Goal: Task Accomplishment & Management: Complete application form

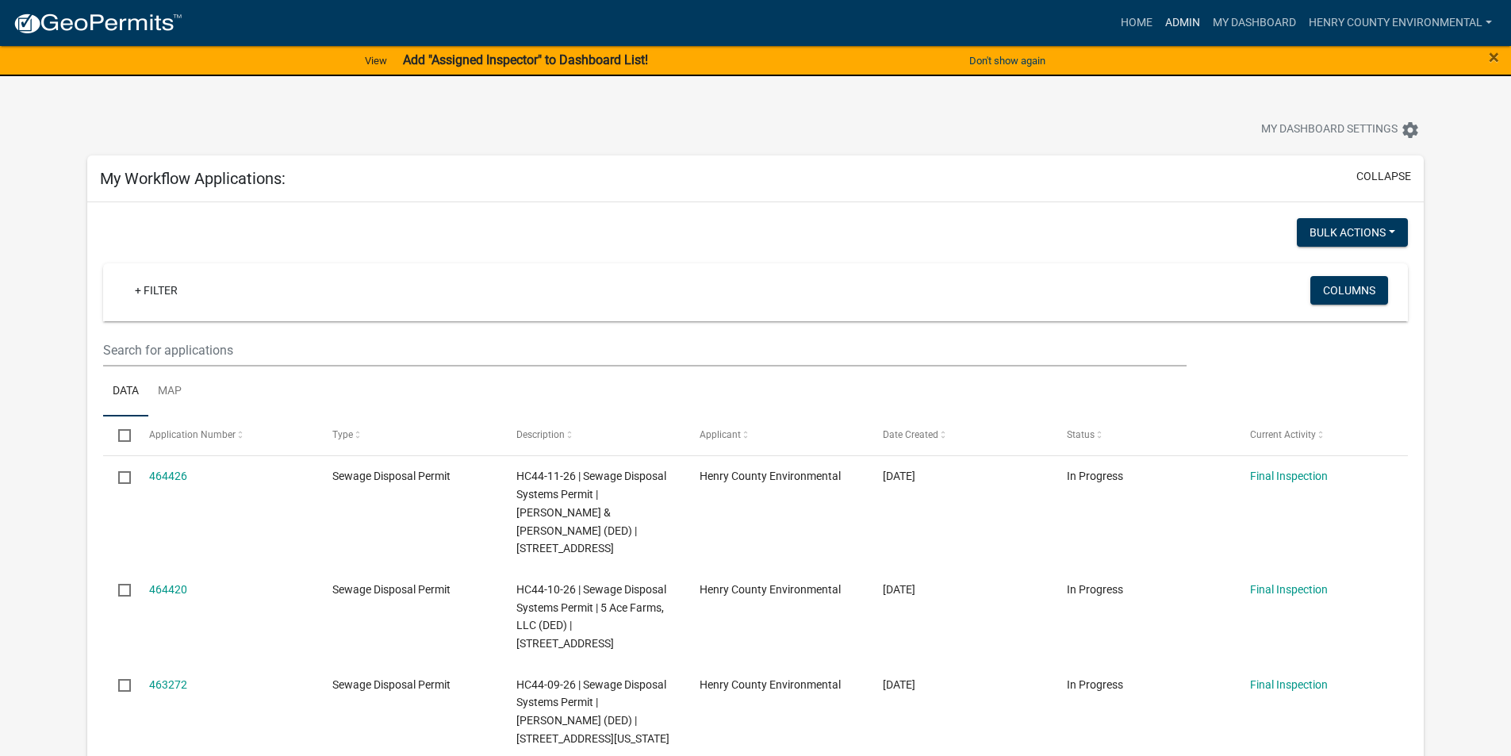
click at [1179, 22] on link "Admin" at bounding box center [1183, 23] width 48 height 30
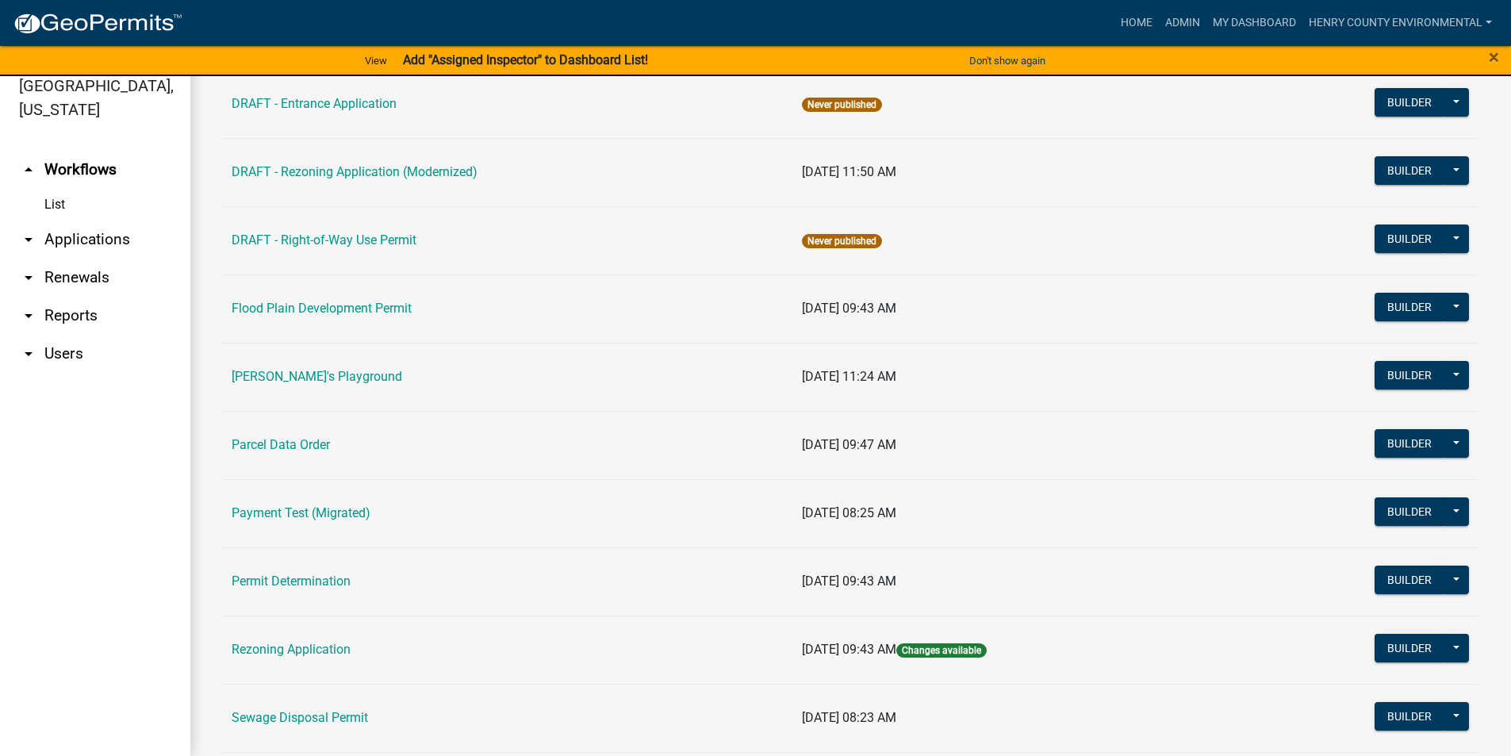
scroll to position [734, 0]
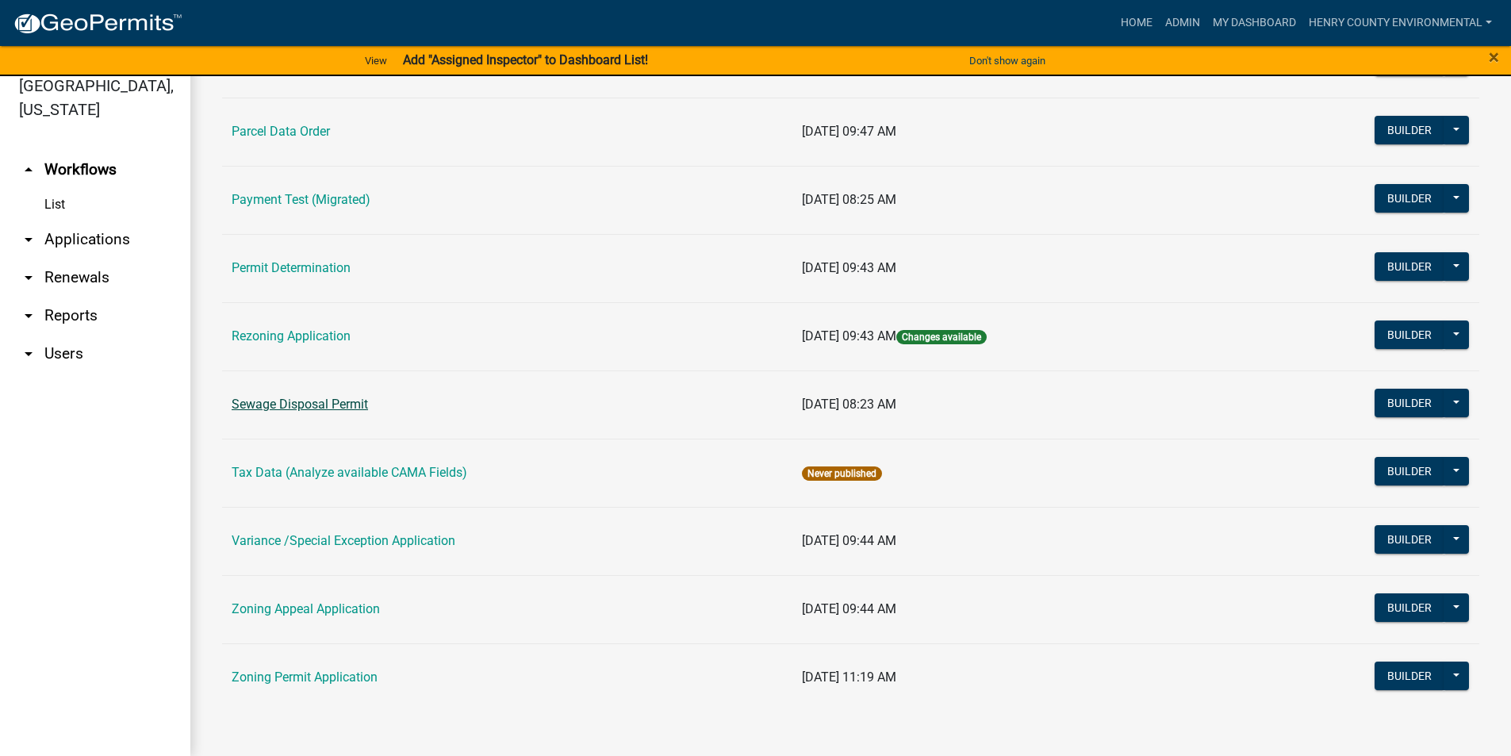
click at [359, 407] on link "Sewage Disposal Permit" at bounding box center [300, 404] width 136 height 15
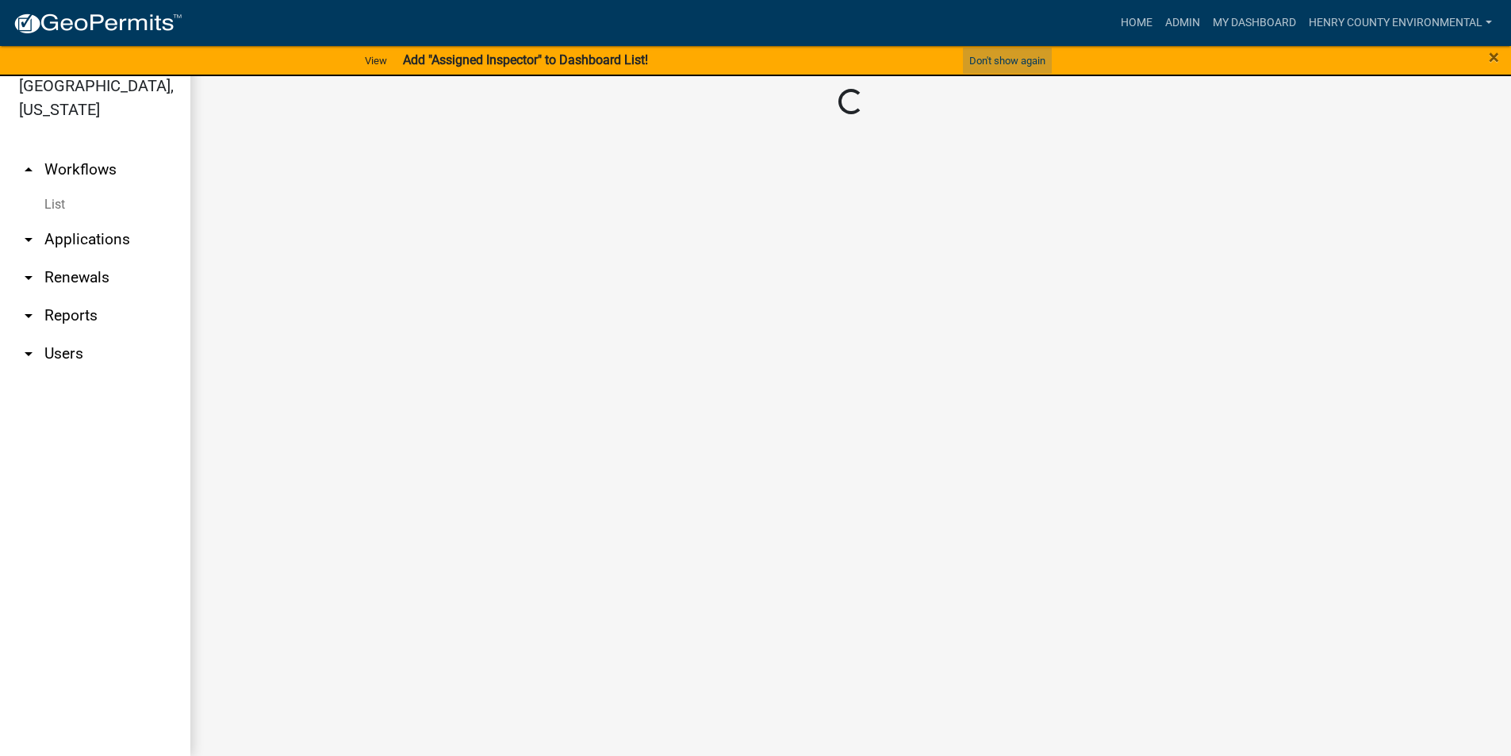
click at [986, 55] on button "Don't show again" at bounding box center [1007, 61] width 89 height 26
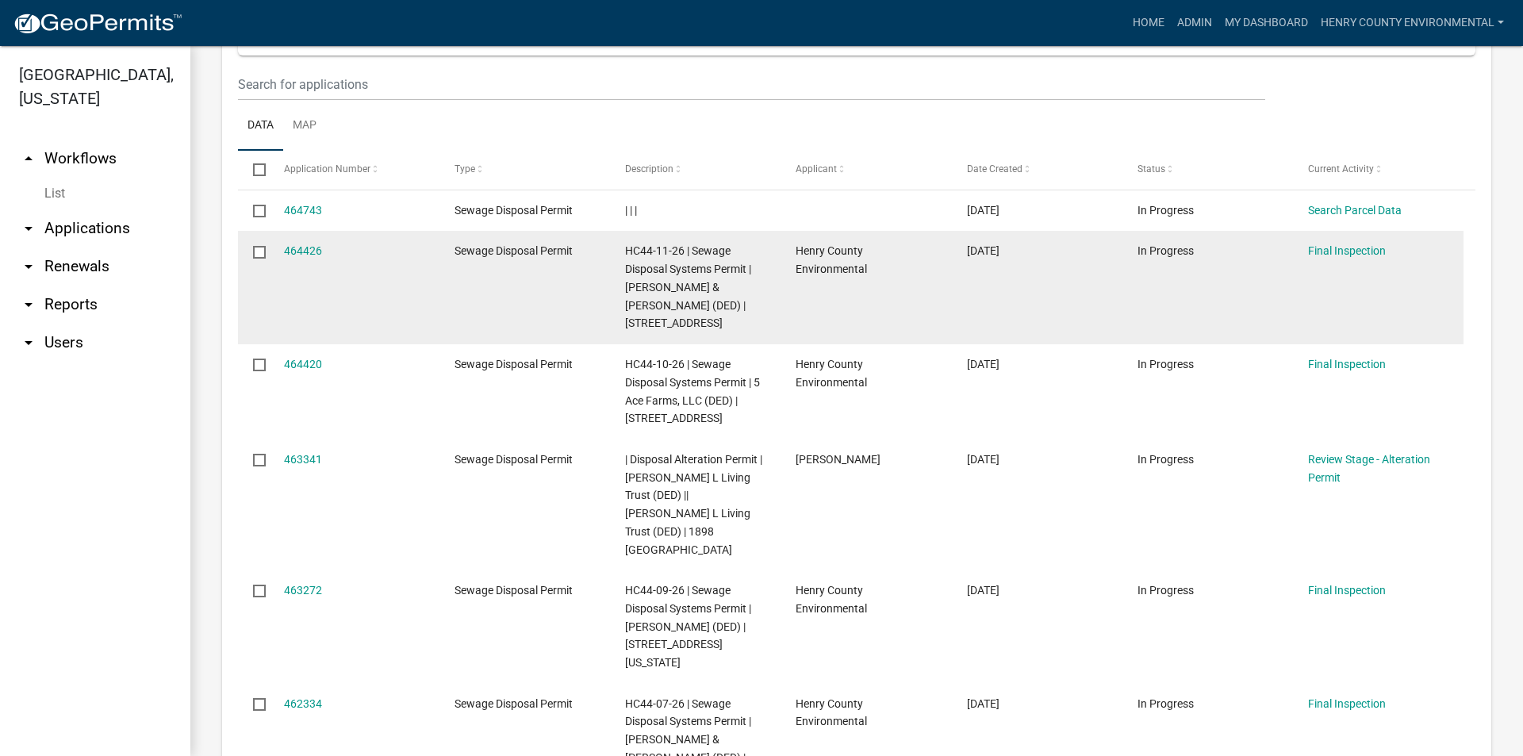
scroll to position [714, 0]
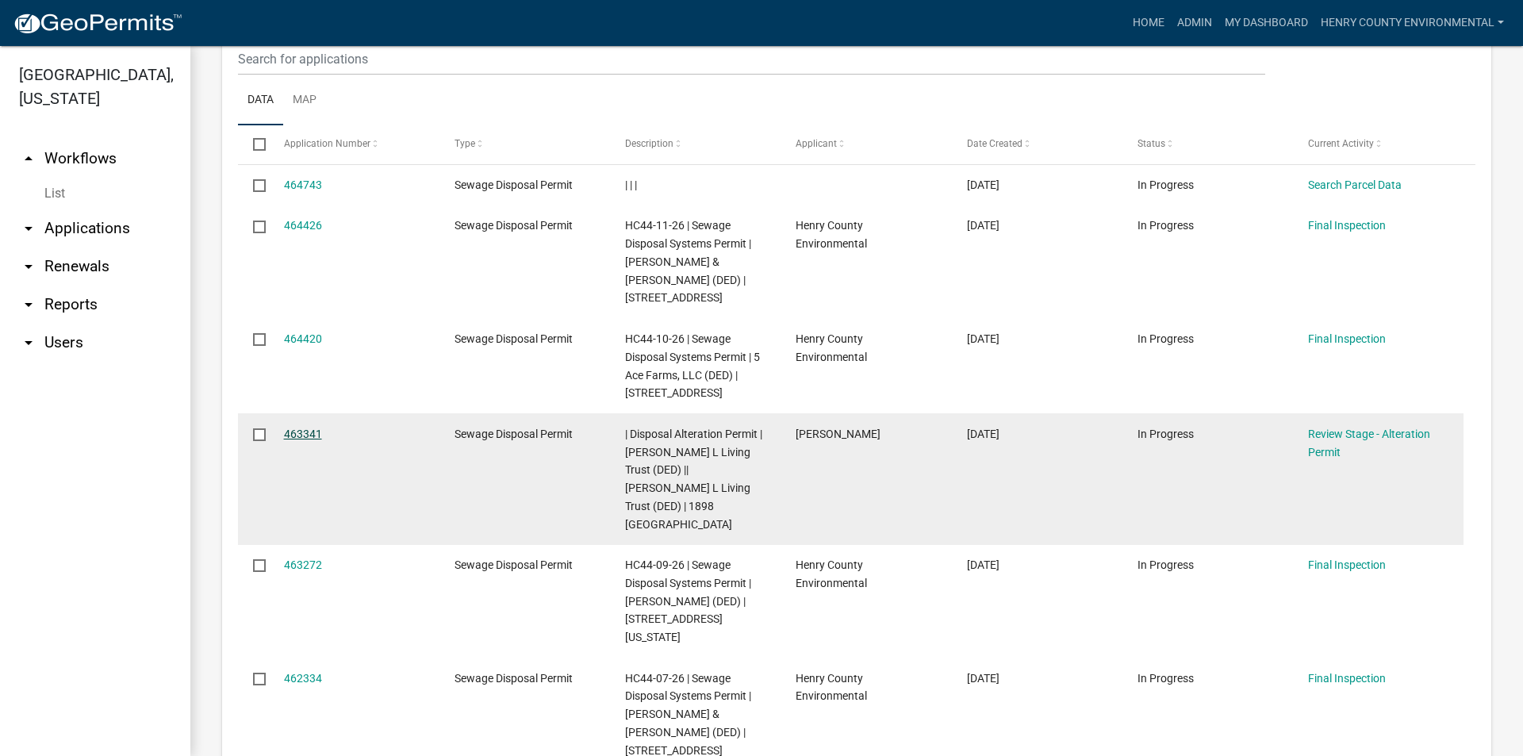
click at [301, 428] on link "463341" at bounding box center [303, 434] width 38 height 13
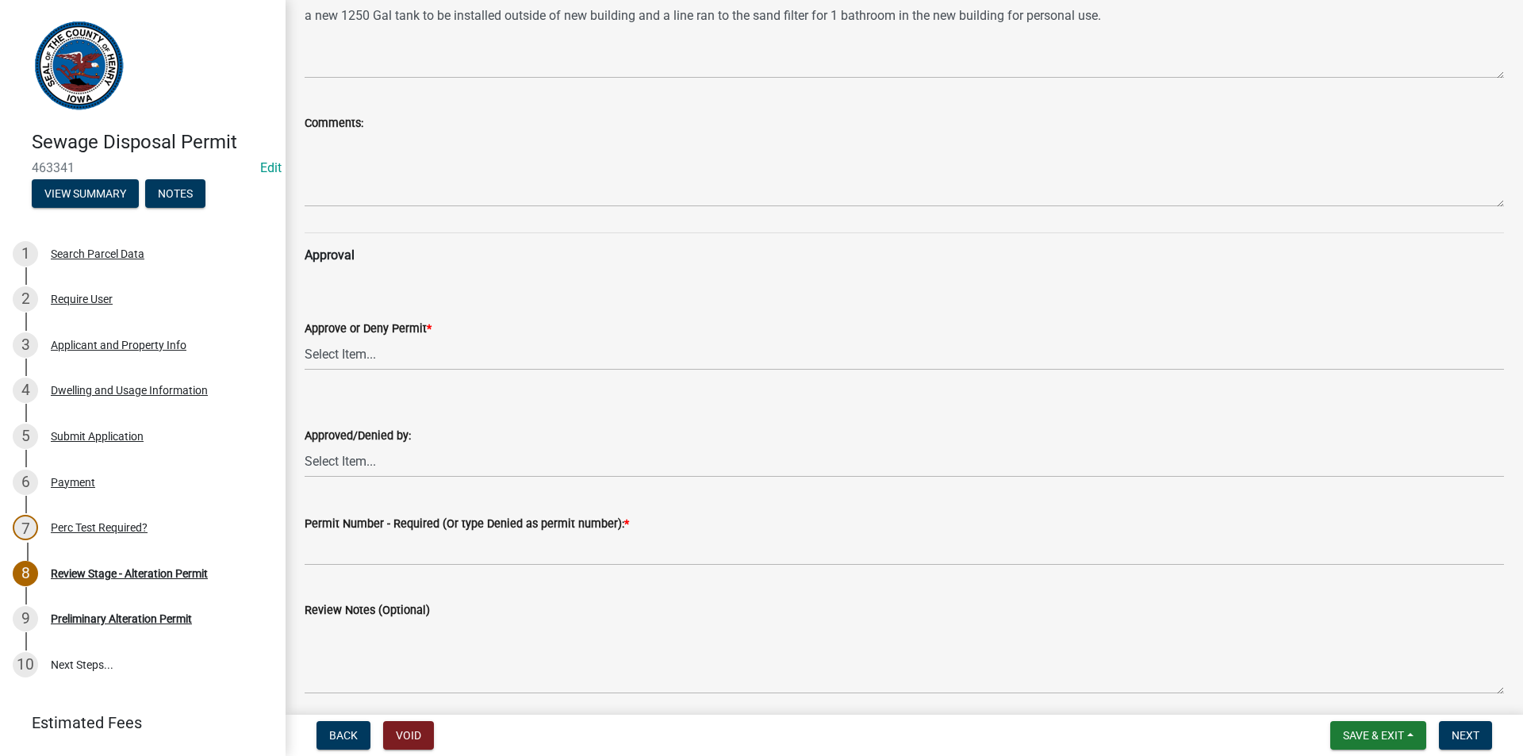
scroll to position [159, 0]
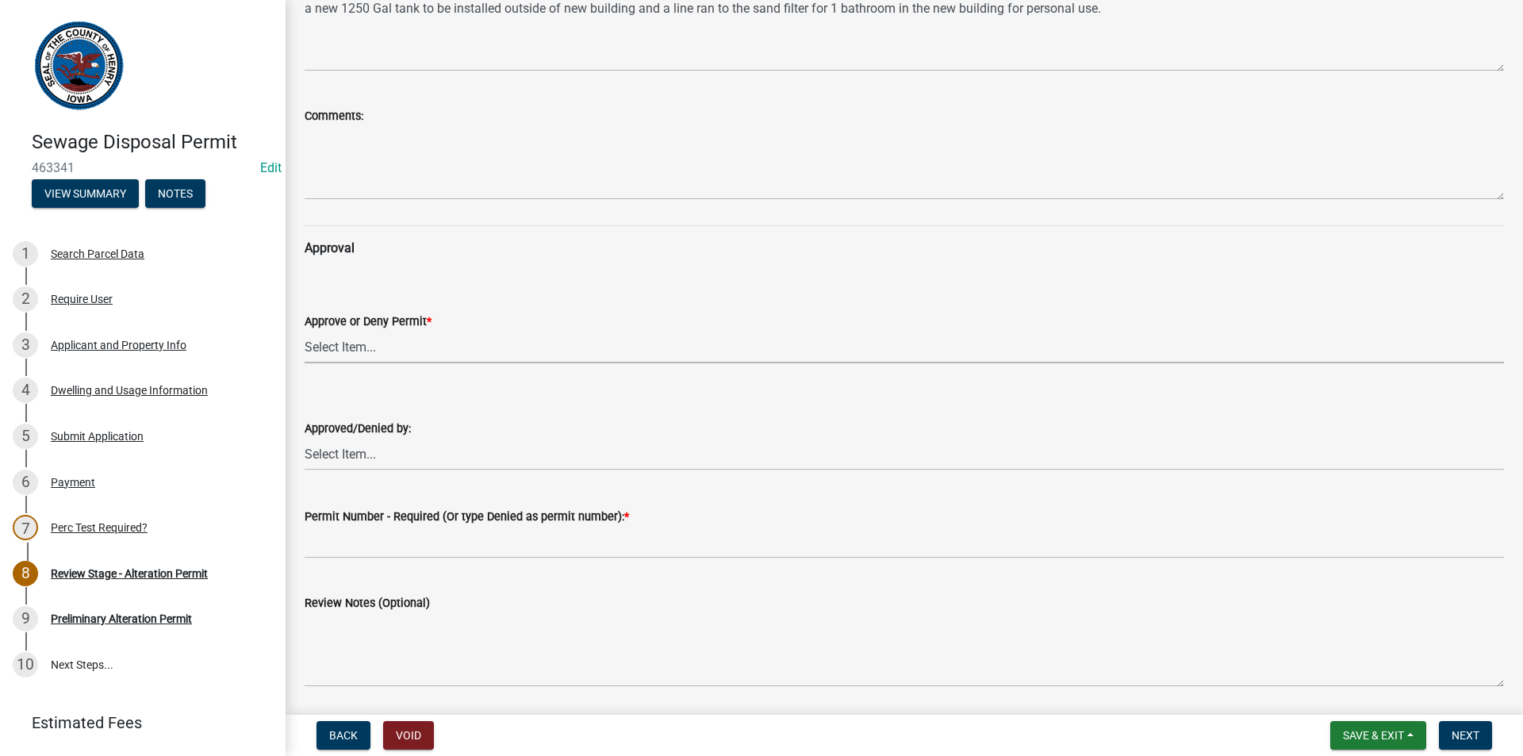
click at [384, 358] on select "Select Item... approved denied" at bounding box center [904, 347] width 1199 height 33
click at [305, 331] on select "Select Item... approved denied" at bounding box center [904, 347] width 1199 height 33
select select "10473f10-801b-485a-8495-b939c3139a81"
click at [362, 453] on select "Select Item... [PERSON_NAME] [PERSON_NAME]" at bounding box center [904, 454] width 1199 height 33
click at [305, 438] on select "Select Item... [PERSON_NAME] [PERSON_NAME]" at bounding box center [904, 454] width 1199 height 33
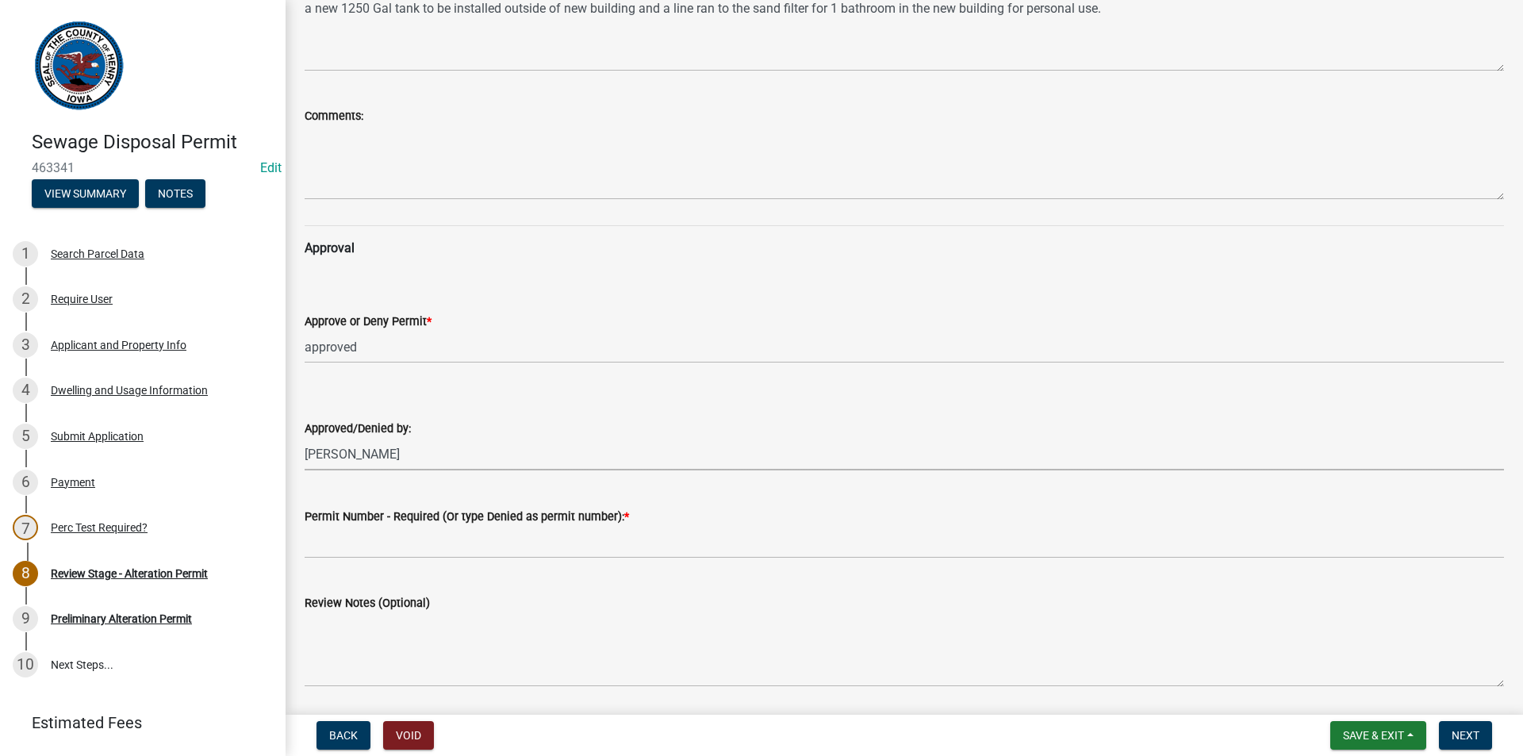
select select "5c99670e-d68f-4230-9f25-35431631f8c6"
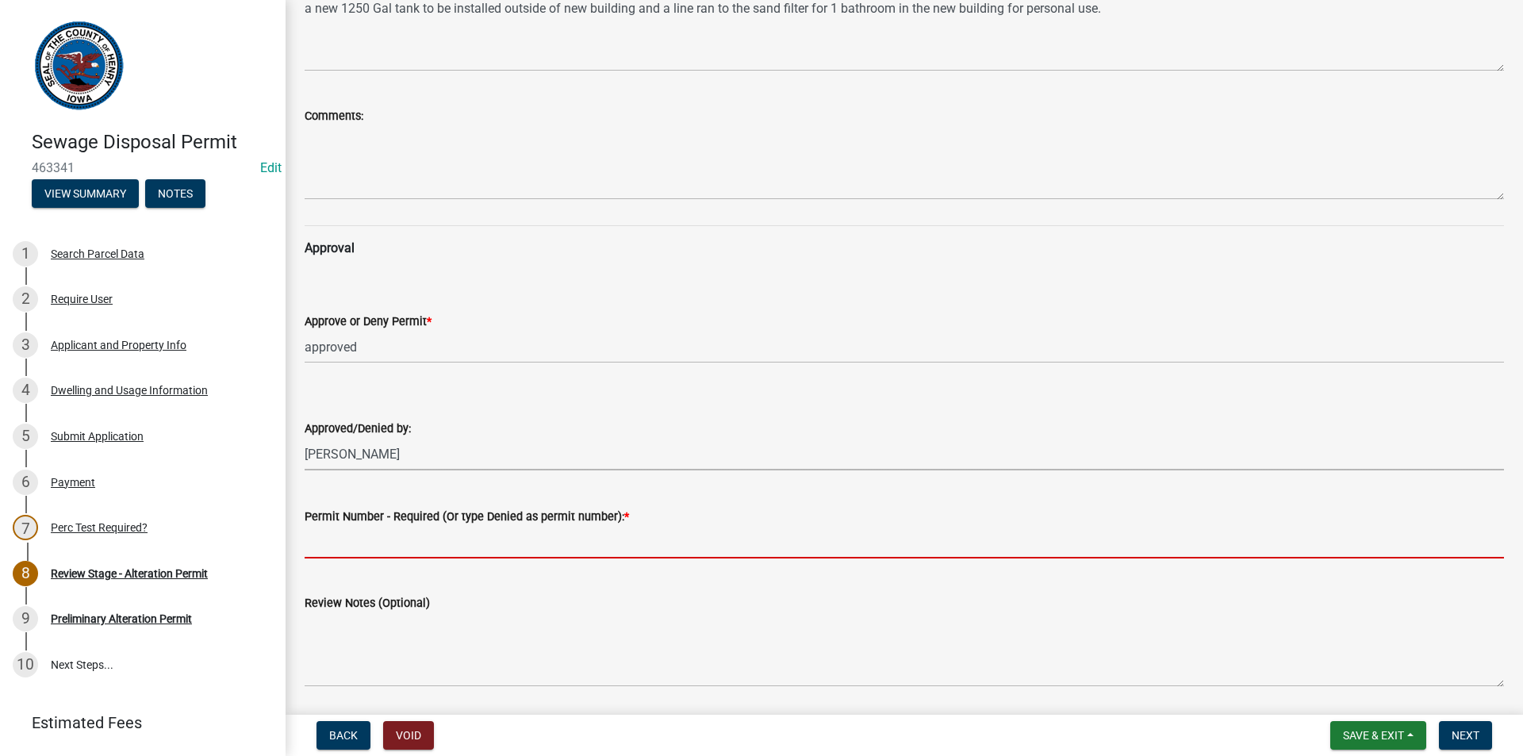
click at [354, 546] on input "Permit Number - Required (Or type Denied as permit number): *" at bounding box center [904, 542] width 1199 height 33
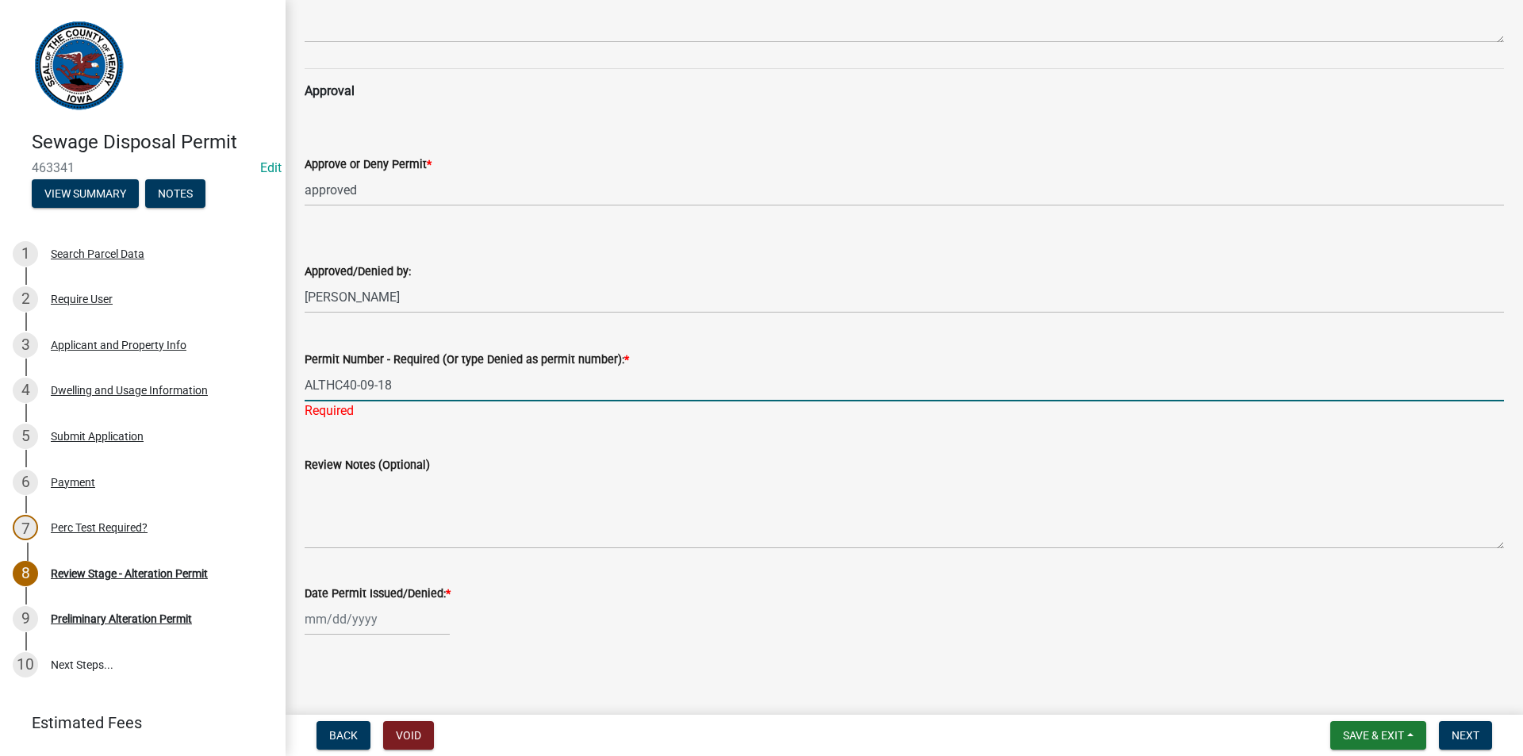
scroll to position [319, 0]
type input "ALTHC40-09-18"
click at [370, 612] on div at bounding box center [377, 616] width 145 height 33
select select "8"
select select "2025"
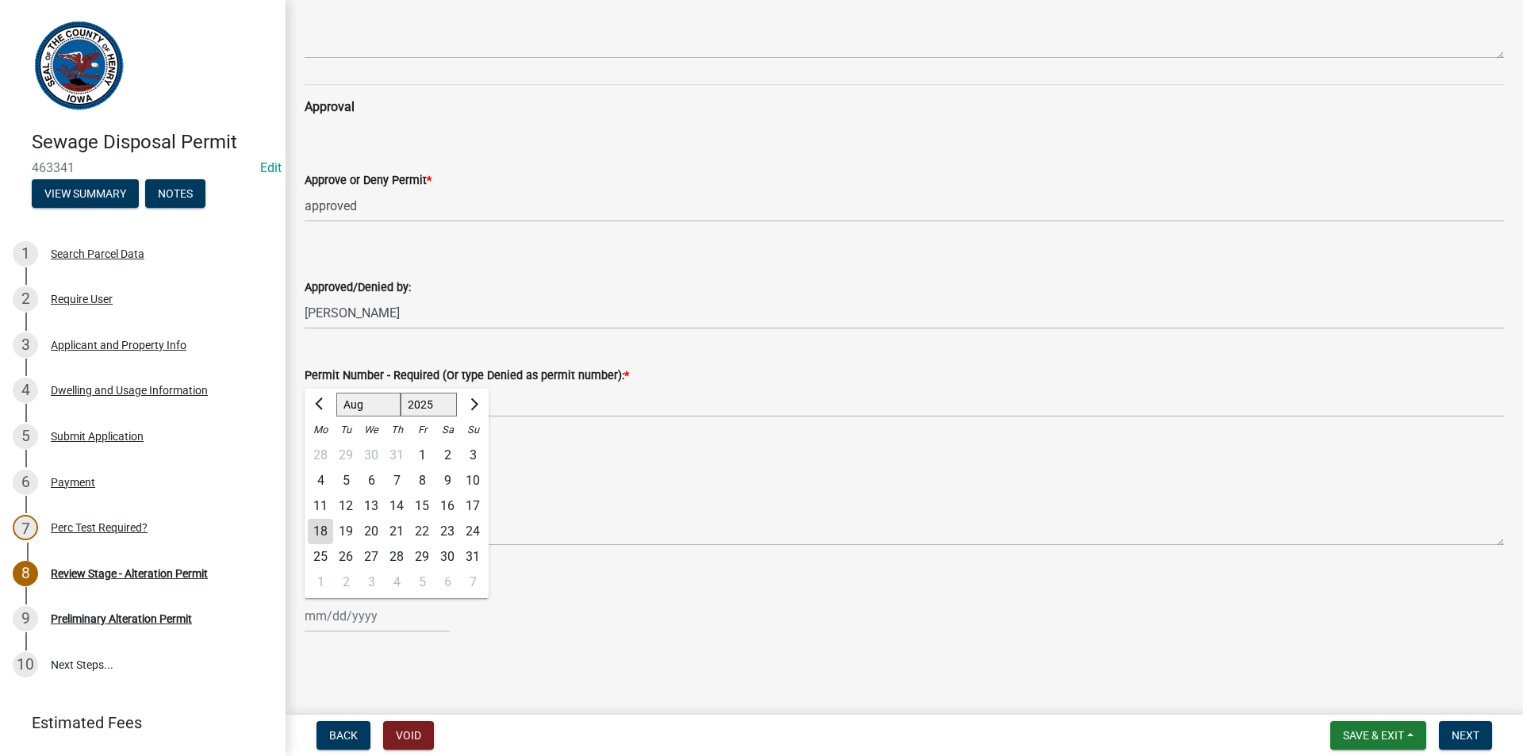
scroll to position [300, 0]
click at [322, 530] on div "18" at bounding box center [320, 531] width 25 height 25
type input "[DATE]"
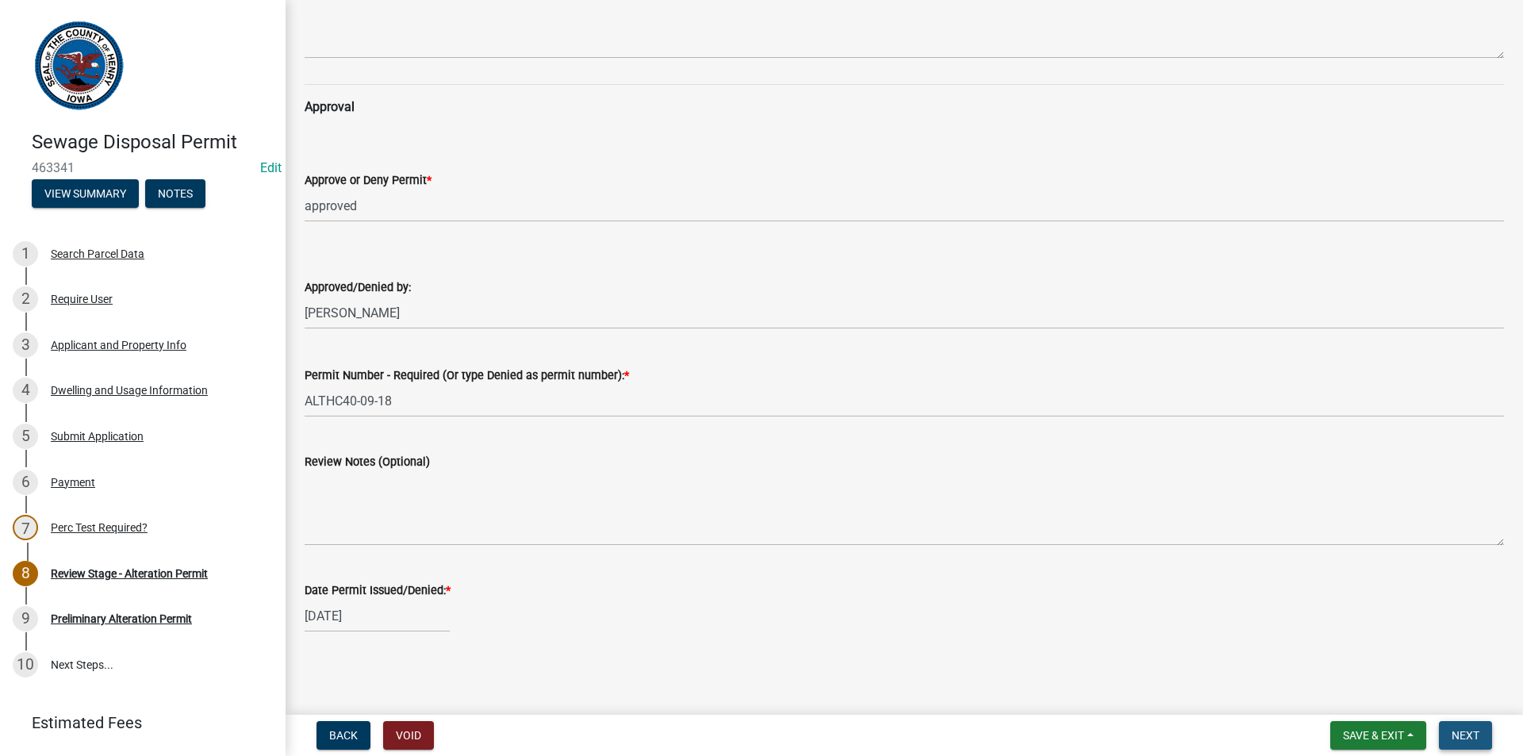
click at [1480, 734] on button "Next" at bounding box center [1465, 735] width 53 height 29
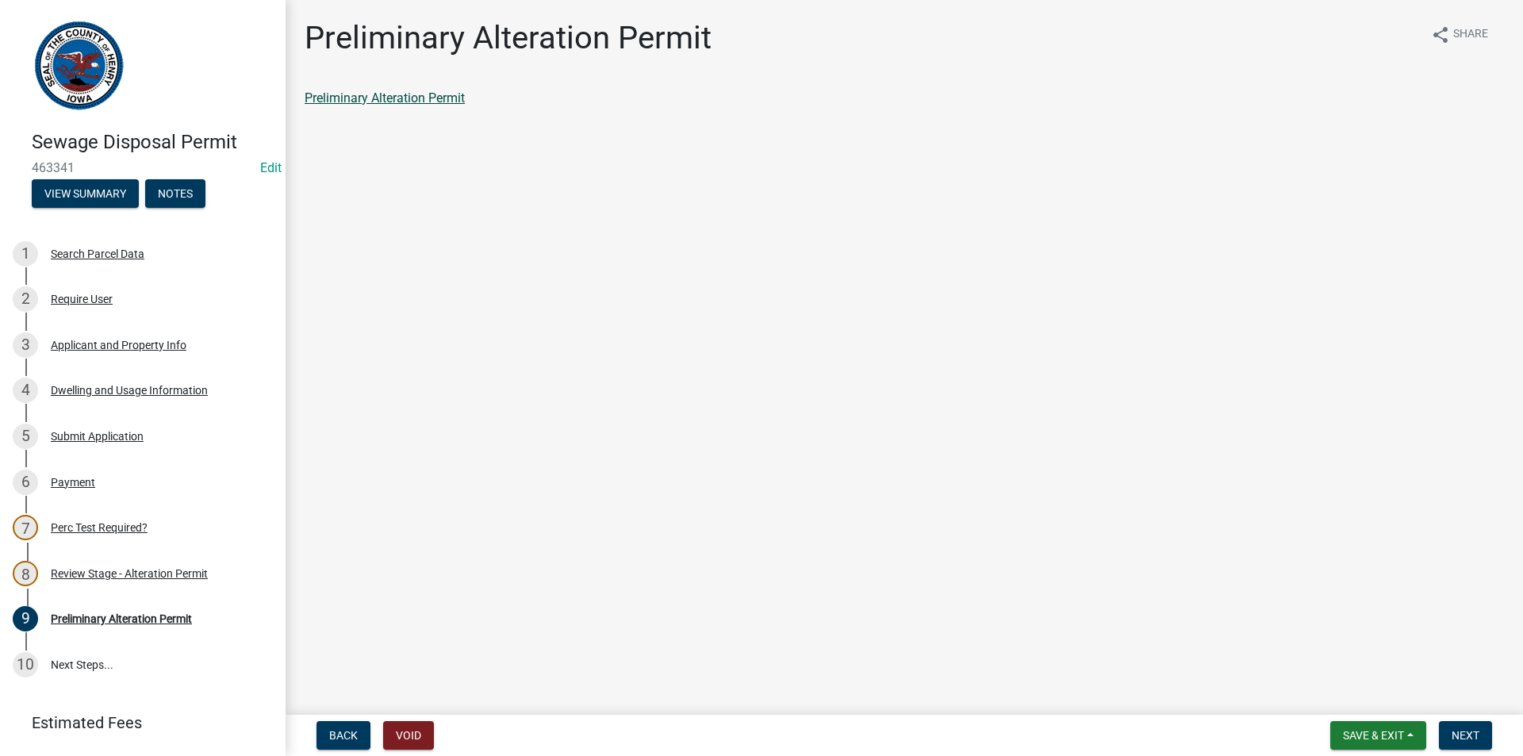
click at [406, 94] on link "Preliminary Alteration Permit" at bounding box center [385, 97] width 160 height 15
click at [172, 575] on div "Review Stage - Alteration Permit" at bounding box center [129, 573] width 157 height 11
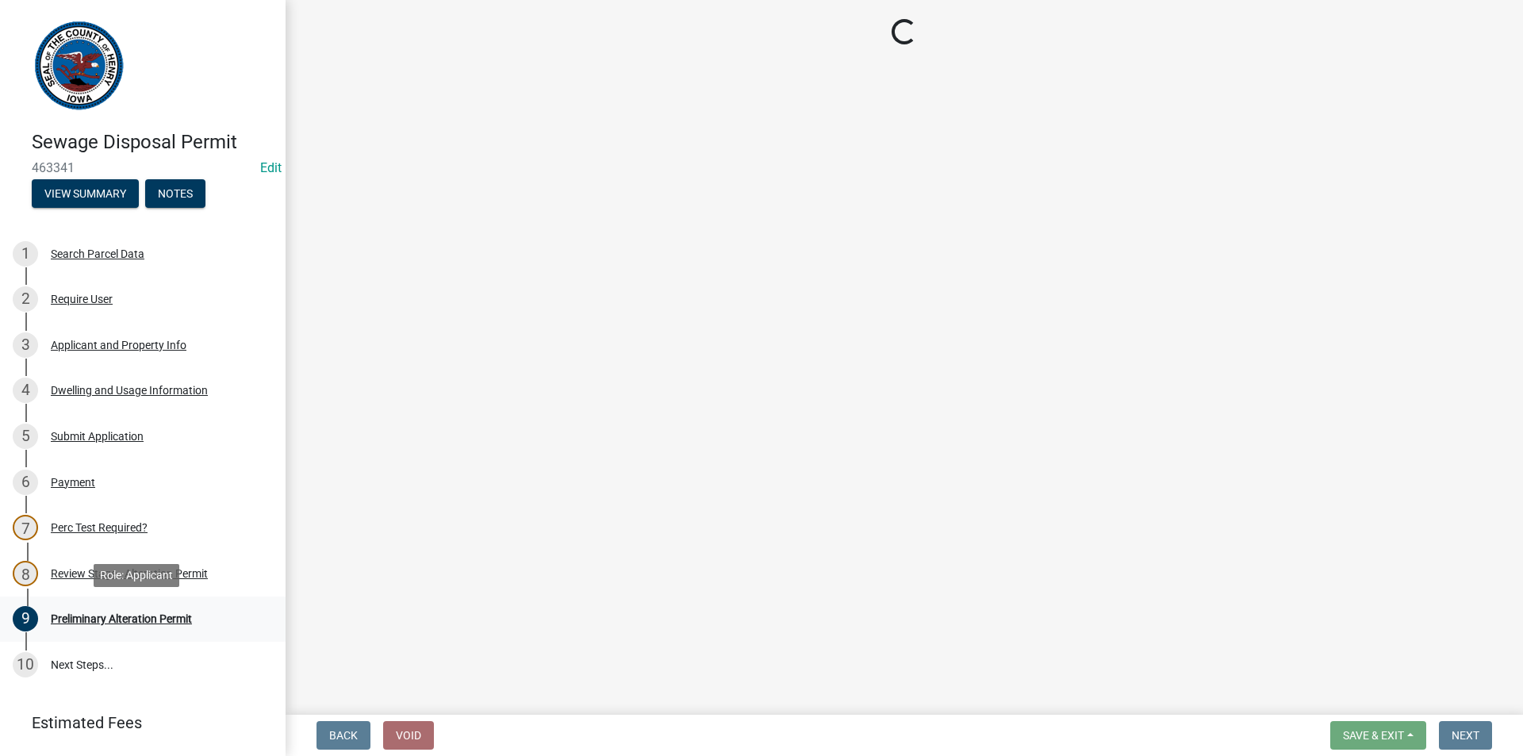
select select "10473f10-801b-485a-8495-b939c3139a81"
select select "5c99670e-d68f-4230-9f25-35431631f8c6"
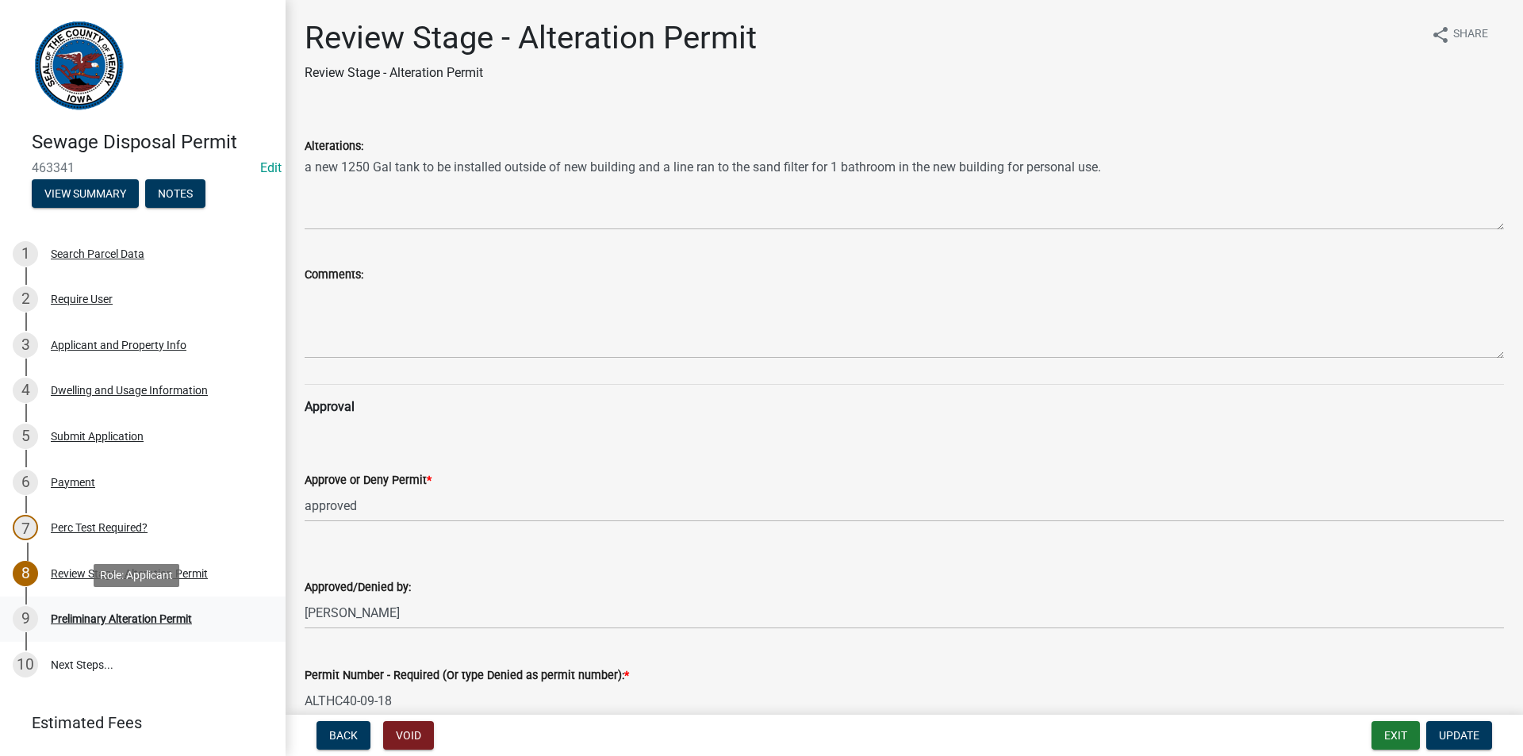
click at [153, 623] on div "Preliminary Alteration Permit" at bounding box center [121, 618] width 141 height 11
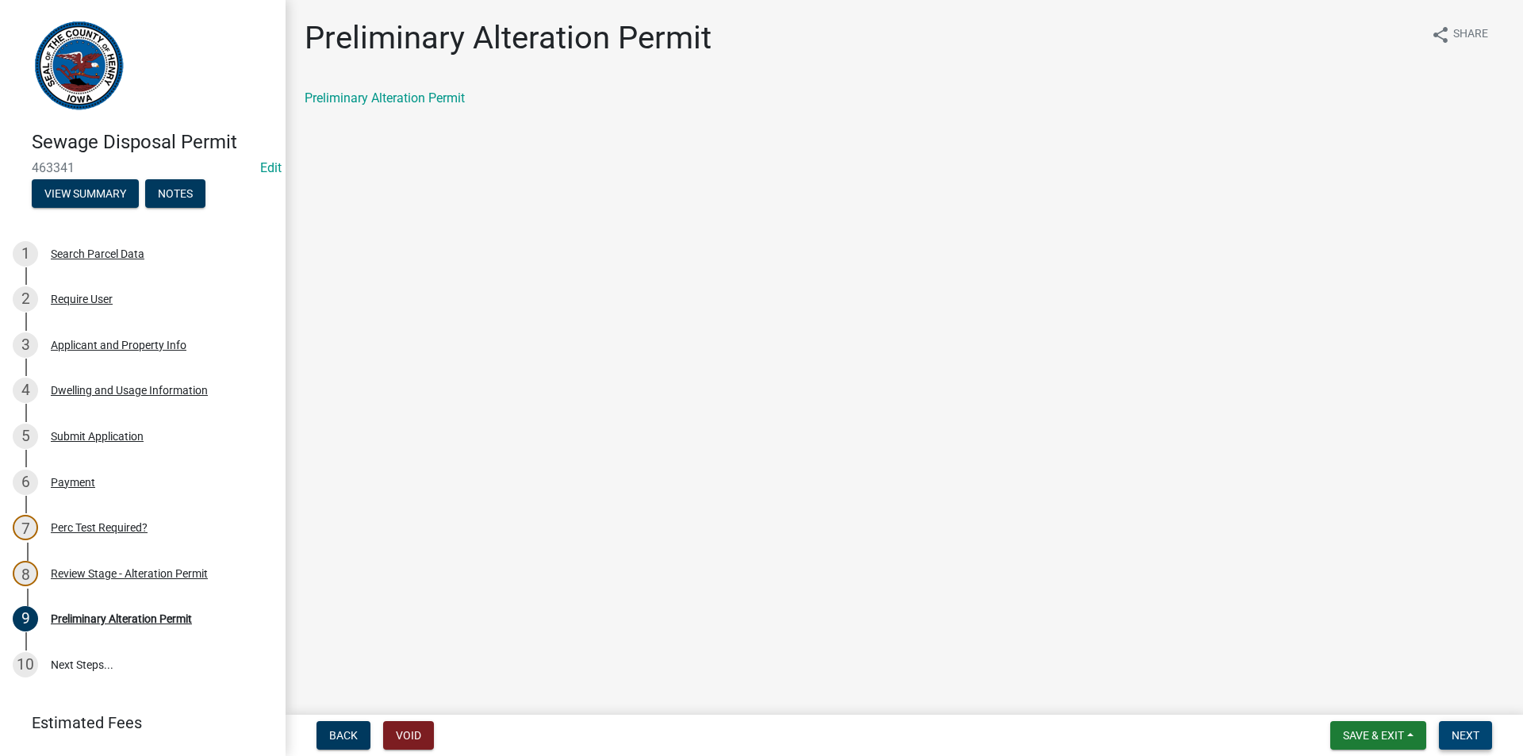
click at [1453, 729] on span "Next" at bounding box center [1465, 735] width 28 height 13
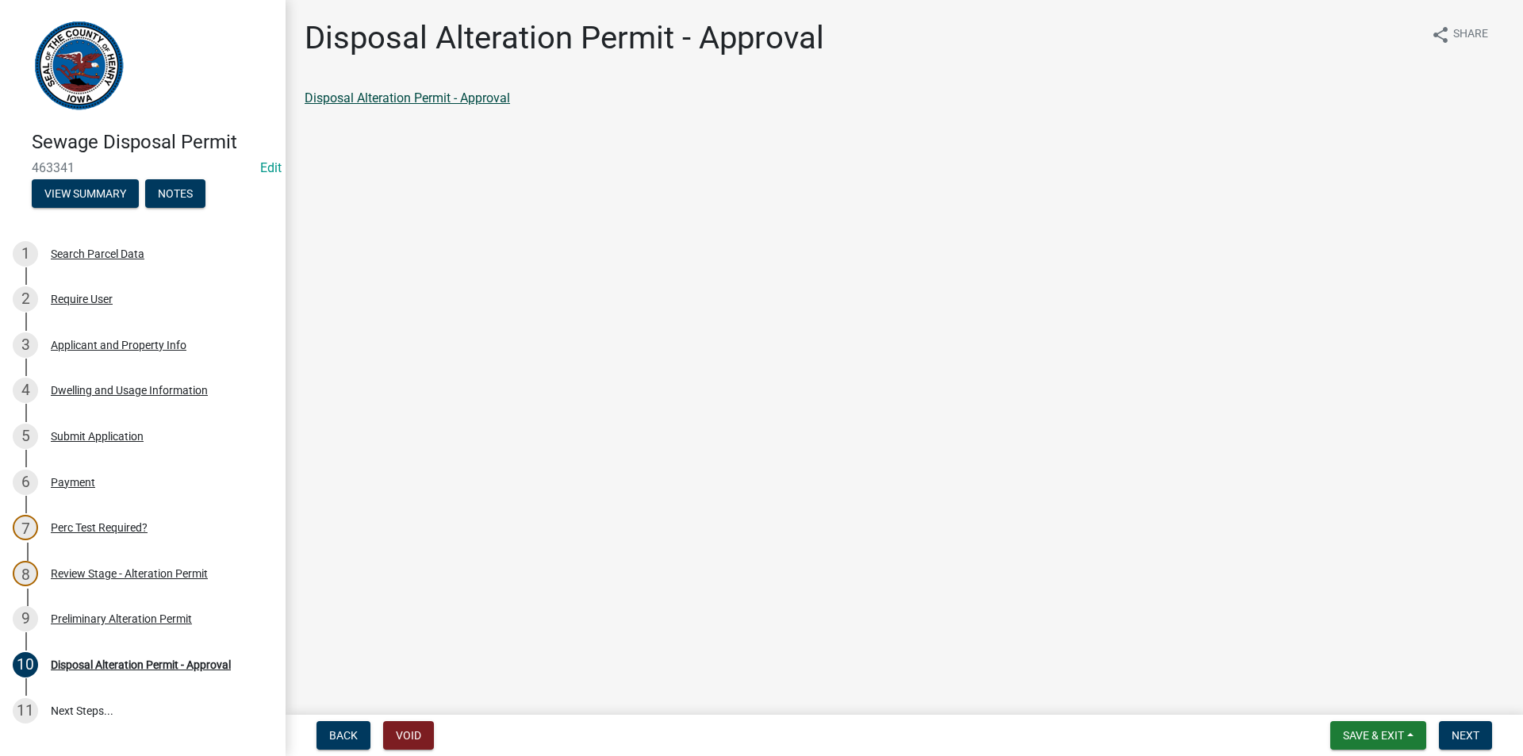
click at [464, 91] on link "Disposal Alteration Permit - Approval" at bounding box center [407, 97] width 205 height 15
click at [1464, 742] on button "Next" at bounding box center [1465, 735] width 53 height 29
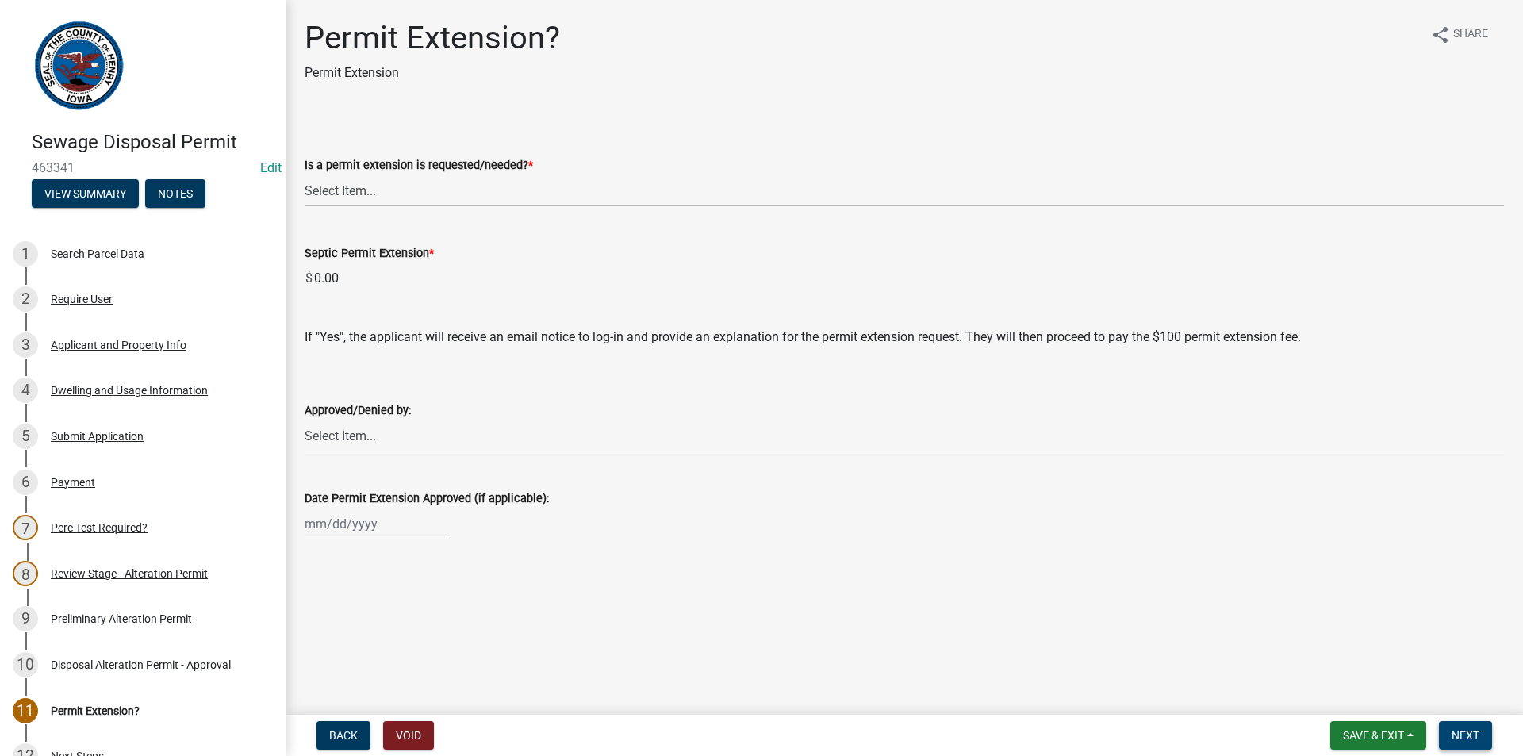
click at [1482, 735] on button "Next" at bounding box center [1465, 735] width 53 height 29
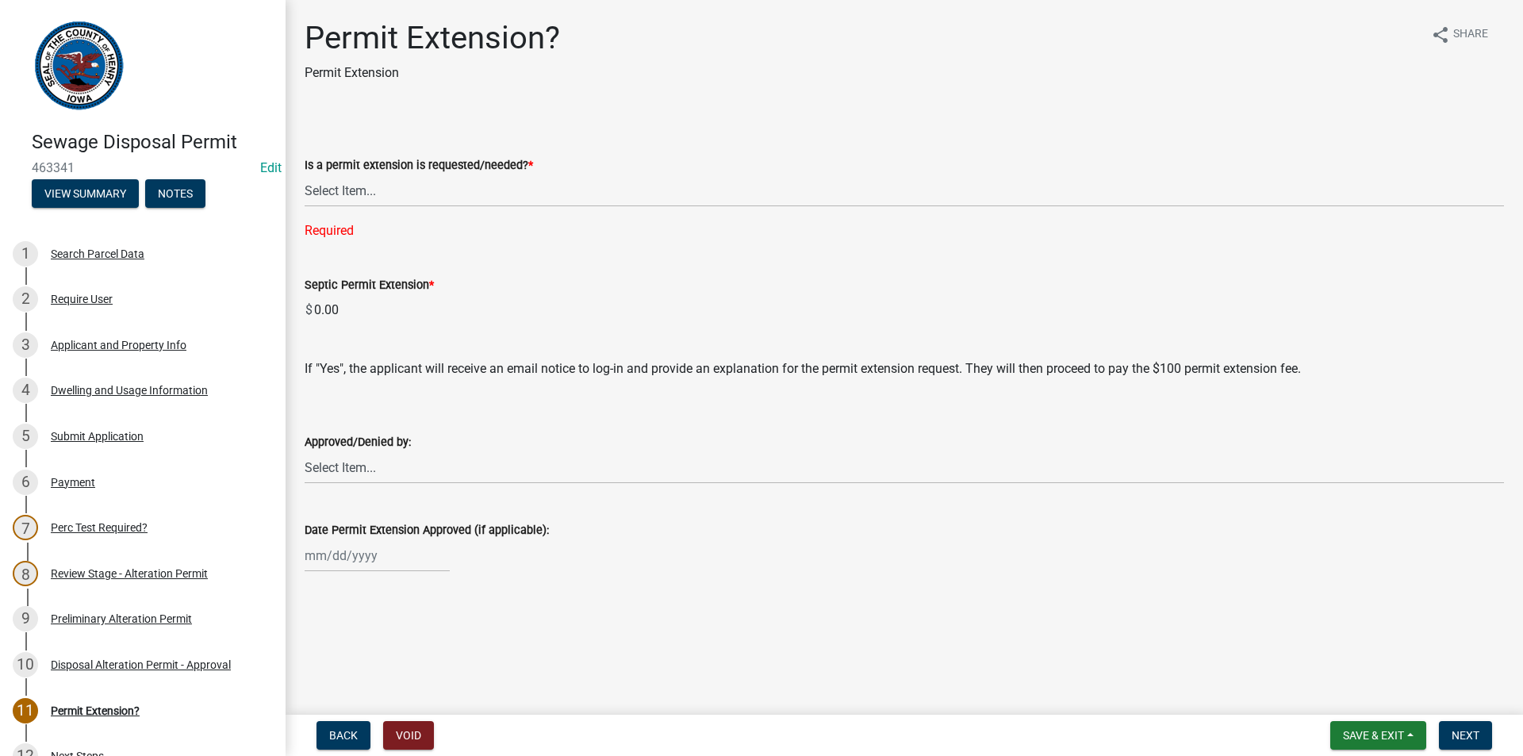
drag, startPoint x: 1493, startPoint y: 650, endPoint x: 1522, endPoint y: 669, distance: 35.0
click at [1494, 649] on main "Permit Extension? Permit Extension share Share Is a permit extension is request…" at bounding box center [904, 354] width 1237 height 708
click at [1522, 669] on main "Permit Extension? Permit Extension share Share Is a permit extension is request…" at bounding box center [904, 354] width 1237 height 708
click at [462, 200] on select "Select Item... Yes No denied" at bounding box center [904, 190] width 1199 height 33
click at [305, 174] on select "Select Item... Yes No denied" at bounding box center [904, 190] width 1199 height 33
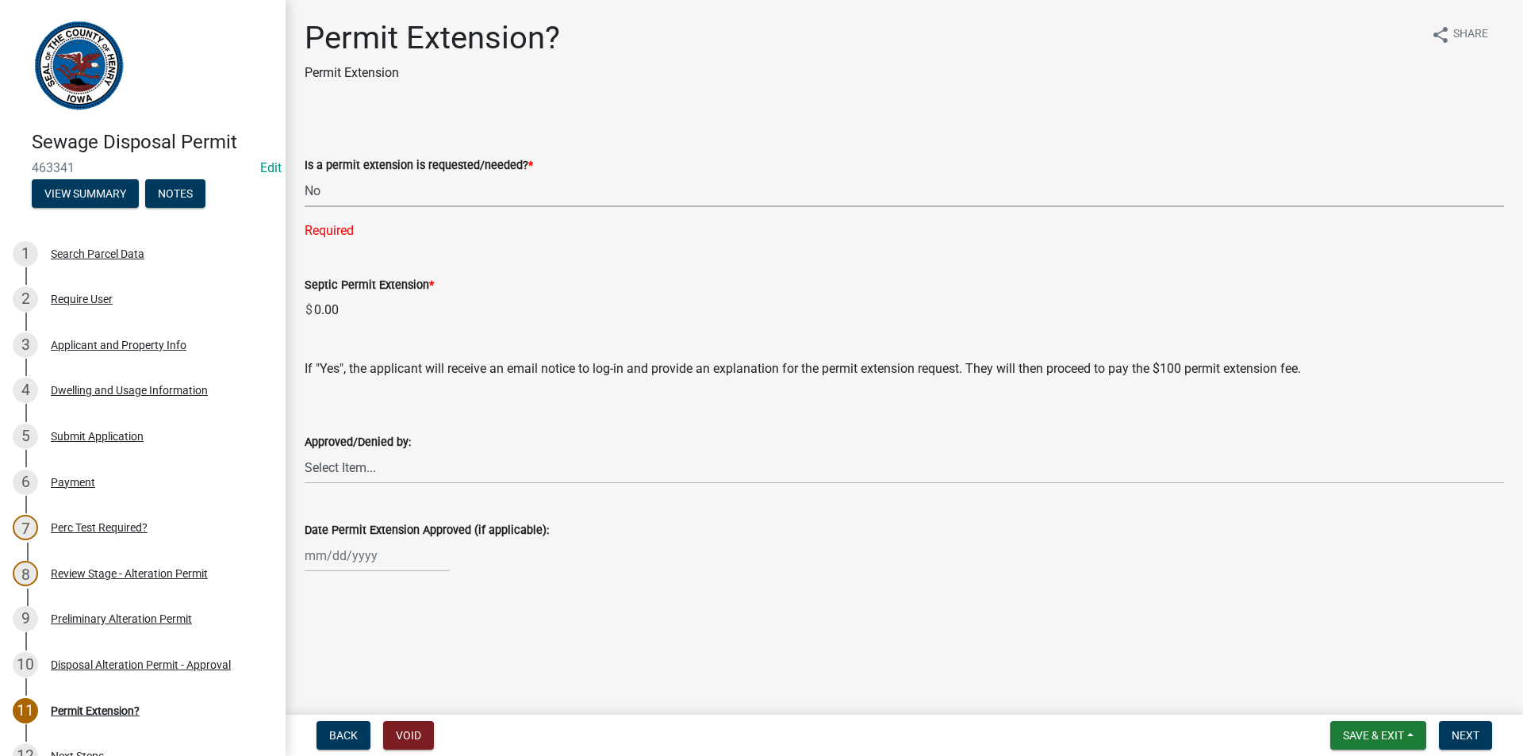
select select "987b5ea2-4eed-47da-98d7-c91cd4fcb817"
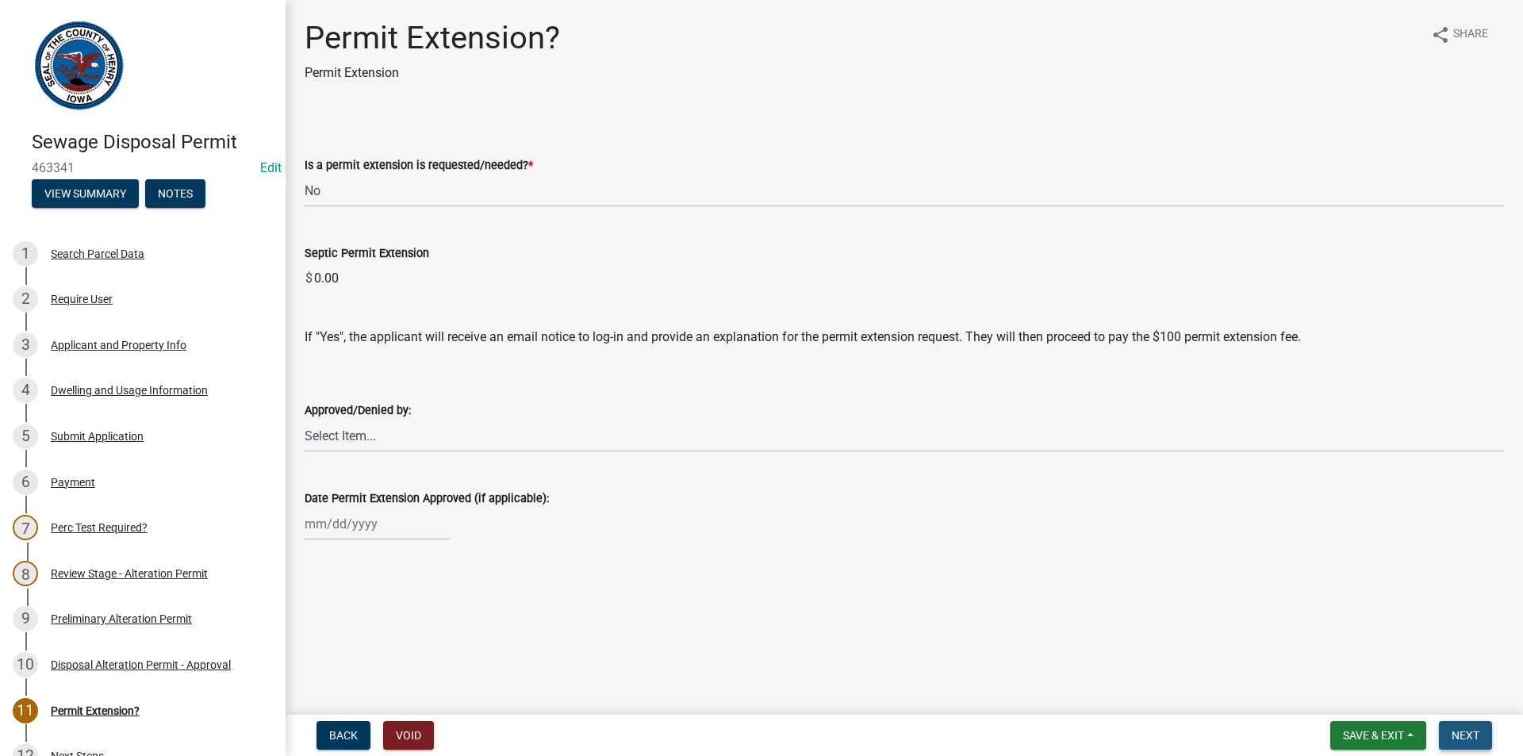
click at [1487, 733] on button "Next" at bounding box center [1465, 735] width 53 height 29
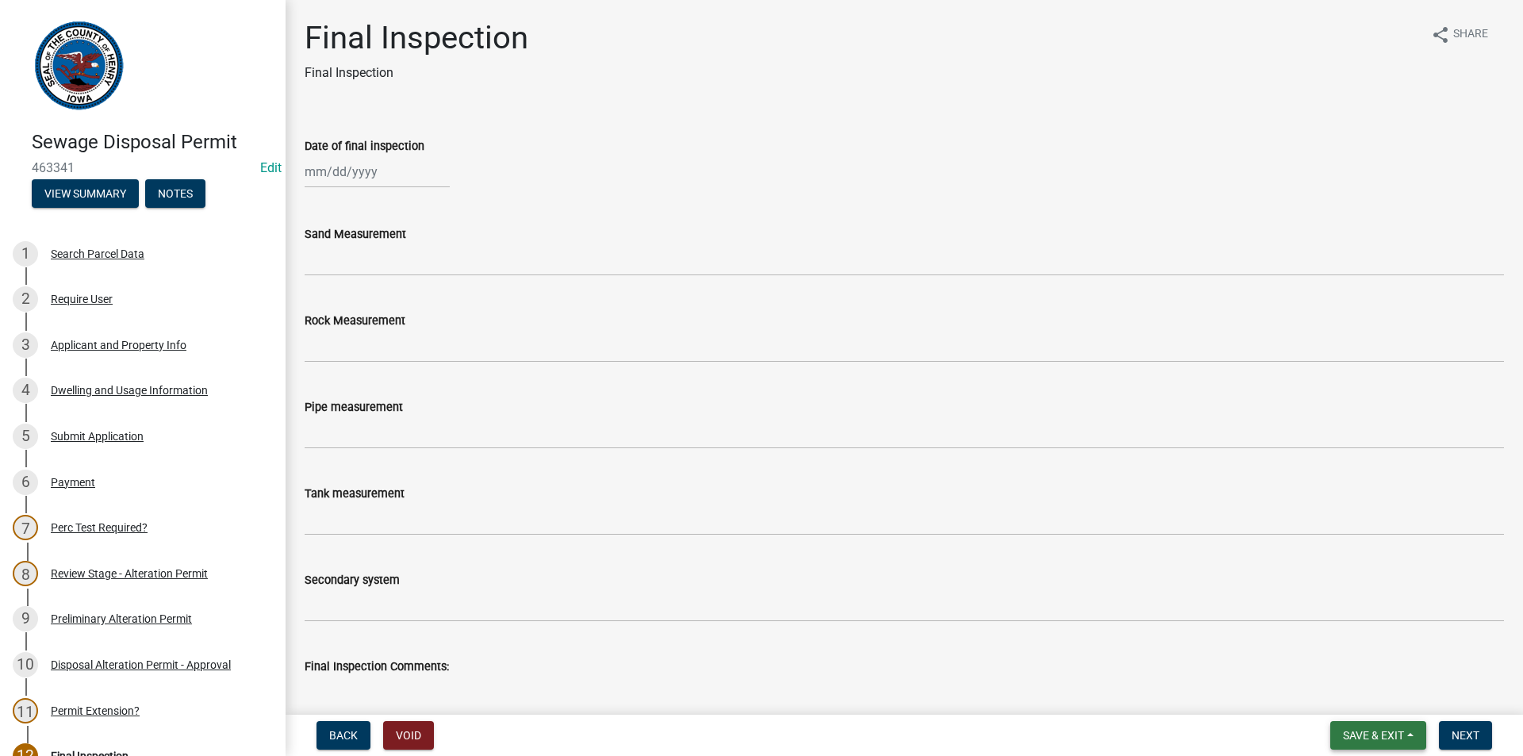
click at [1355, 745] on button "Save & Exit" at bounding box center [1378, 735] width 96 height 29
click at [1333, 697] on button "Save & Exit" at bounding box center [1362, 694] width 127 height 38
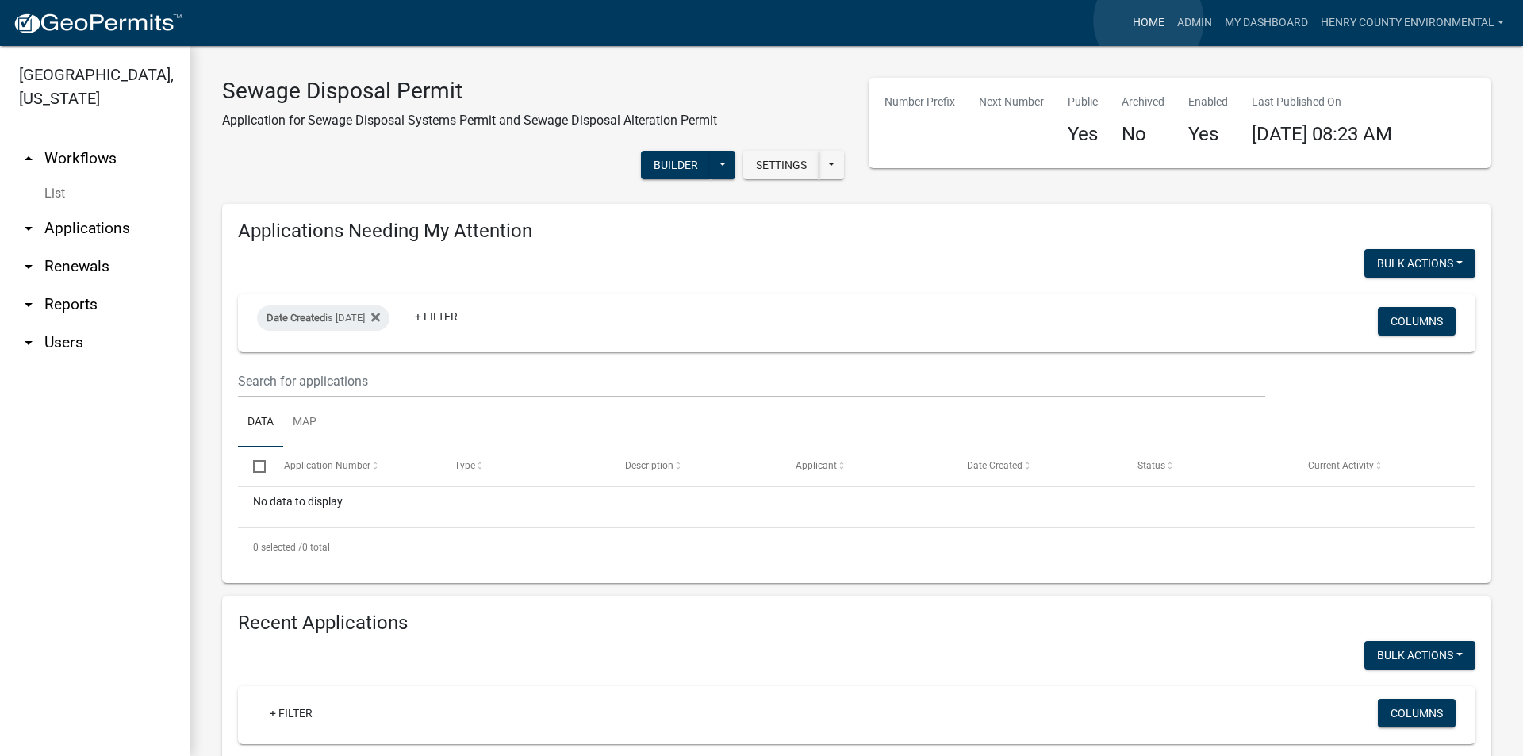
click at [1148, 21] on link "Home" at bounding box center [1148, 23] width 44 height 30
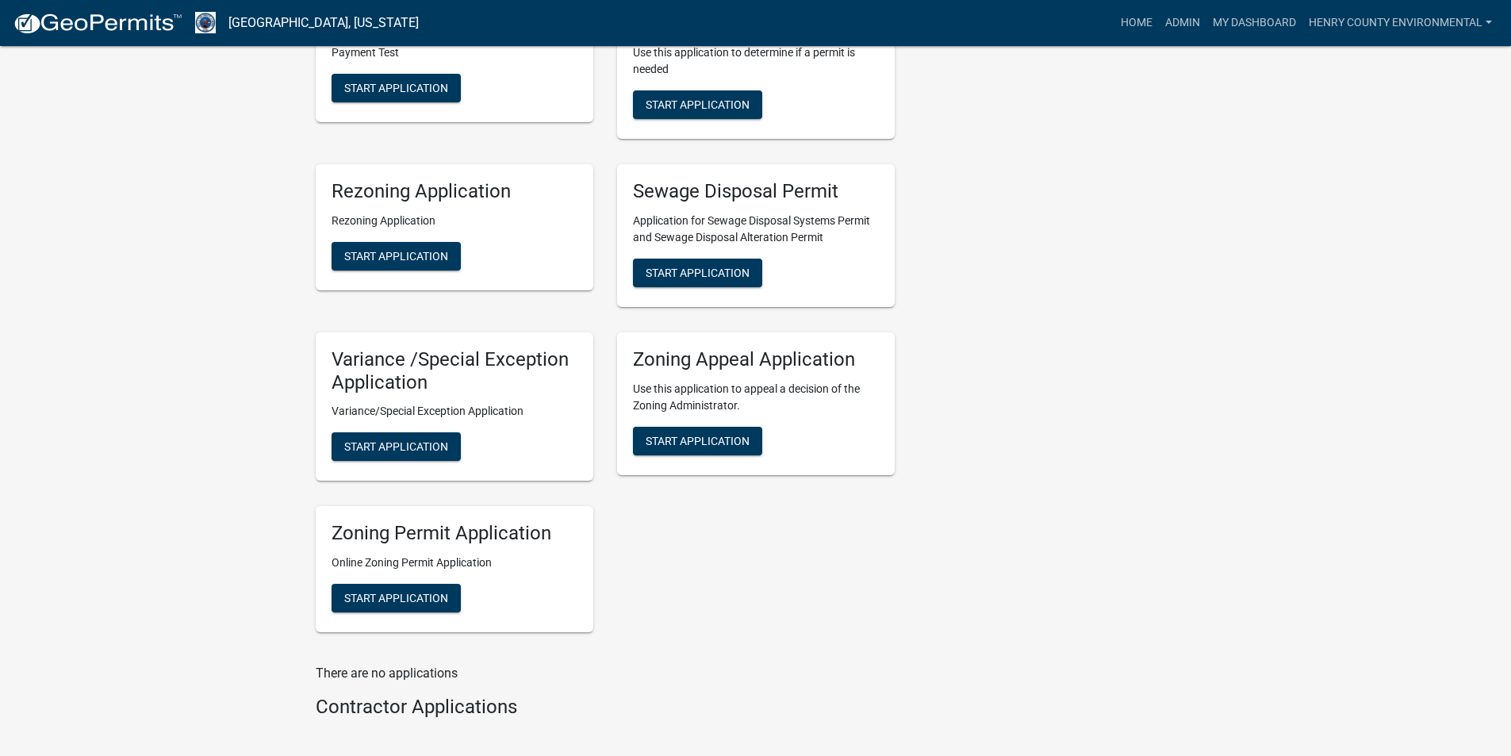
scroll to position [1316, 0]
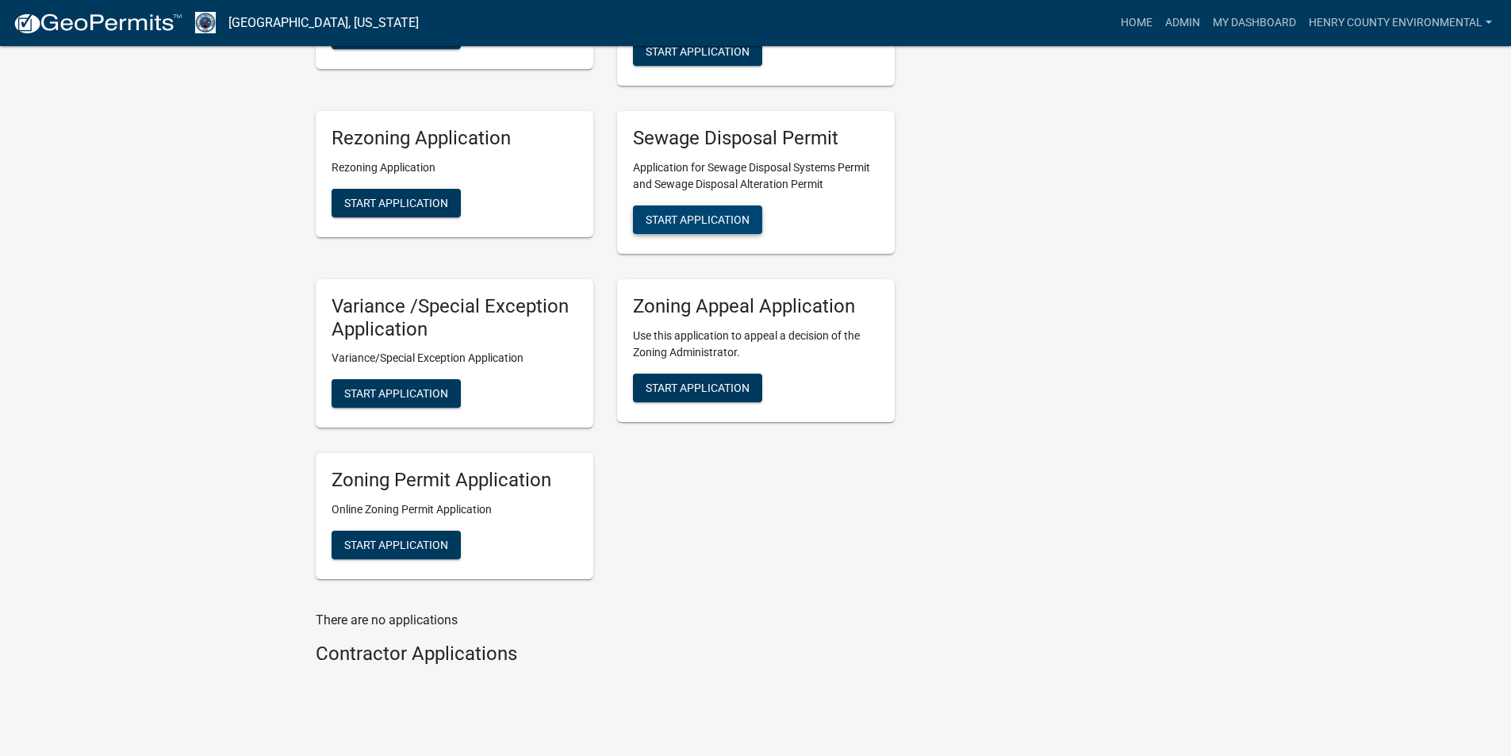
click at [713, 213] on span "Start Application" at bounding box center [698, 219] width 104 height 13
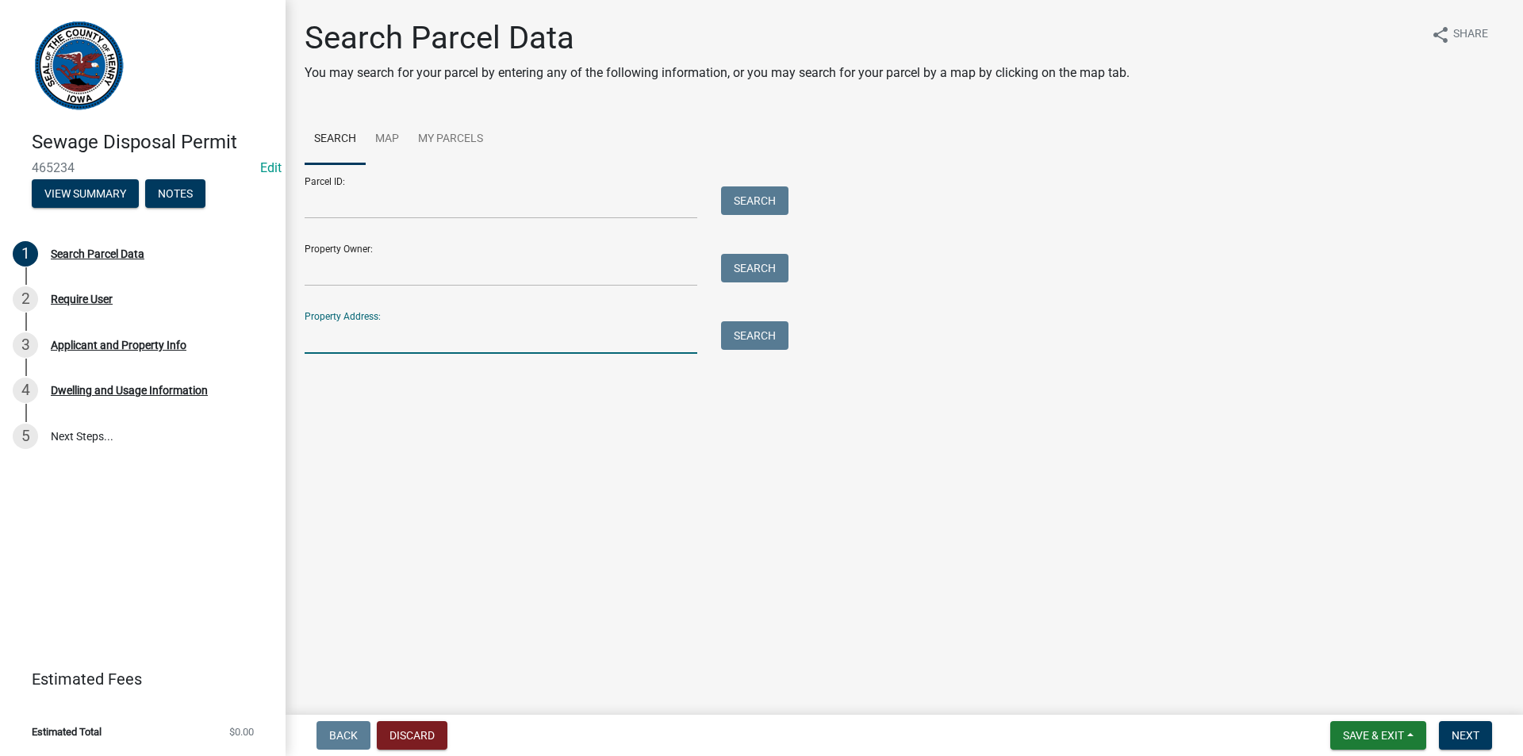
click at [382, 342] on input "Property Address:" at bounding box center [501, 337] width 393 height 33
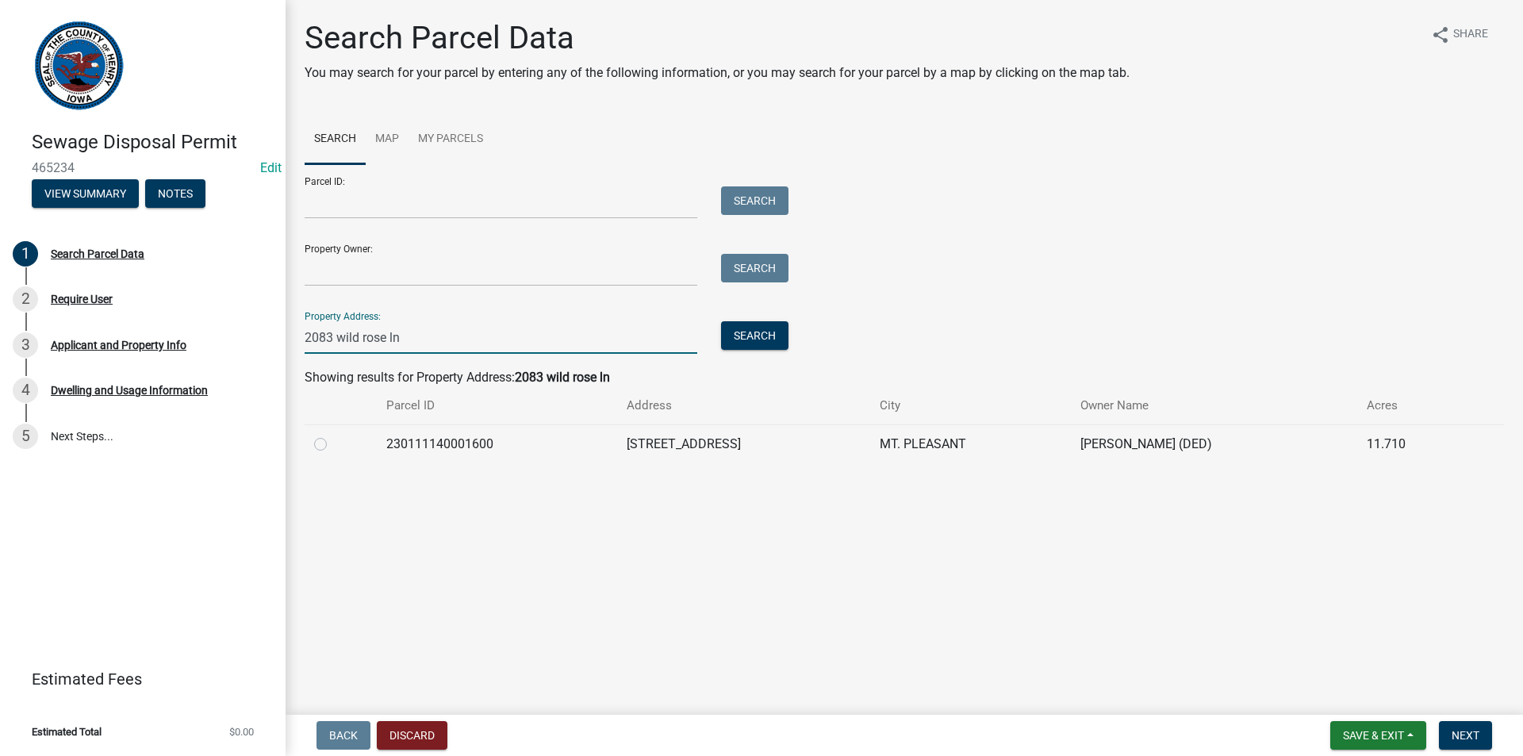
type input "2083 wild rose ln"
click at [328, 445] on div at bounding box center [340, 444] width 53 height 19
click at [333, 435] on label at bounding box center [333, 435] width 0 height 0
click at [333, 445] on input "radio" at bounding box center [338, 440] width 10 height 10
radio input "true"
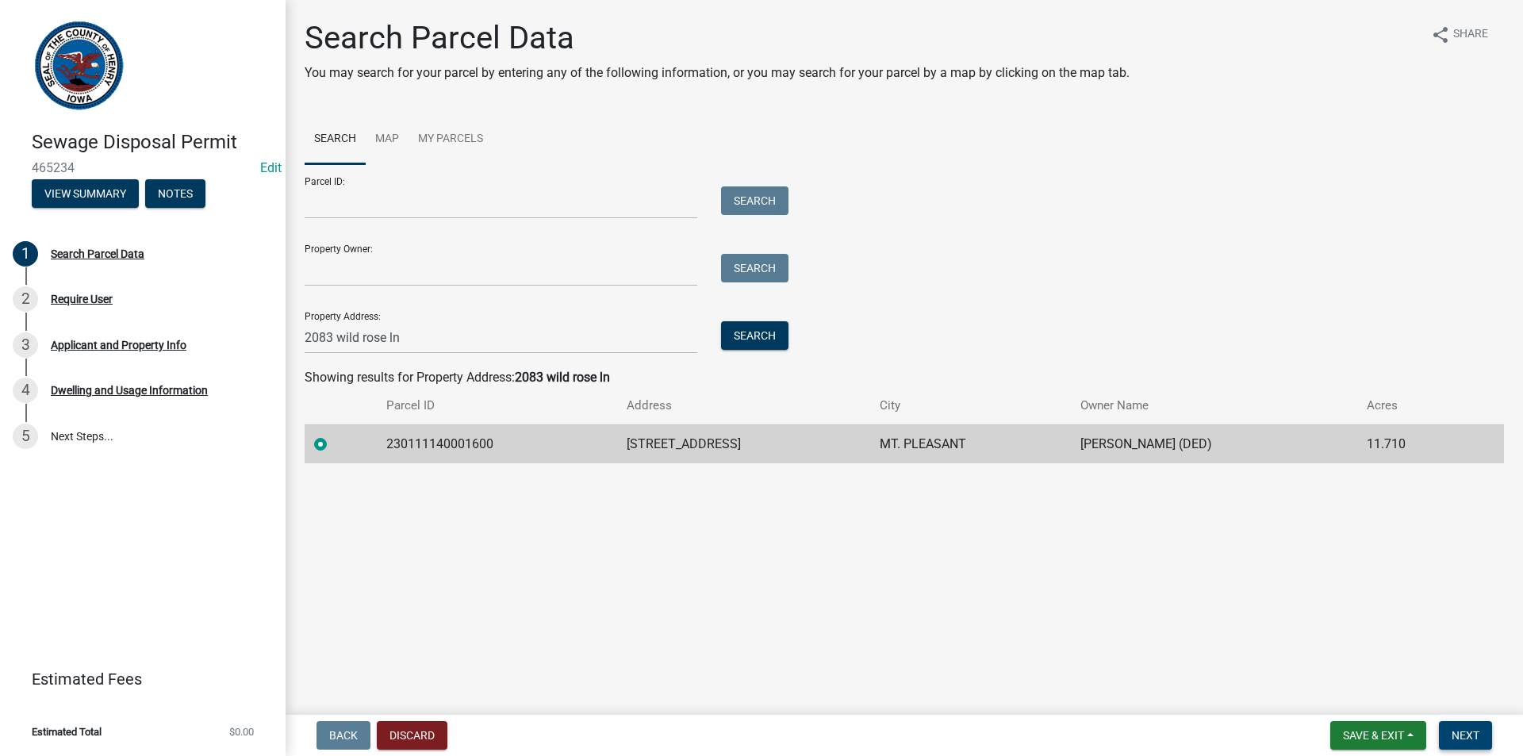
click at [1486, 737] on button "Next" at bounding box center [1465, 735] width 53 height 29
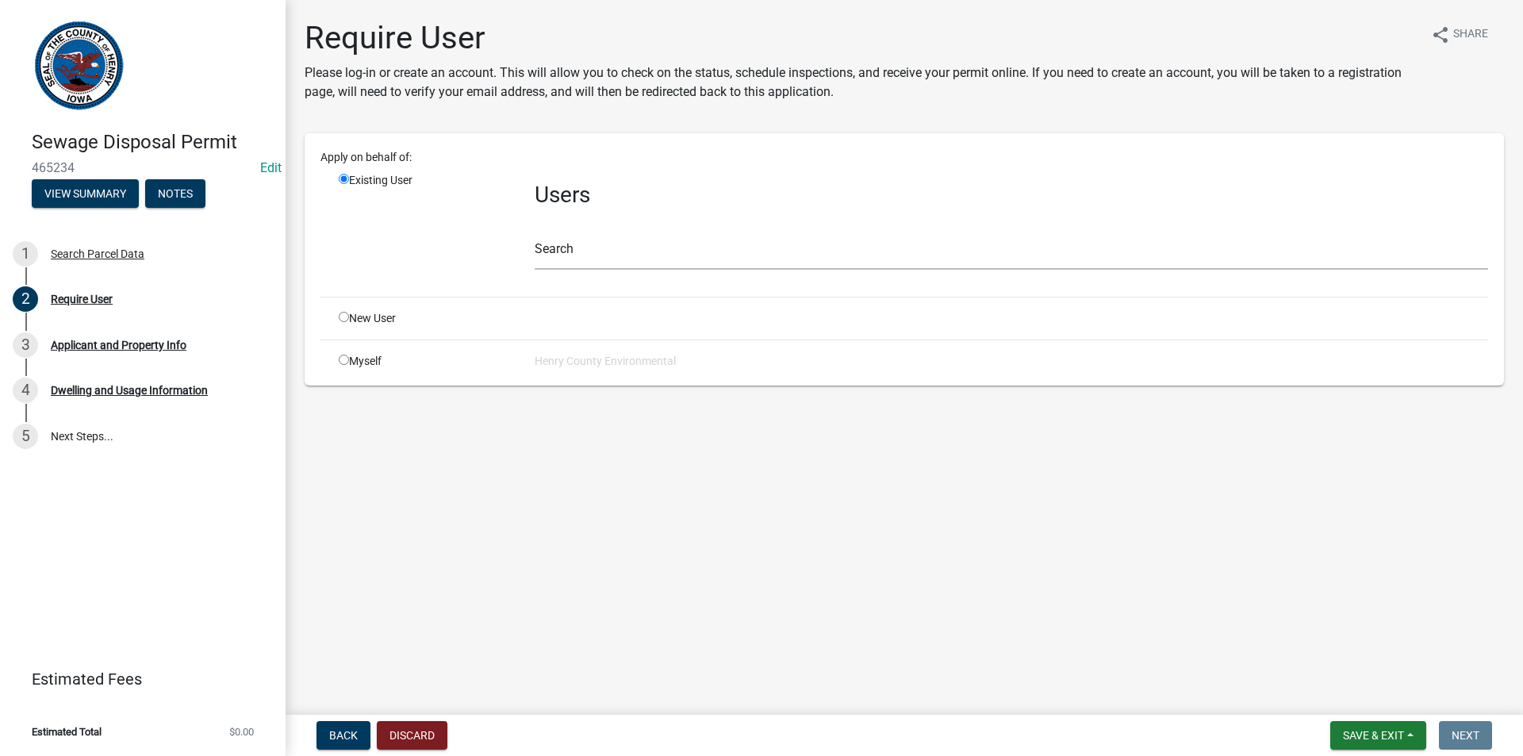
click at [351, 317] on div "New User" at bounding box center [425, 318] width 196 height 17
click at [346, 317] on input "radio" at bounding box center [344, 317] width 10 height 10
radio input "true"
radio input "false"
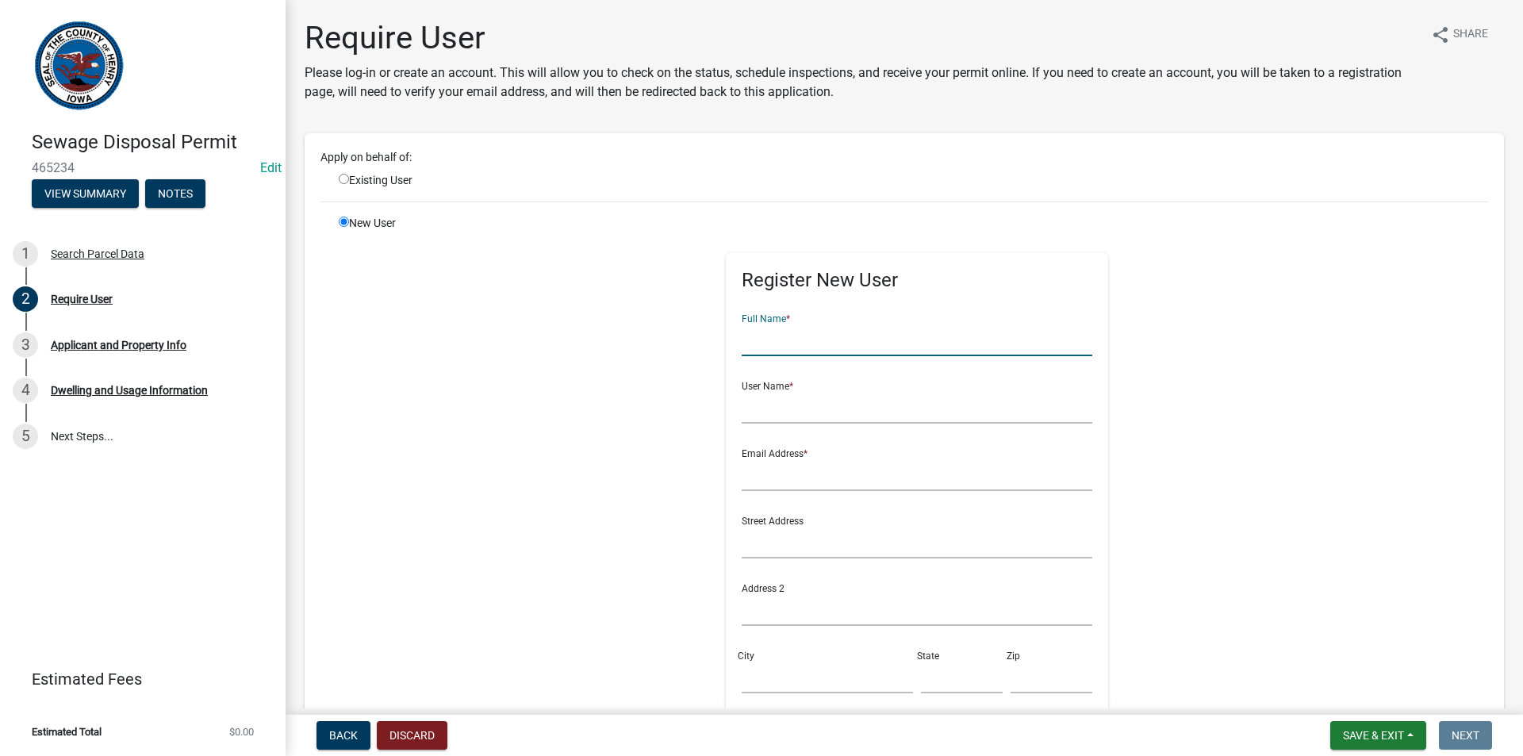
click at [791, 343] on input "text" at bounding box center [917, 340] width 351 height 33
type input "[PERSON_NAME]"
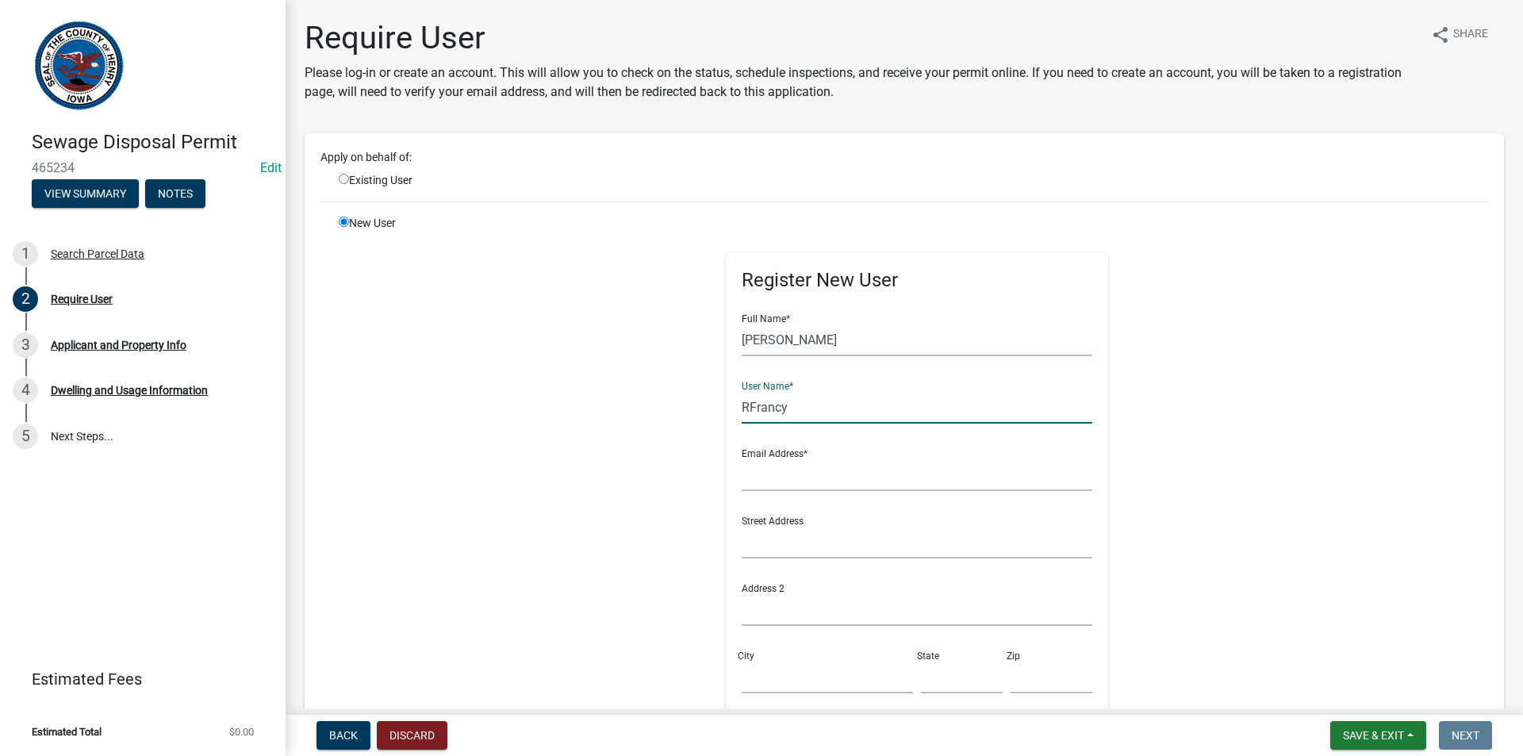
type input "RFrancy"
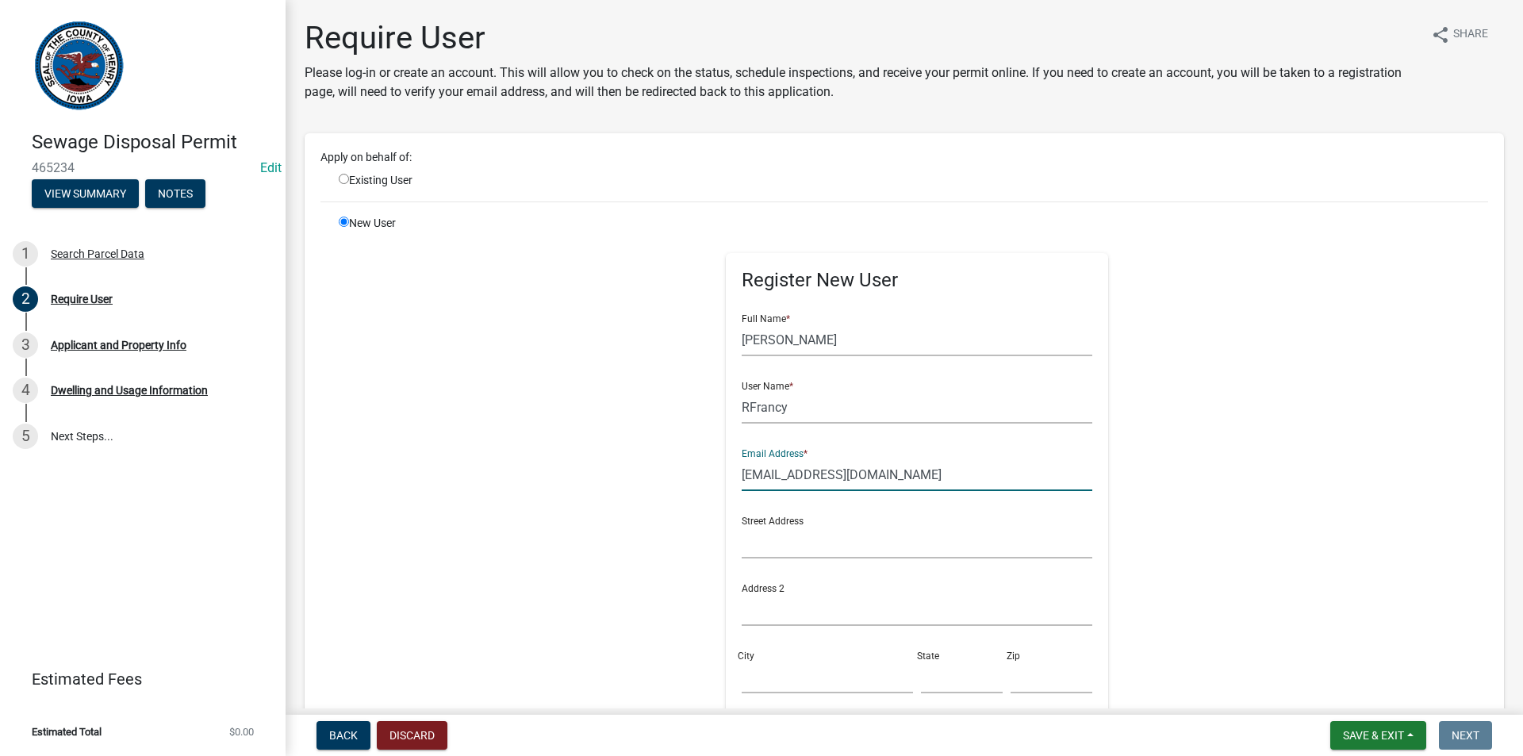
type input "[EMAIL_ADDRESS][DOMAIN_NAME]"
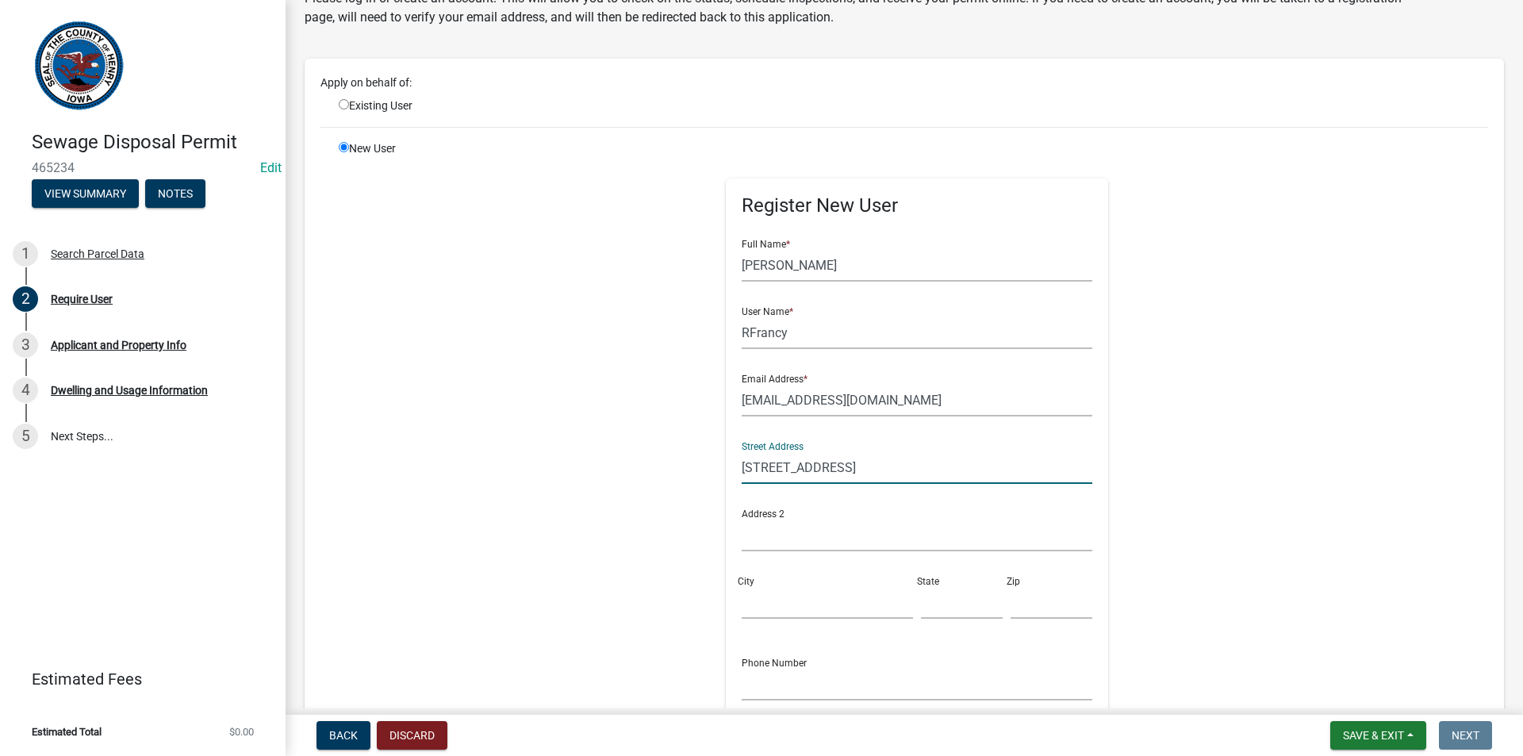
scroll to position [238, 0]
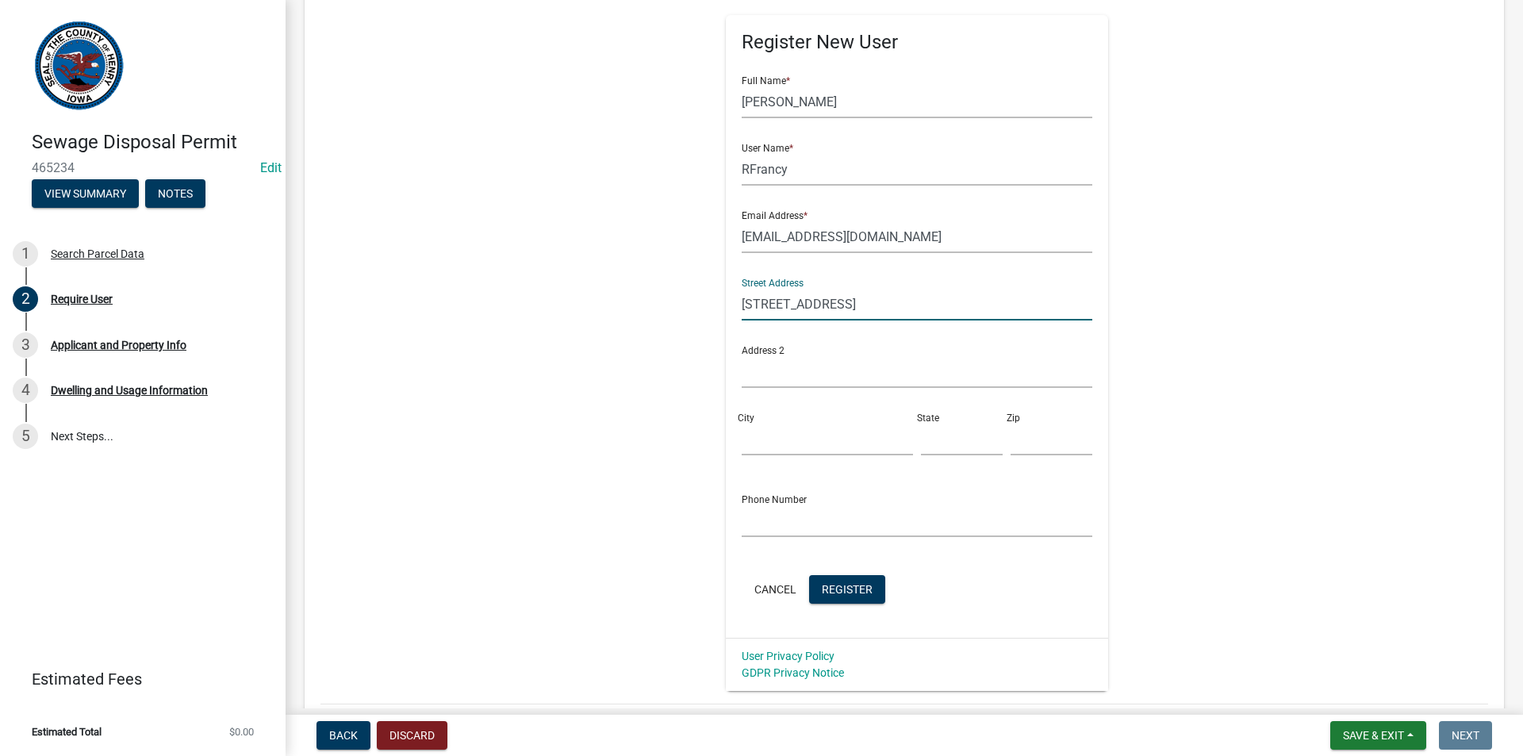
type input "[STREET_ADDRESS]"
click at [798, 443] on input "City" at bounding box center [827, 439] width 171 height 33
type input "[GEOGRAPHIC_DATA]"
click at [926, 438] on input "text" at bounding box center [962, 439] width 82 height 33
type input "IA"
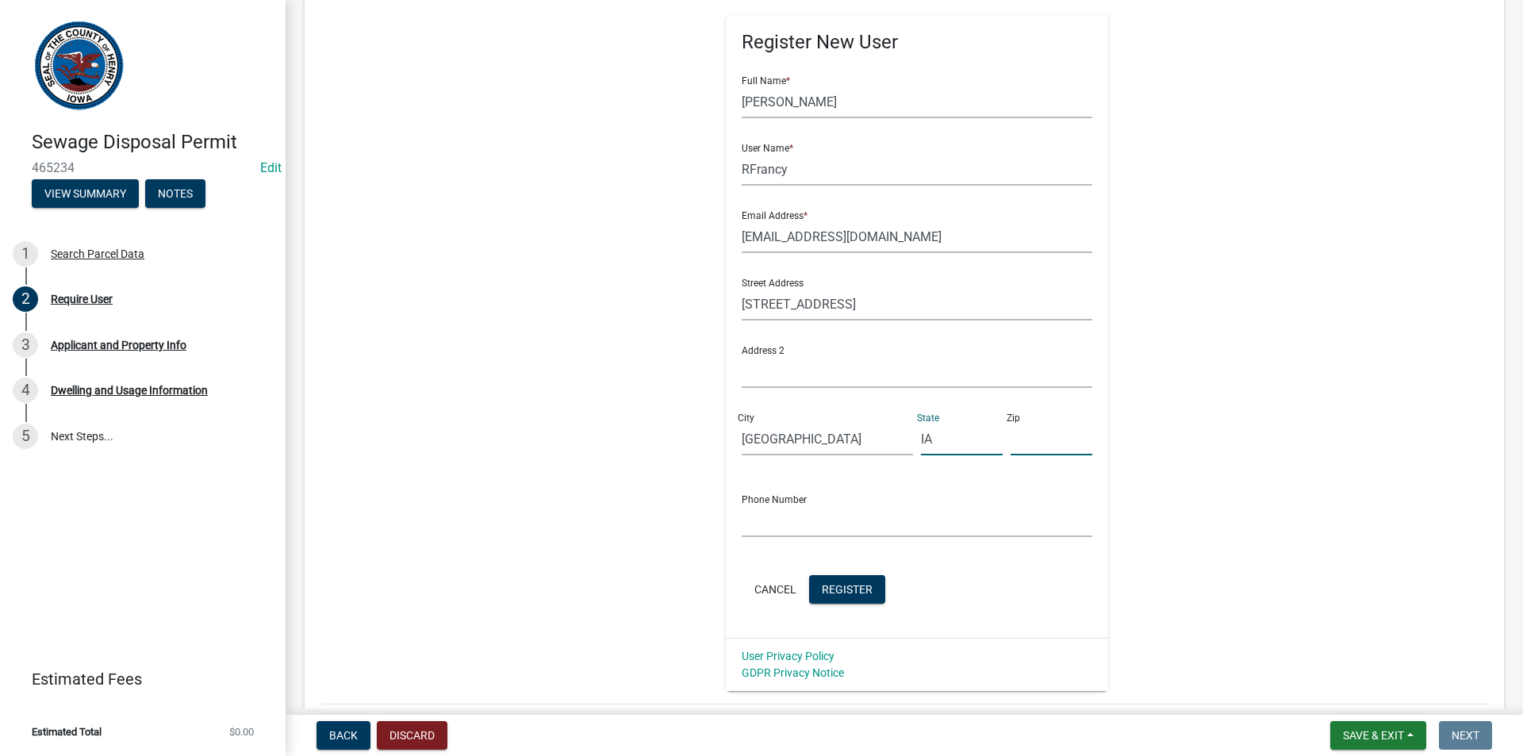
click at [1010, 441] on input "text" at bounding box center [1051, 439] width 82 height 33
type input "52641"
click at [799, 529] on input "text" at bounding box center [917, 520] width 351 height 33
type input "[PHONE_NUMBER]"
click at [822, 582] on span "Register" at bounding box center [847, 588] width 51 height 13
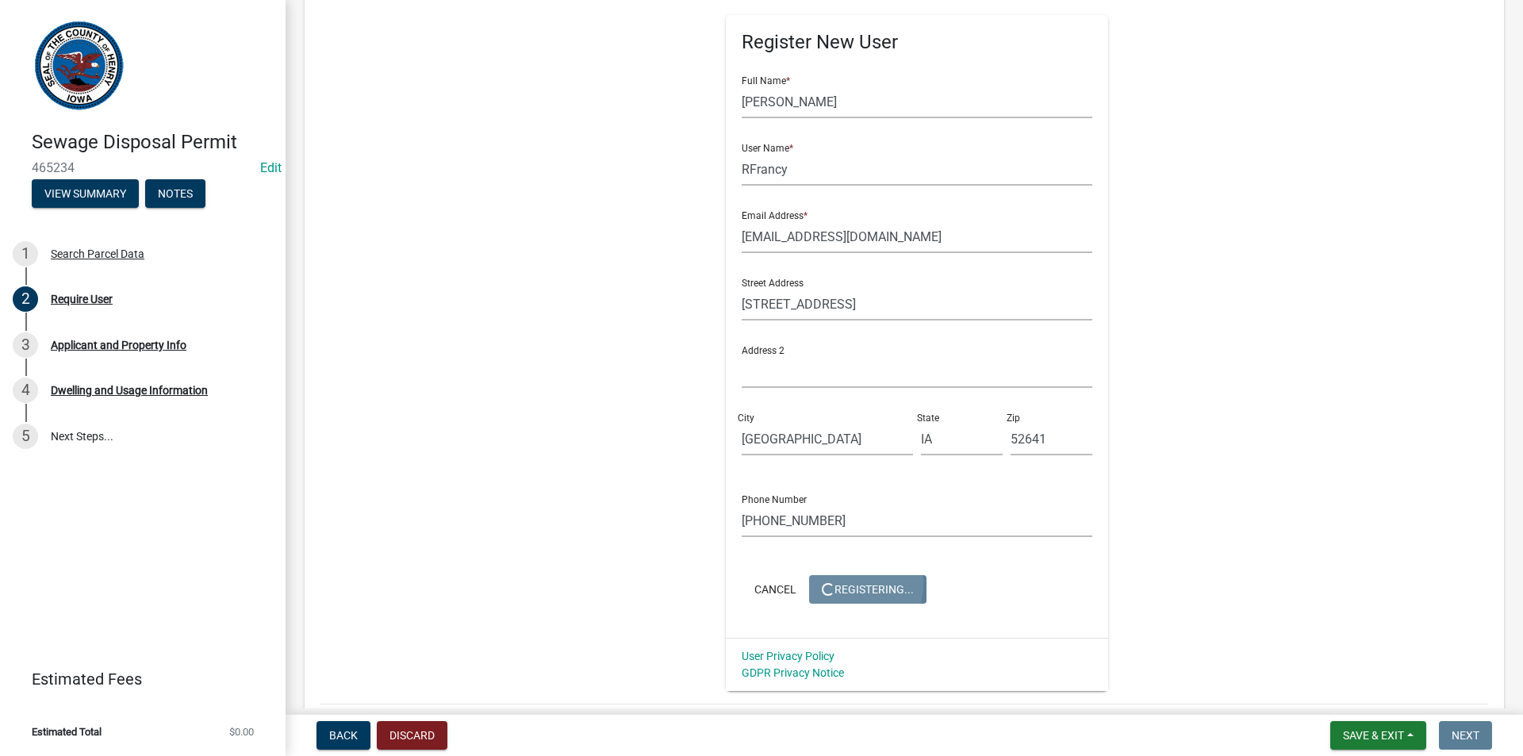
scroll to position [0, 0]
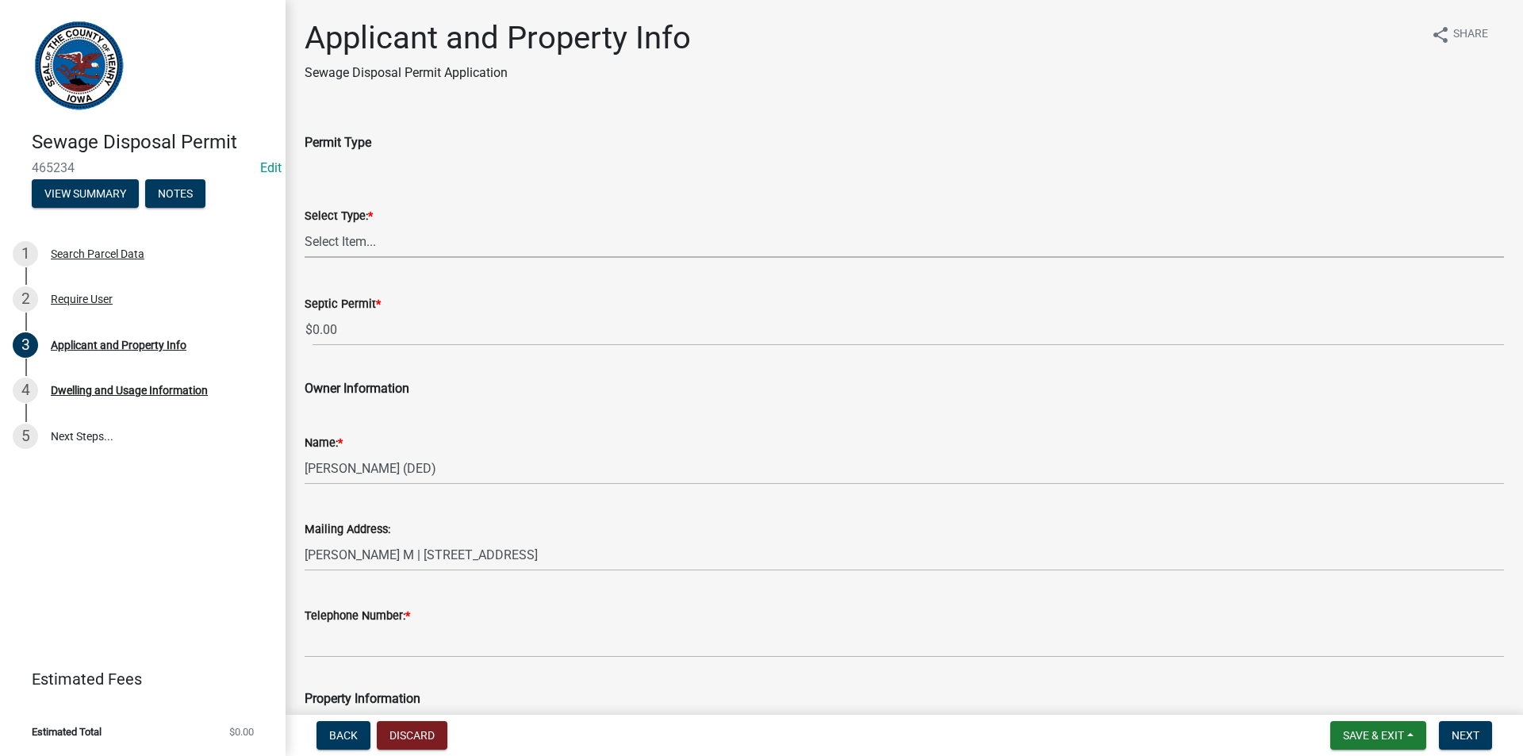
click at [391, 242] on select "Select Item... Sewage Disposal Systems Permit Disposal Alteration Permit" at bounding box center [904, 241] width 1199 height 33
click at [305, 225] on select "Select Item... Sewage Disposal Systems Permit Disposal Alteration Permit" at bounding box center [904, 241] width 1199 height 33
select select "ba5d1516-5783-4388-b1ad-8692fca6ffd3"
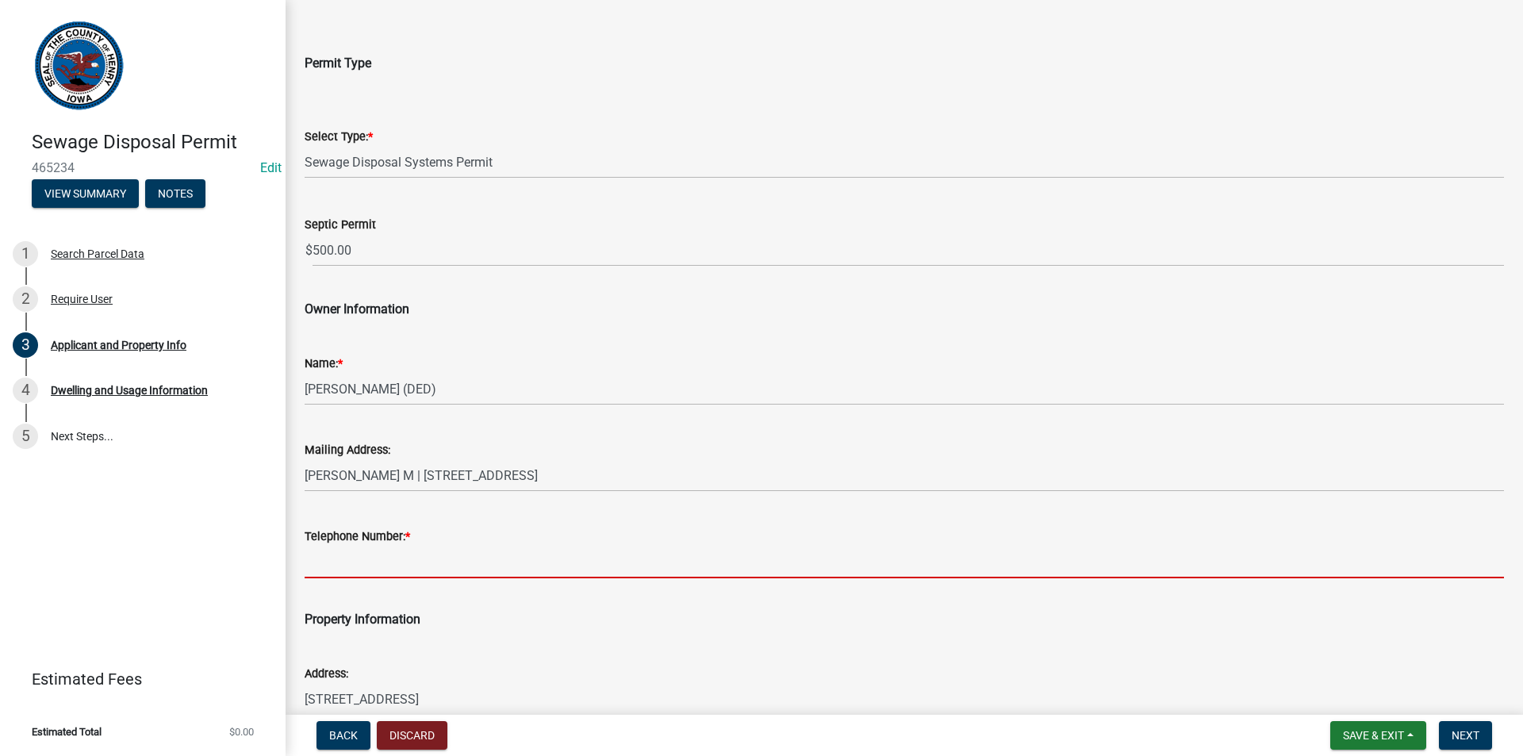
click at [456, 552] on input "Telephone Number: *" at bounding box center [904, 562] width 1199 height 33
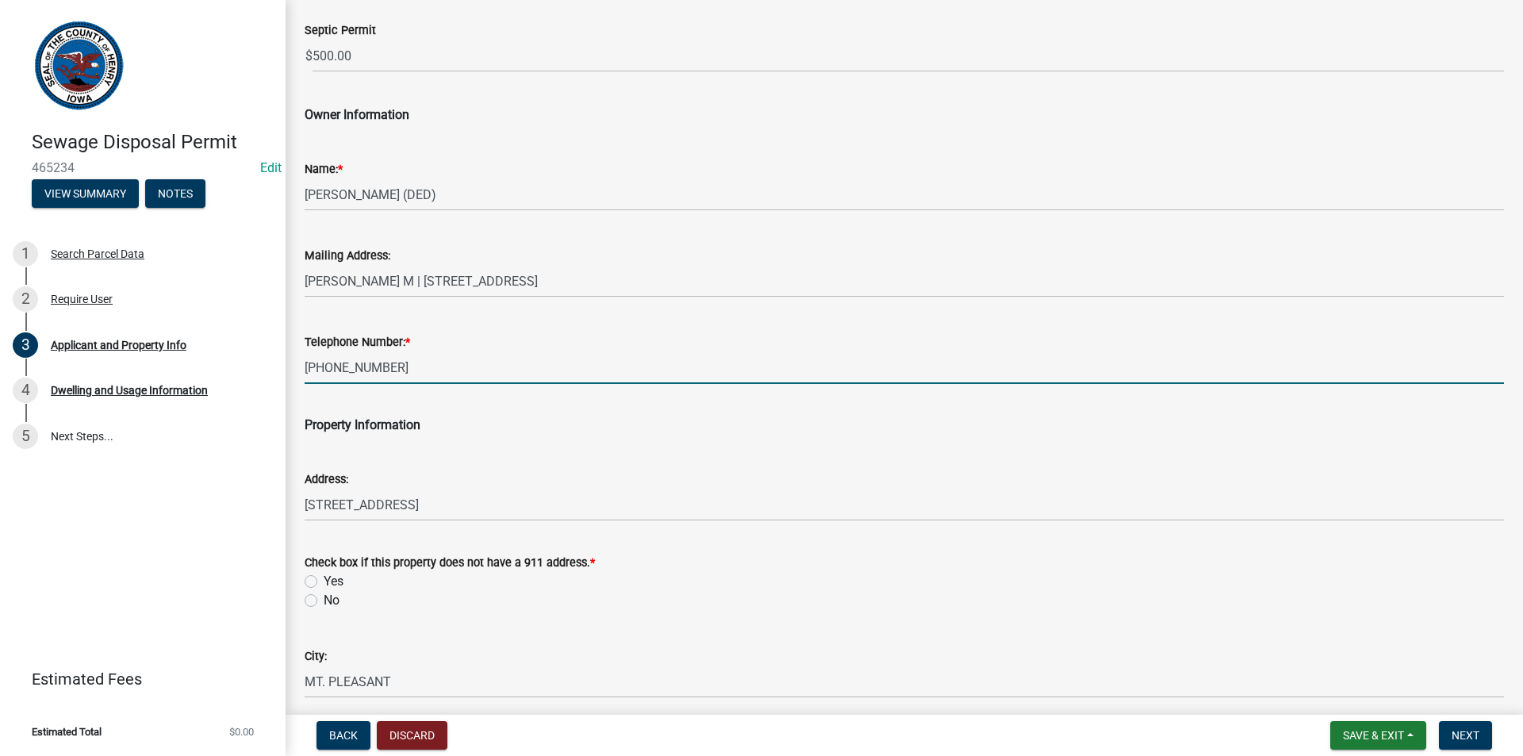
scroll to position [317, 0]
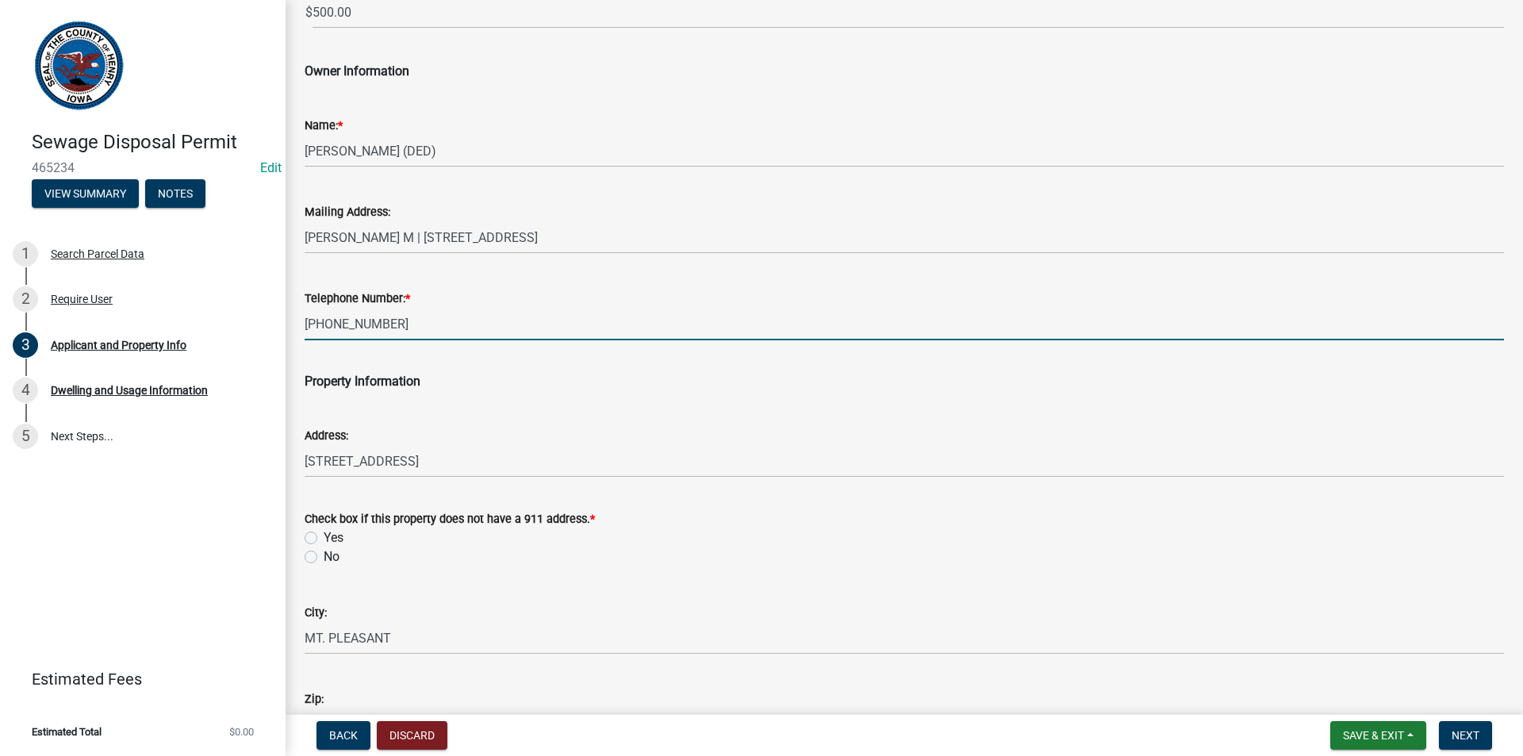
type input "[PHONE_NUMBER]"
click at [324, 557] on label "No" at bounding box center [332, 556] width 16 height 19
click at [324, 557] on input "No" at bounding box center [329, 552] width 10 height 10
radio input "true"
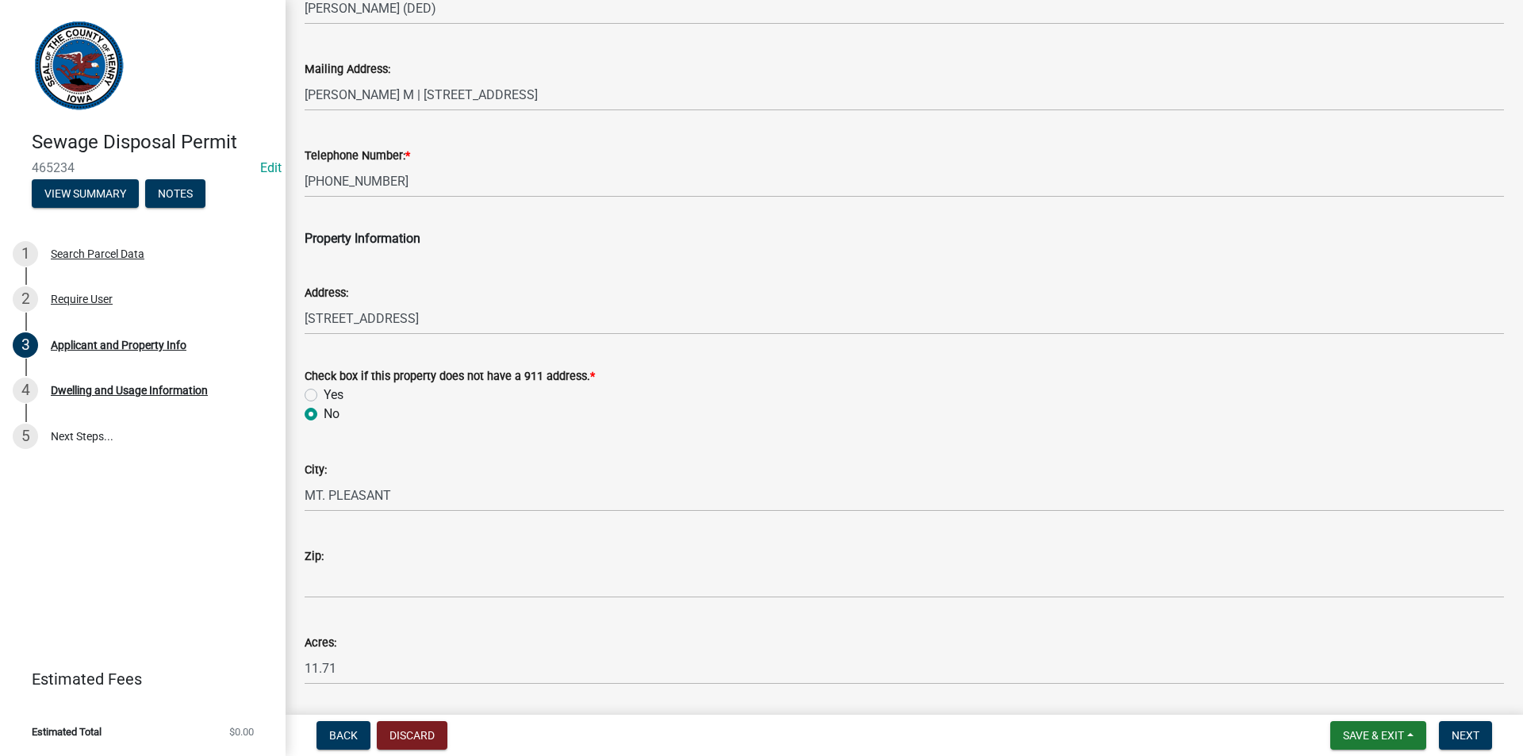
scroll to position [476, 0]
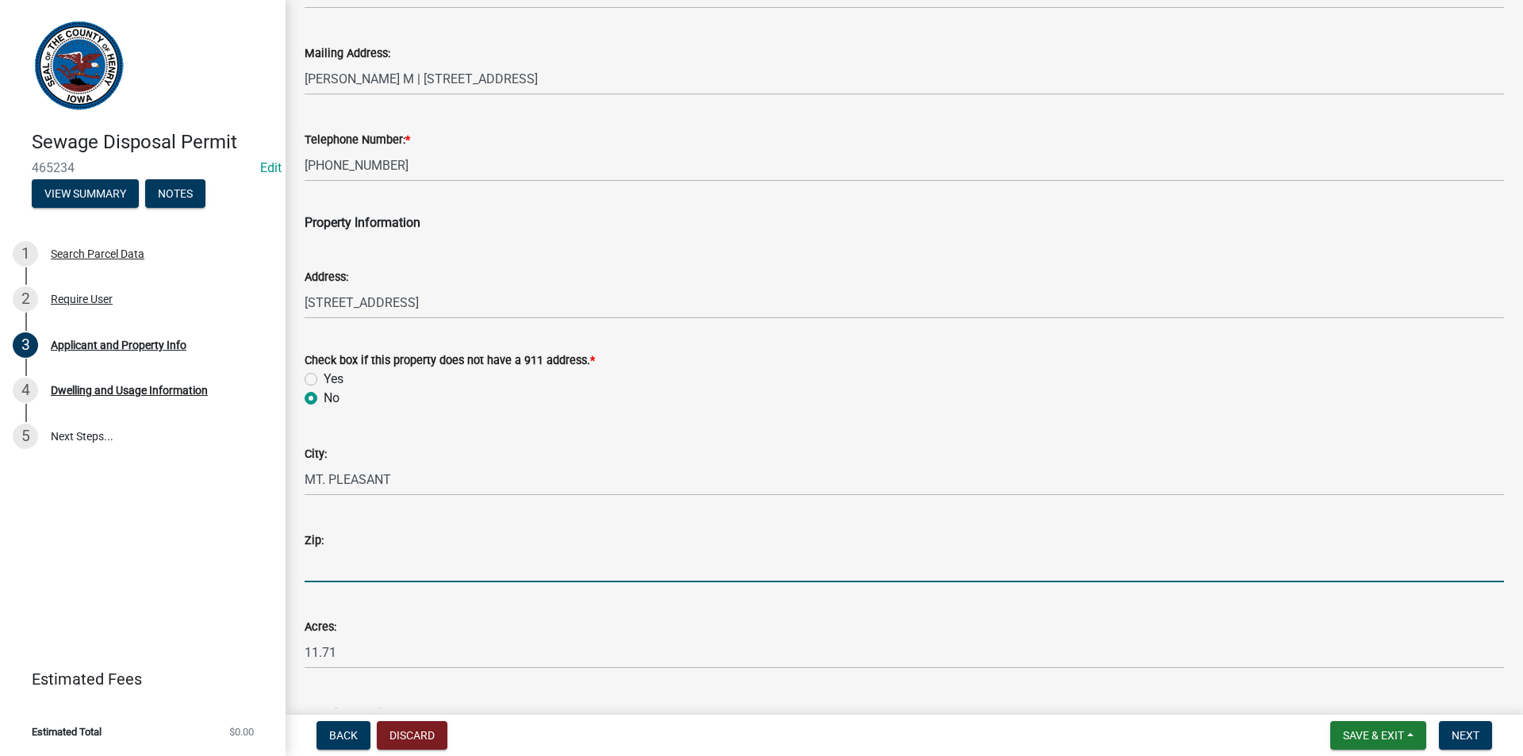
click at [352, 568] on input "Zip:" at bounding box center [904, 566] width 1199 height 33
type input "52641"
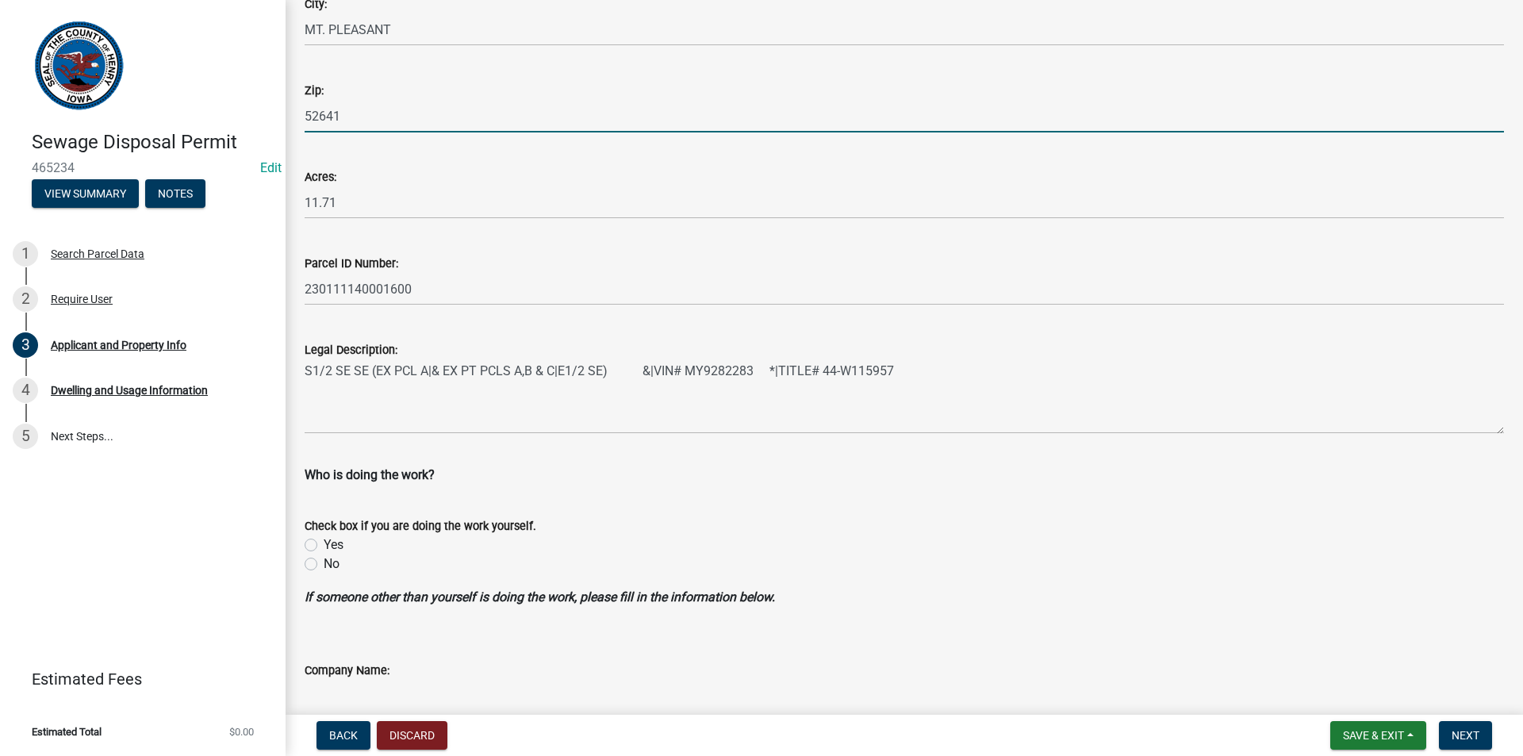
scroll to position [952, 0]
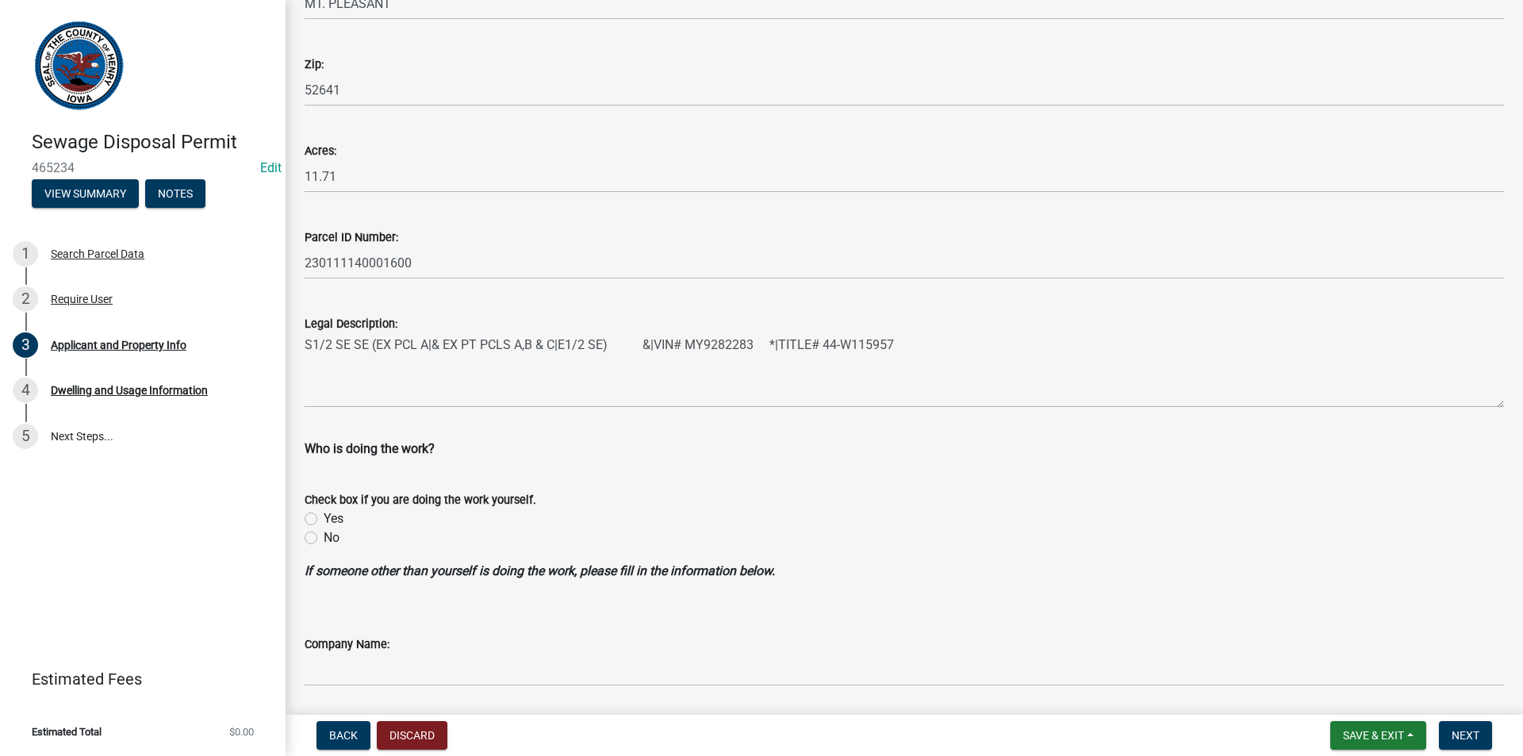
click at [324, 538] on label "No" at bounding box center [332, 537] width 16 height 19
click at [324, 538] on input "No" at bounding box center [329, 533] width 10 height 10
radio input "true"
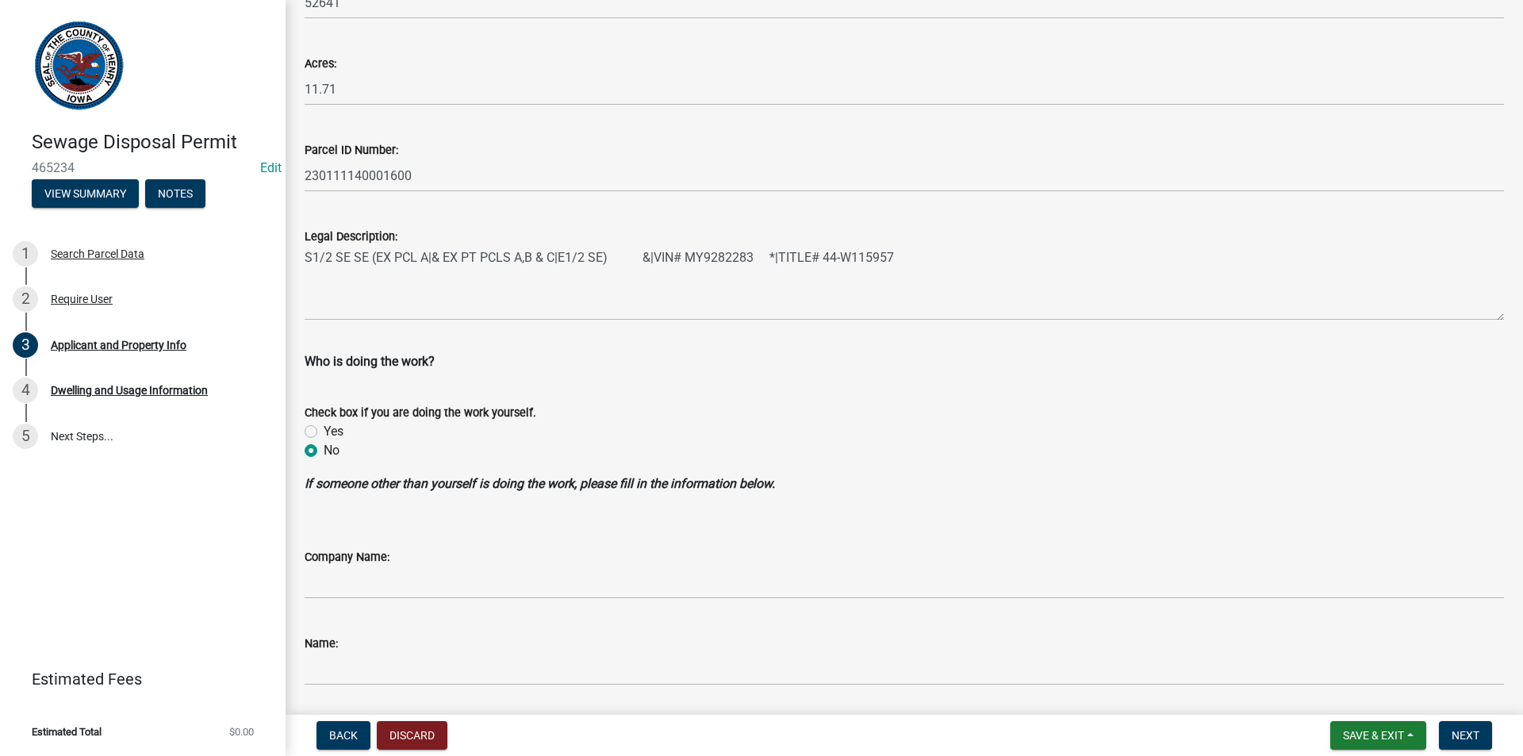
scroll to position [1263, 0]
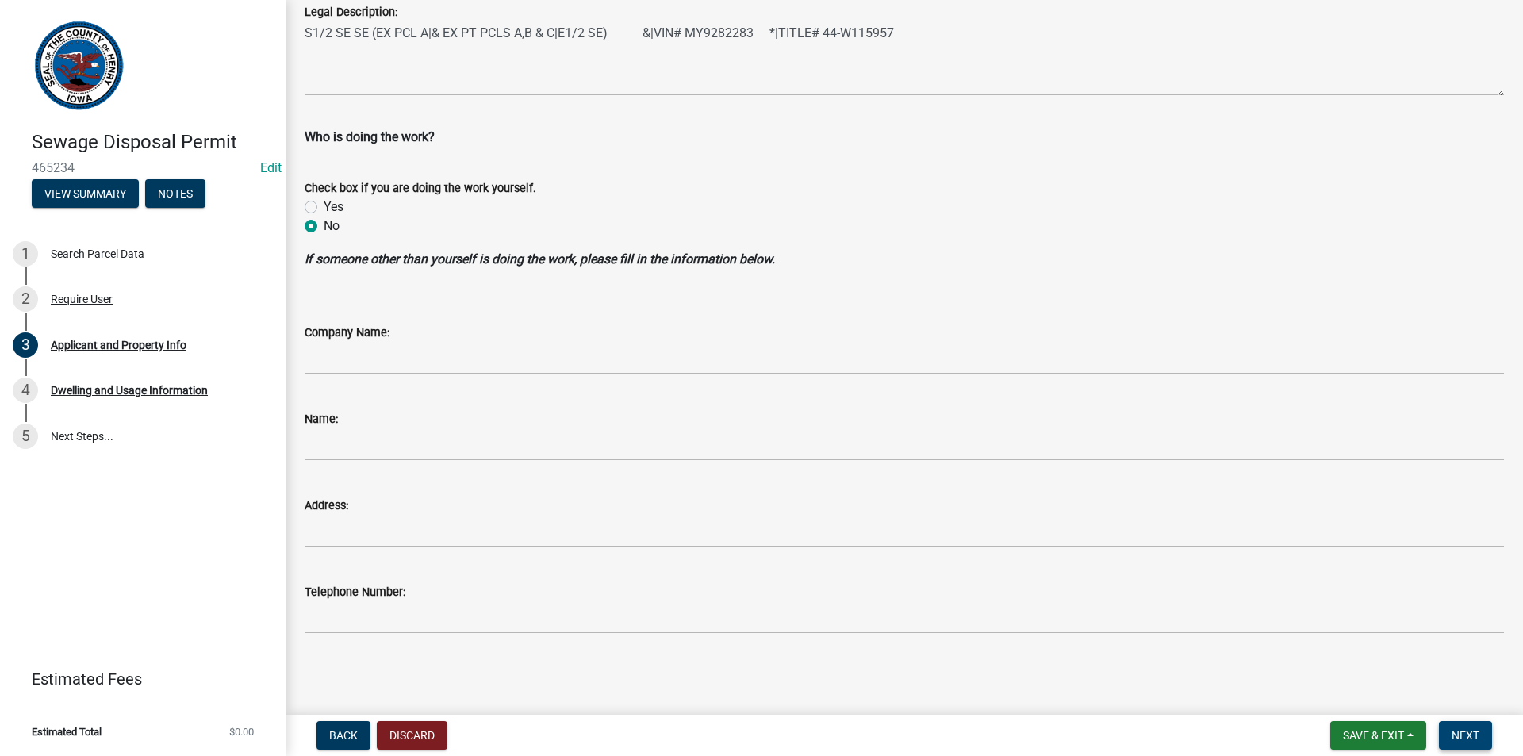
click at [1445, 728] on button "Next" at bounding box center [1465, 735] width 53 height 29
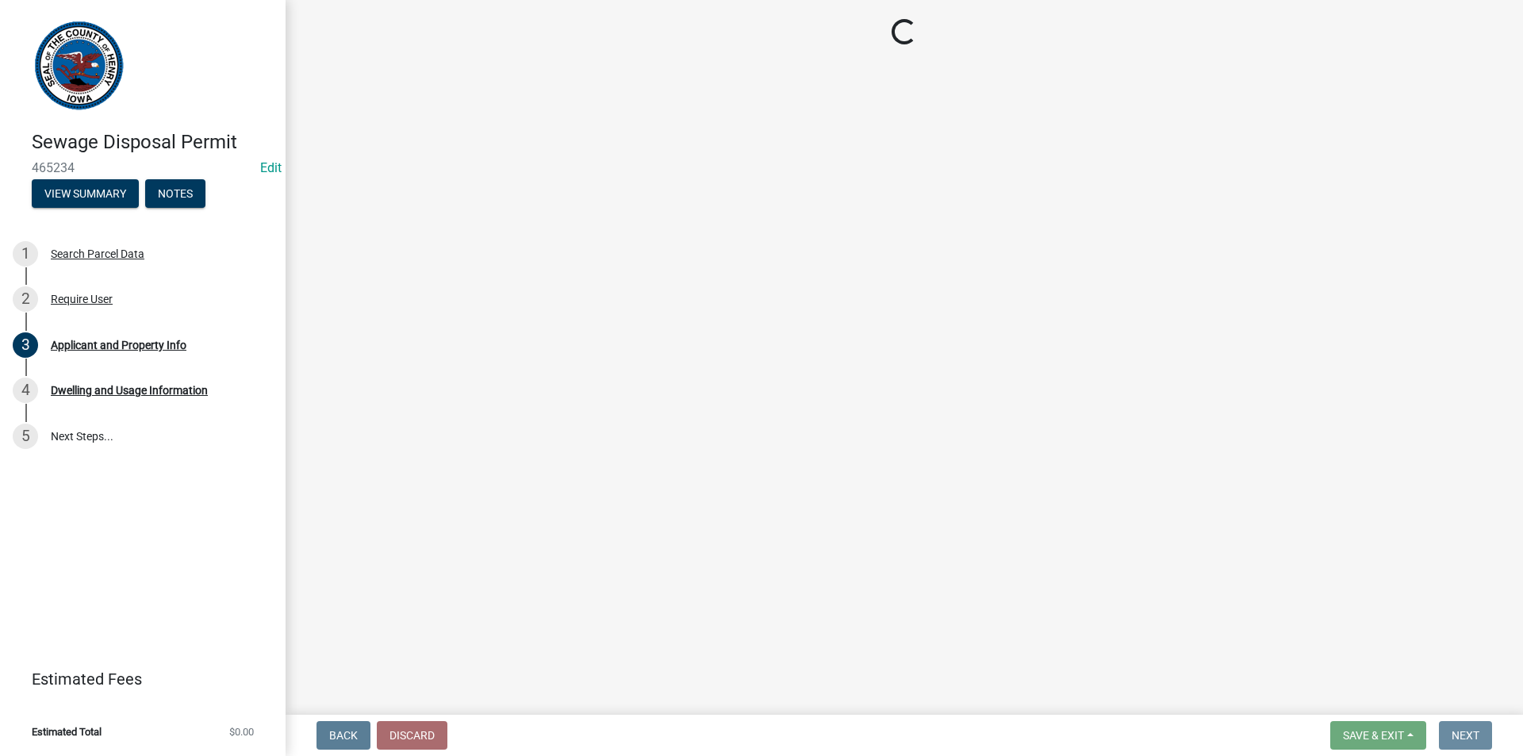
scroll to position [0, 0]
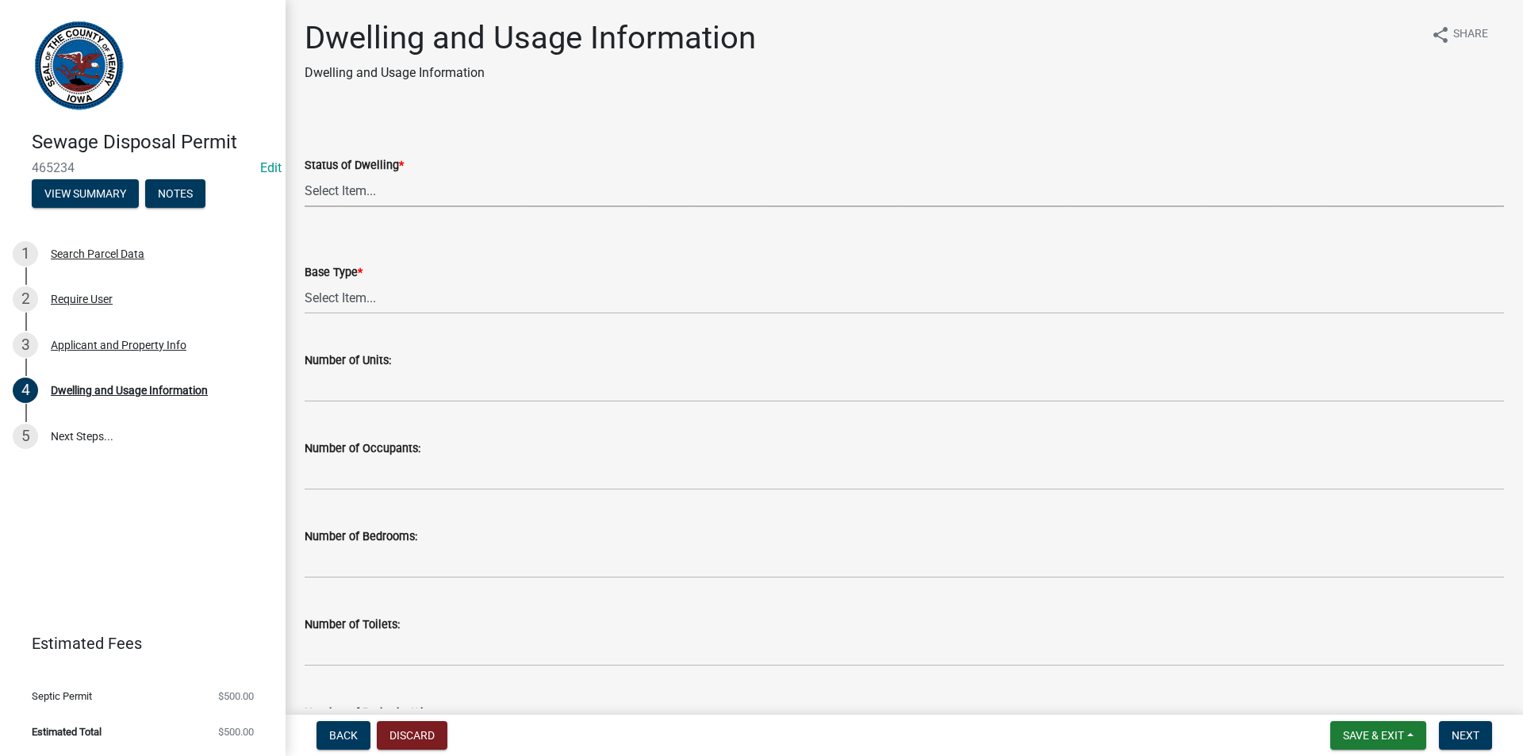
click at [412, 198] on select "Select Item... Proposed Under Construction Existing" at bounding box center [904, 190] width 1199 height 33
click at [305, 174] on select "Select Item... Proposed Under Construction Existing" at bounding box center [904, 190] width 1199 height 33
select select "25004249-1223-4dfa-823c-f4d8a33a0007"
click at [356, 300] on select "Select Item... Basement Slab Crawl Space" at bounding box center [904, 298] width 1199 height 33
click at [305, 282] on select "Select Item... Basement Slab Crawl Space" at bounding box center [904, 298] width 1199 height 33
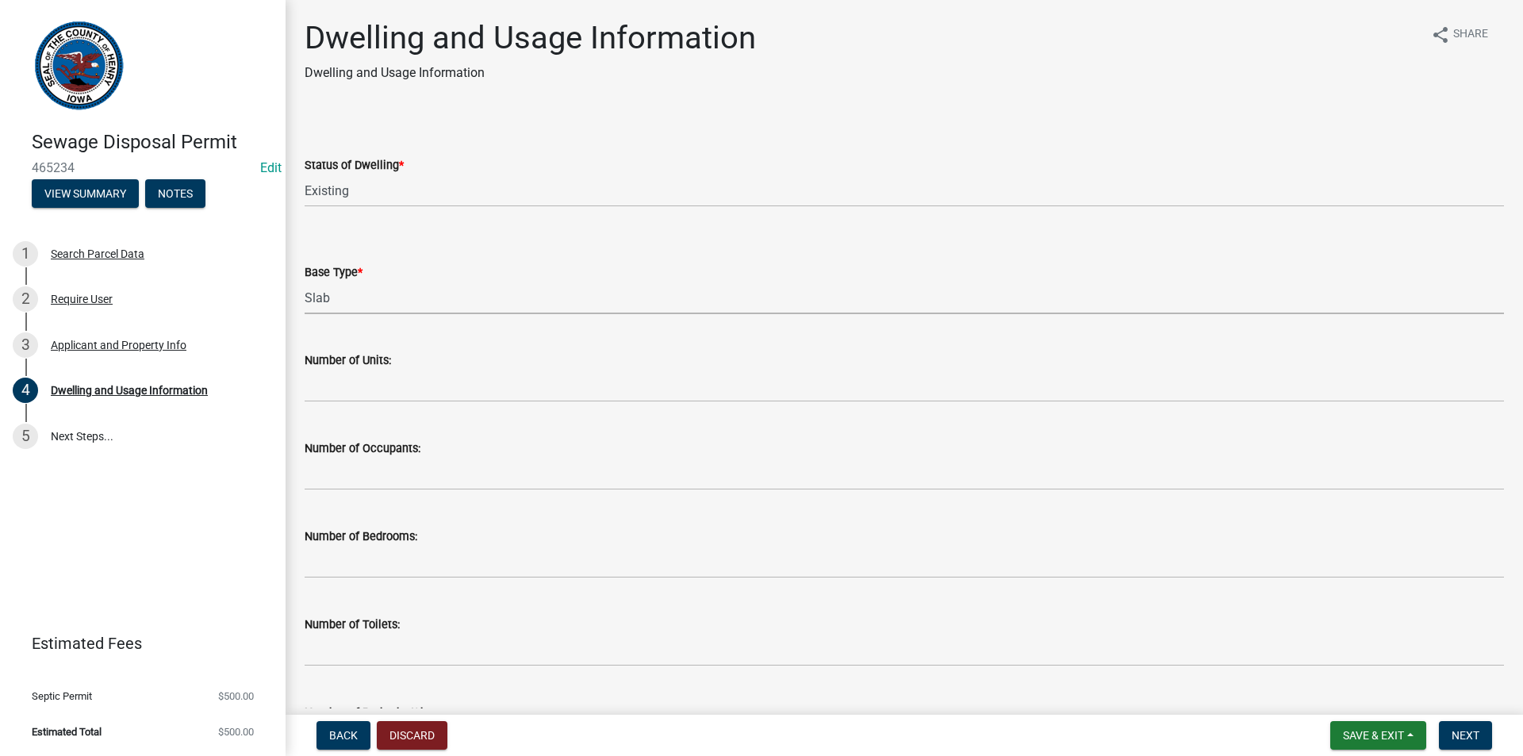
select select "026d1f52-f79c-4eee-8aa1-44d2b31f964c"
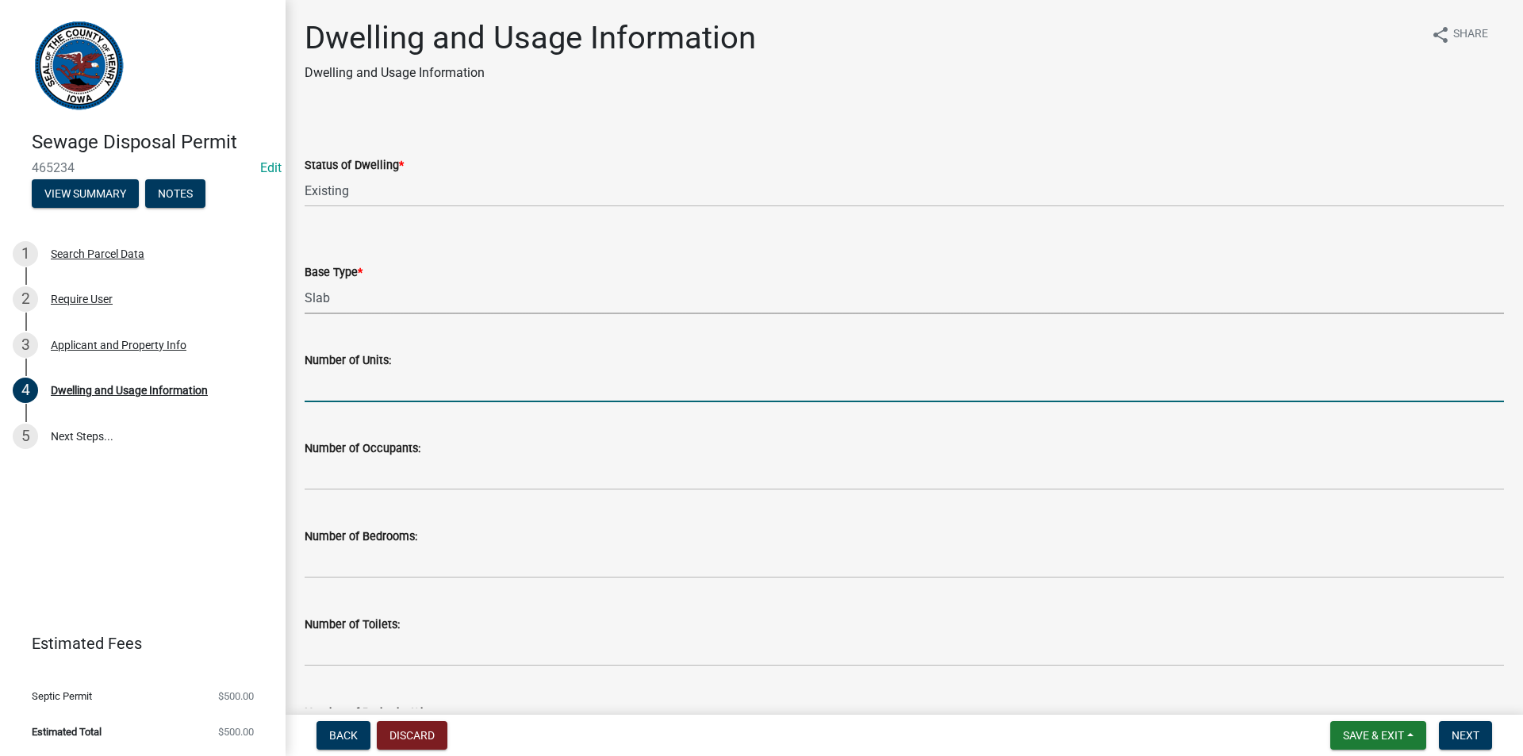
click at [356, 386] on input "text" at bounding box center [904, 386] width 1199 height 33
type input "1"
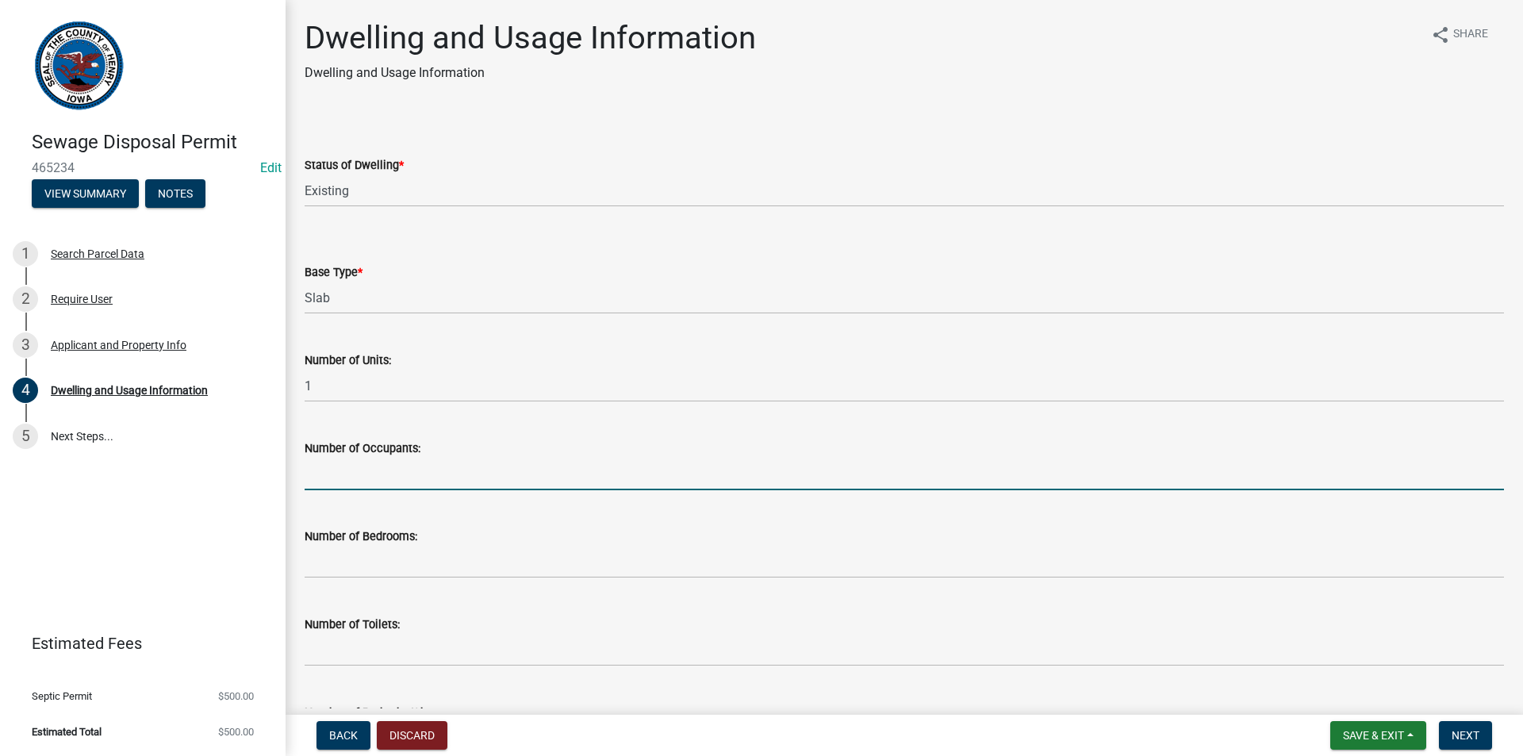
click at [361, 461] on input "text" at bounding box center [904, 474] width 1199 height 33
type input "1"
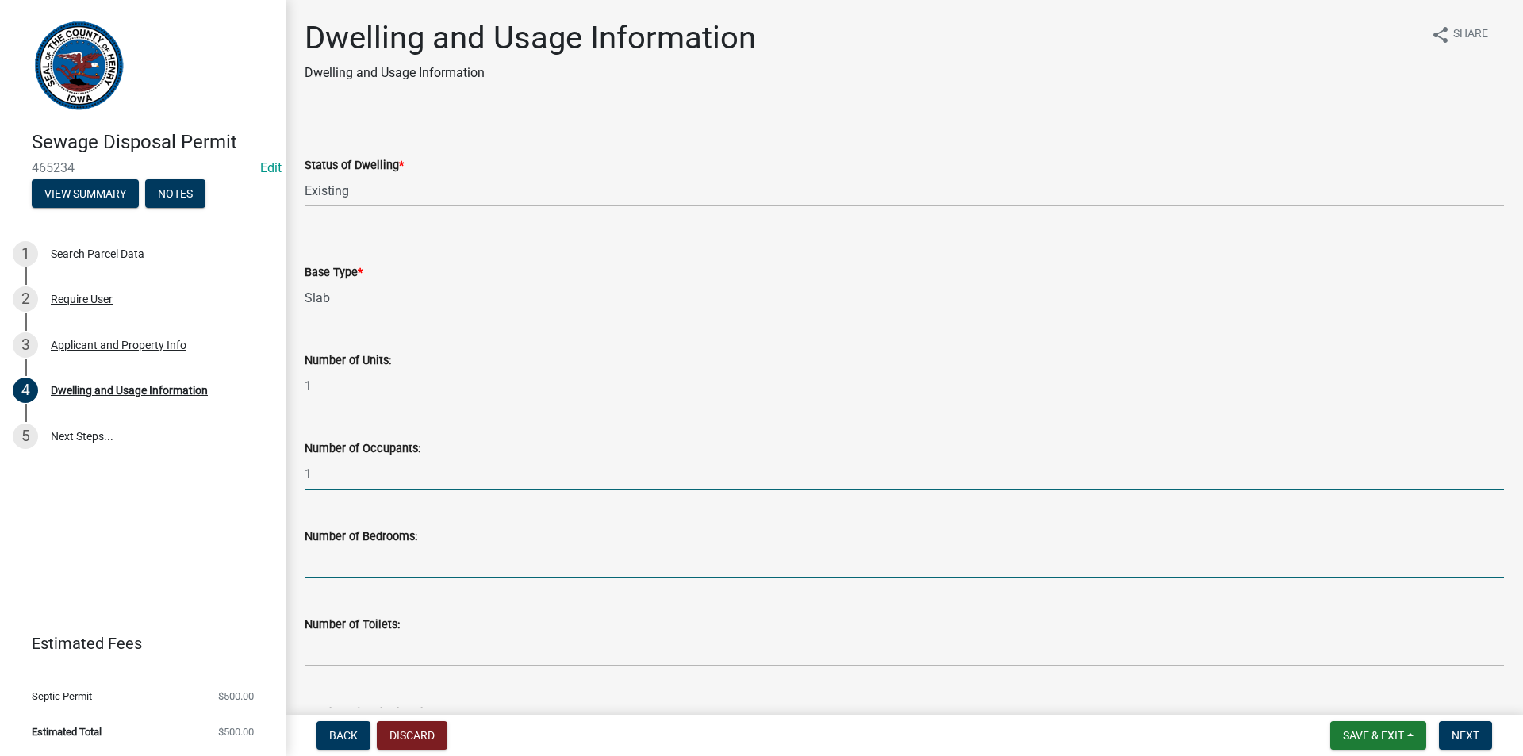
click at [332, 563] on input "text" at bounding box center [904, 562] width 1199 height 33
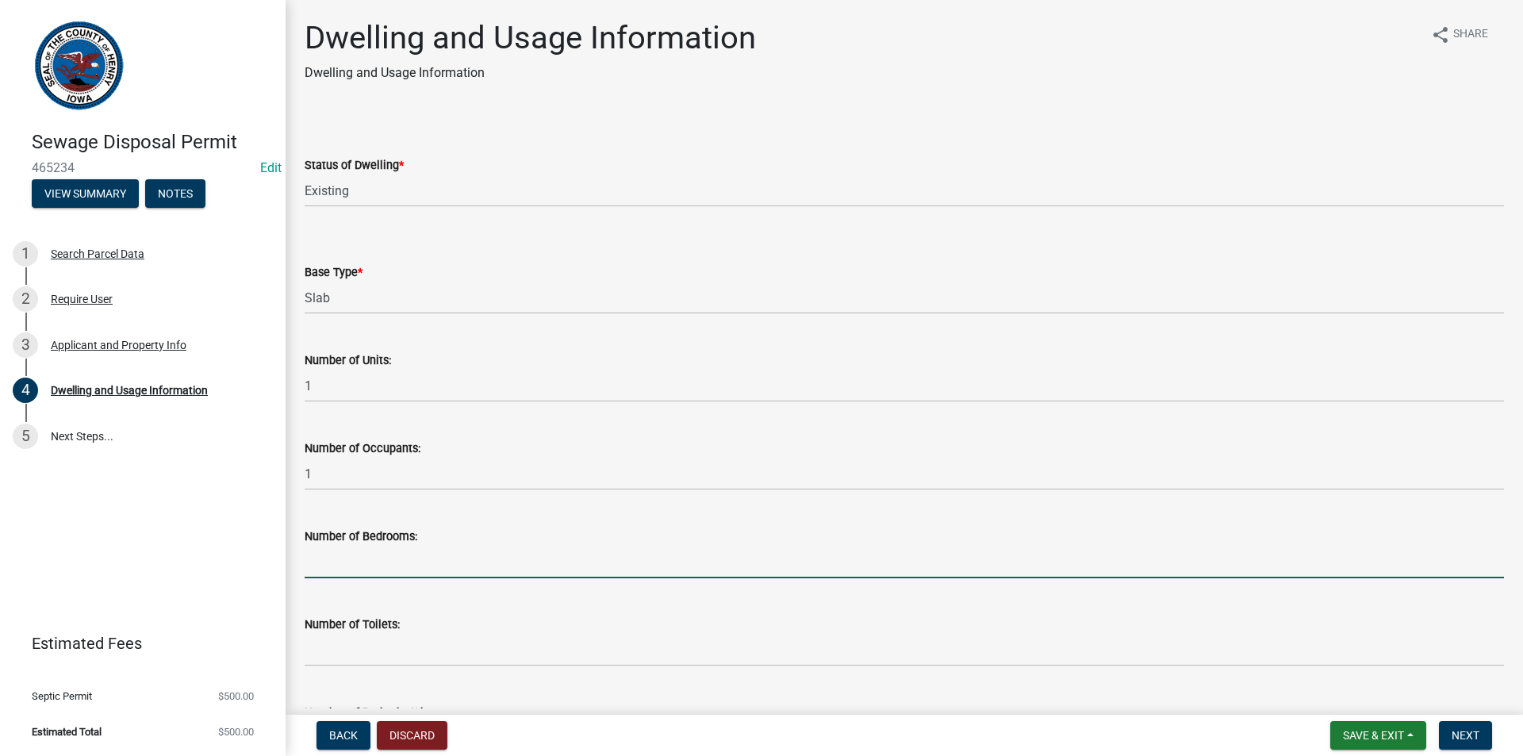
type input "3"
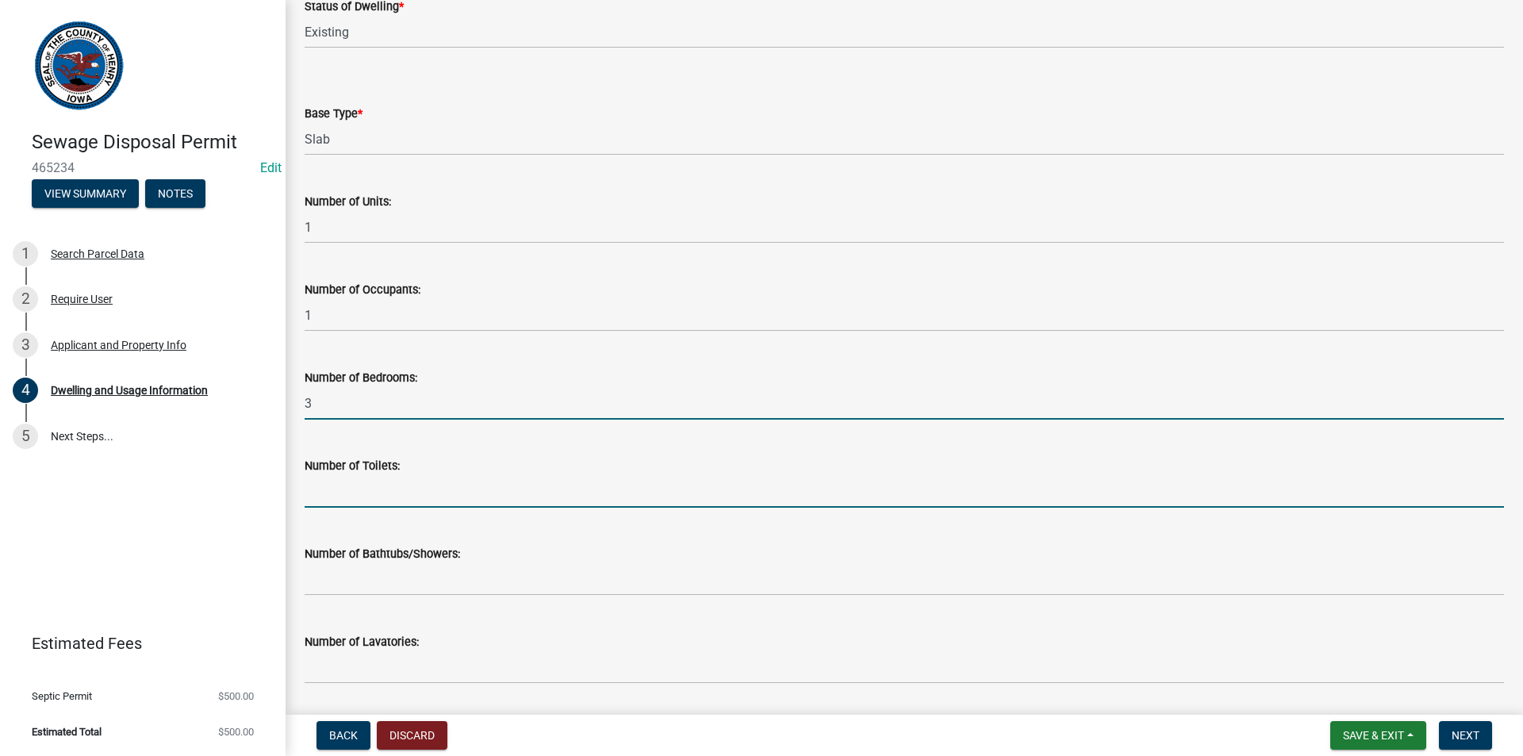
click at [347, 500] on input "text" at bounding box center [904, 491] width 1199 height 33
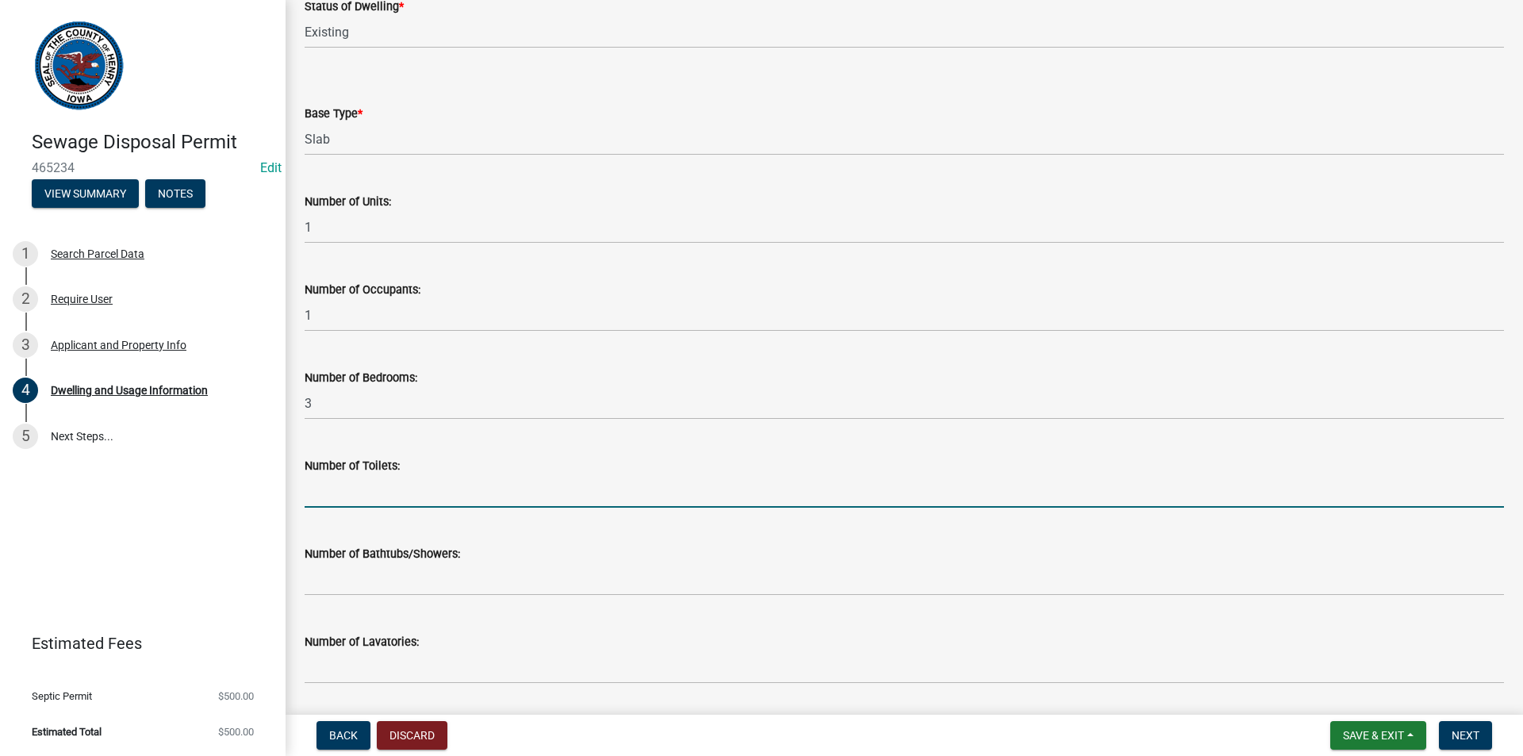
type input "1"
click at [357, 604] on wm-data-entity-input "Number of Bathtubs/Showers:" at bounding box center [904, 566] width 1199 height 88
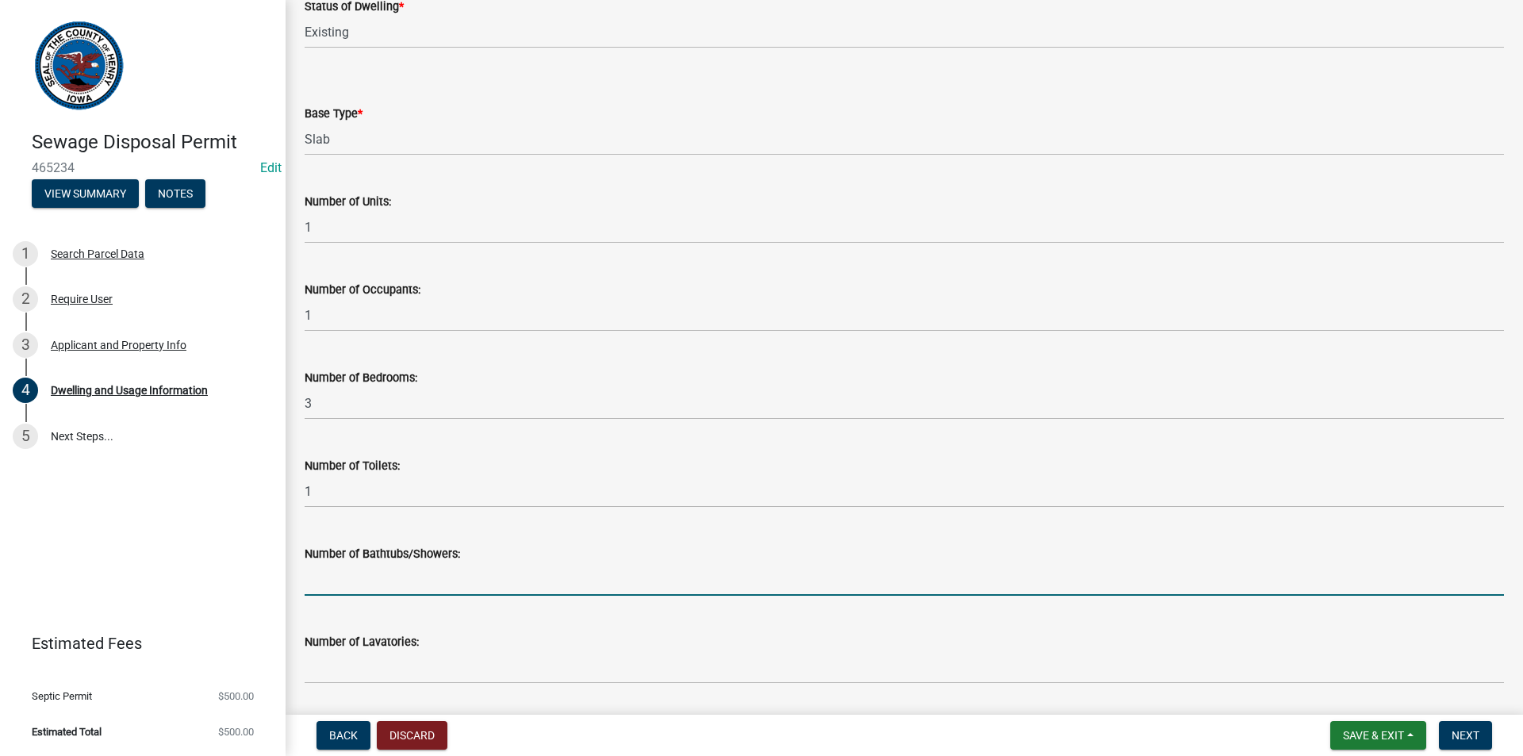
click at [359, 587] on input "text" at bounding box center [904, 579] width 1199 height 33
type input "1"
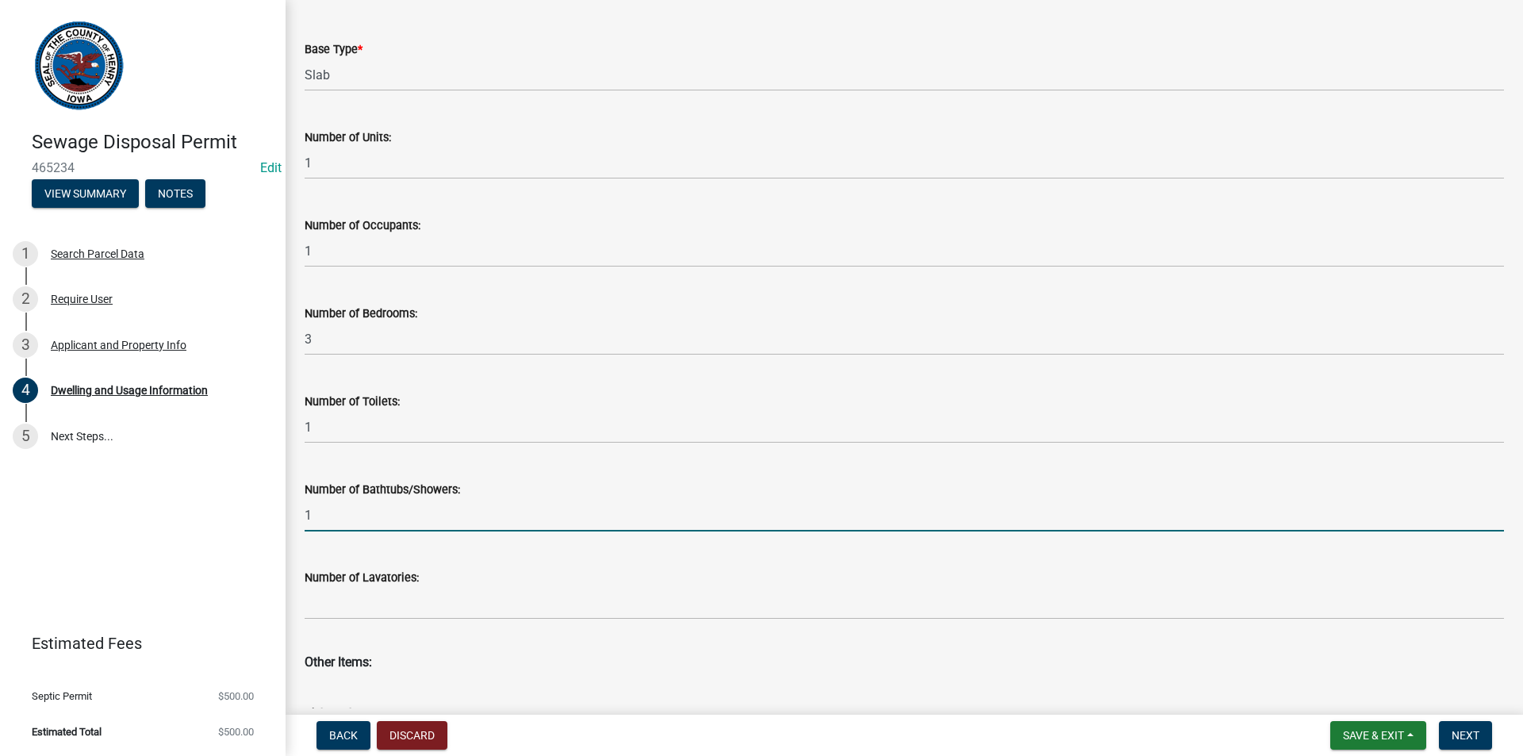
scroll to position [397, 0]
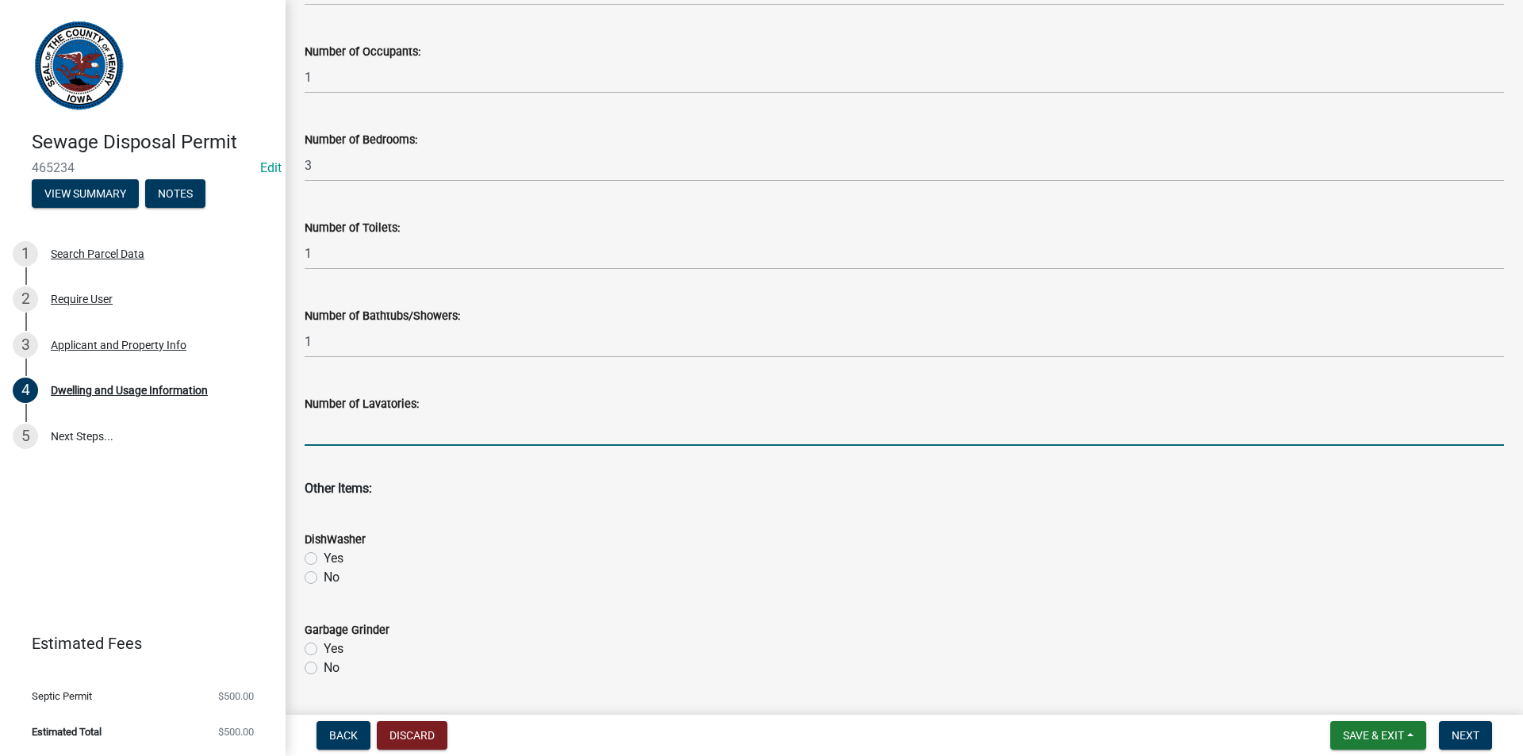
click at [336, 439] on input "text" at bounding box center [904, 429] width 1199 height 33
type input "2"
click at [324, 577] on label "No" at bounding box center [332, 577] width 16 height 19
click at [324, 577] on input "No" at bounding box center [329, 573] width 10 height 10
radio input "true"
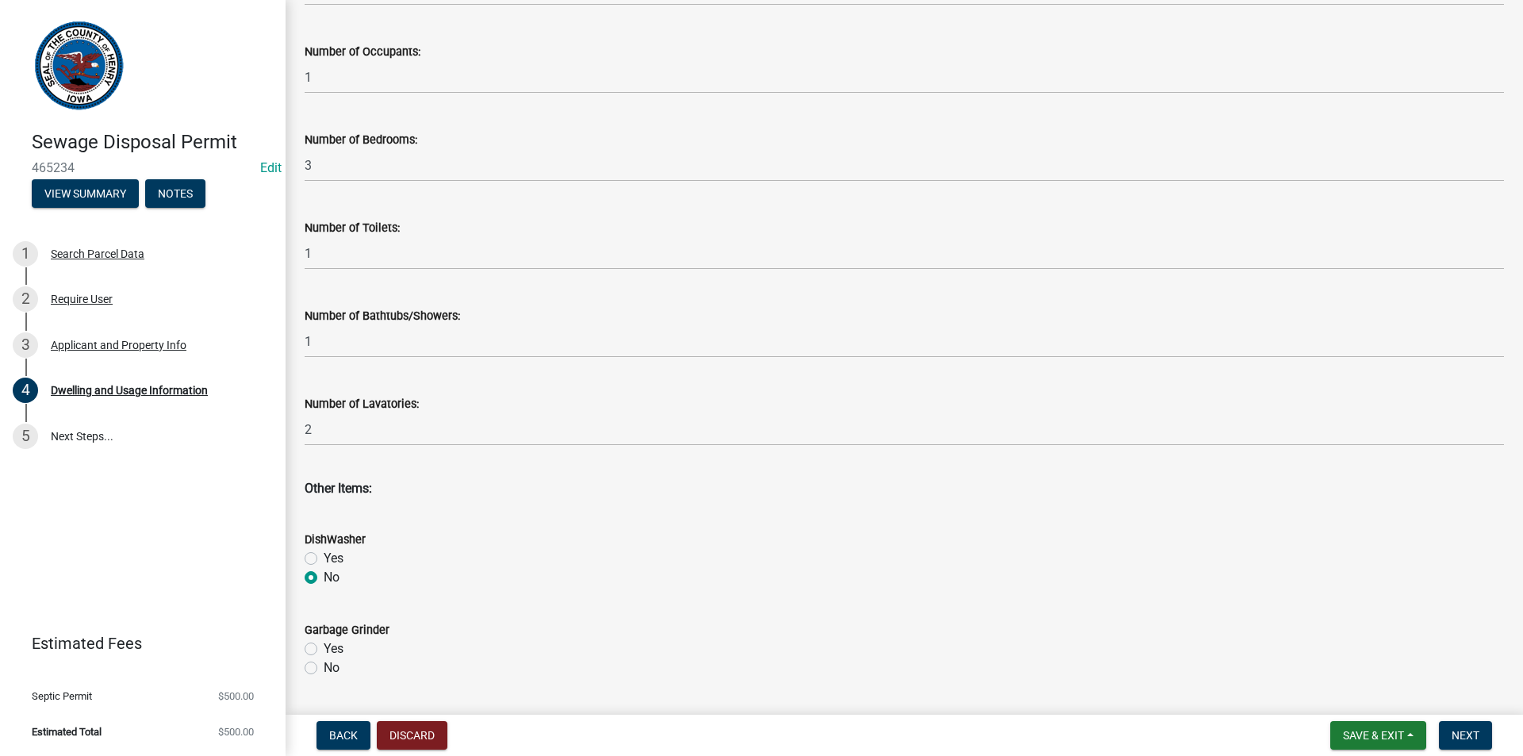
click at [324, 665] on label "No" at bounding box center [332, 667] width 16 height 19
click at [324, 665] on input "No" at bounding box center [329, 663] width 10 height 10
radio input "true"
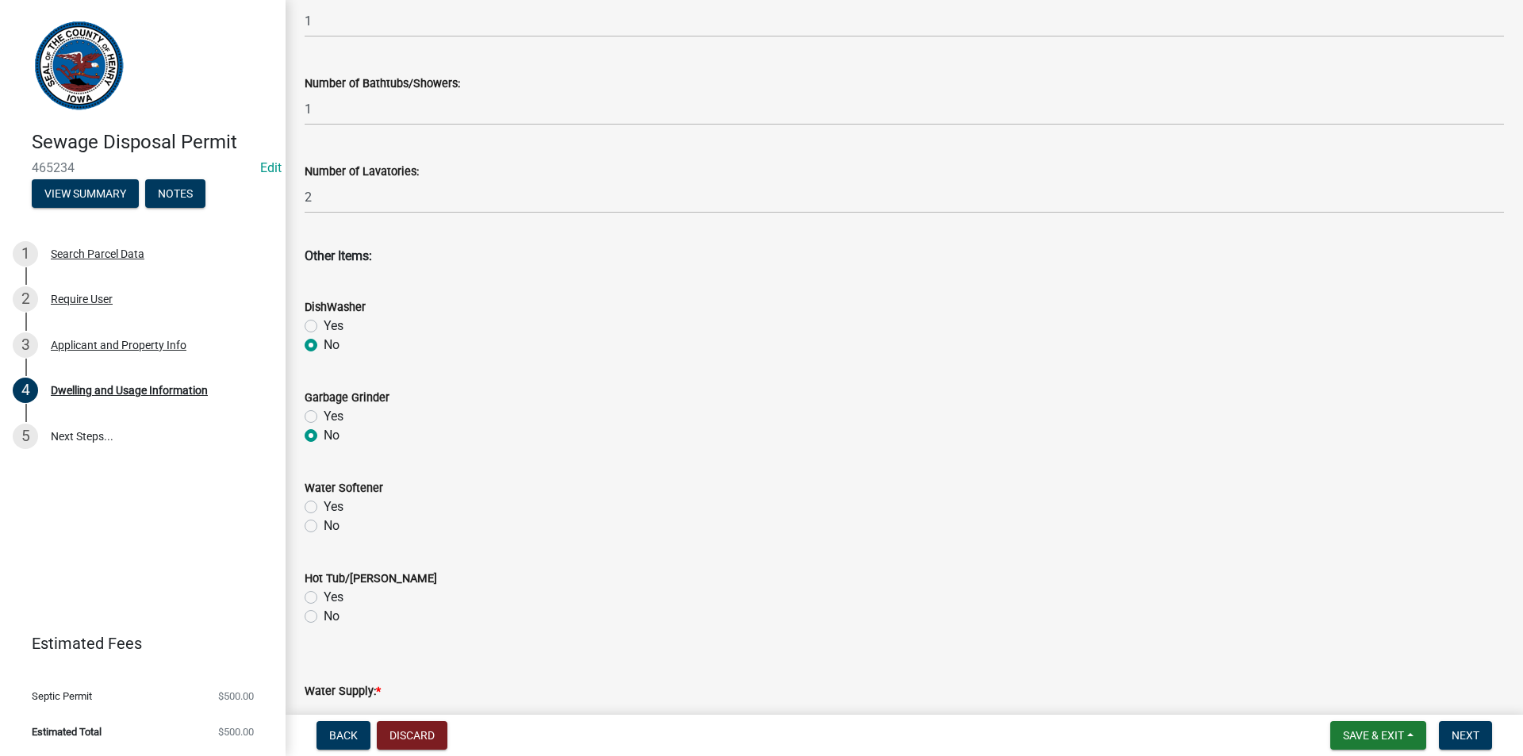
scroll to position [635, 0]
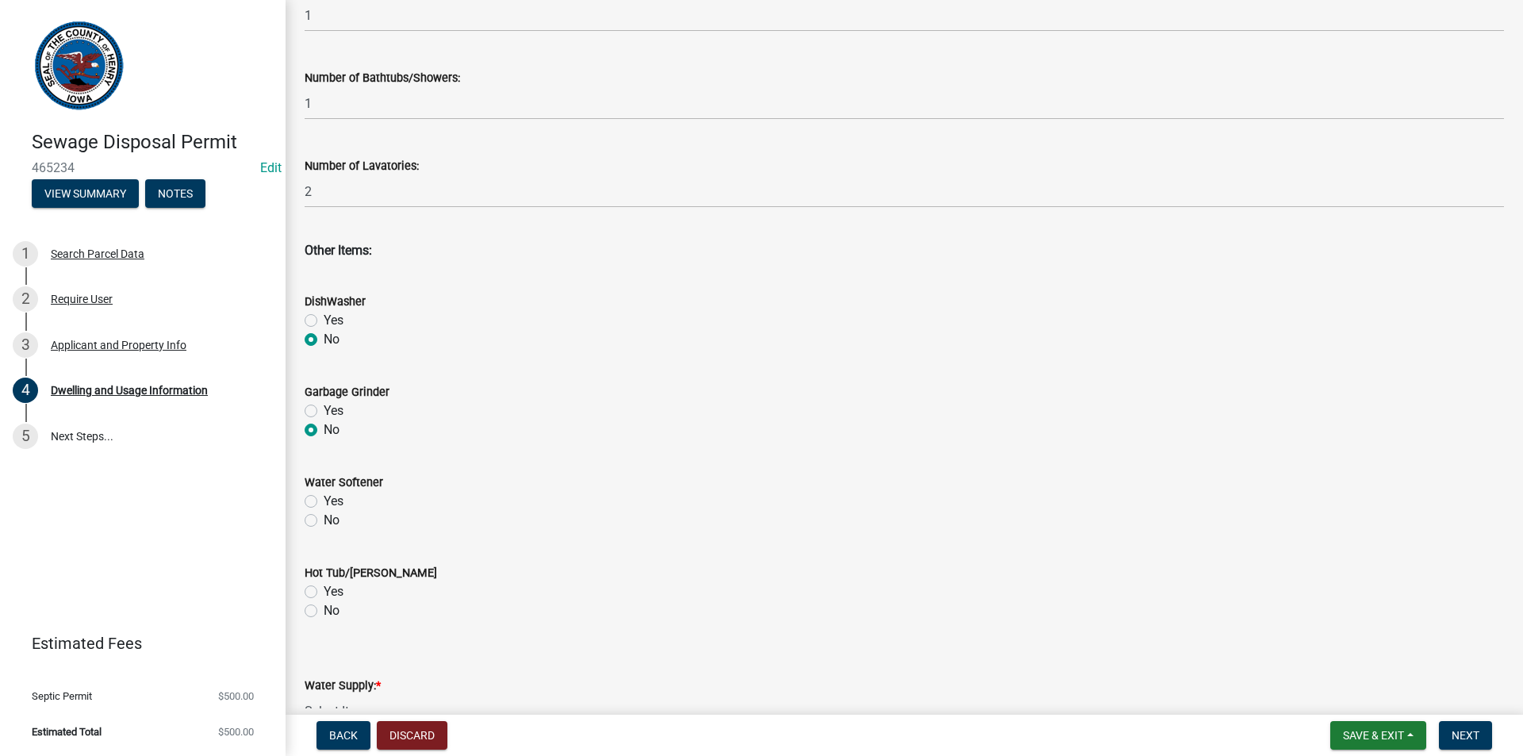
drag, startPoint x: 309, startPoint y: 520, endPoint x: 307, endPoint y: 539, distance: 18.4
click at [324, 520] on label "No" at bounding box center [332, 520] width 16 height 19
click at [324, 520] on input "No" at bounding box center [329, 516] width 10 height 10
radio input "true"
click at [324, 608] on label "No" at bounding box center [332, 610] width 16 height 19
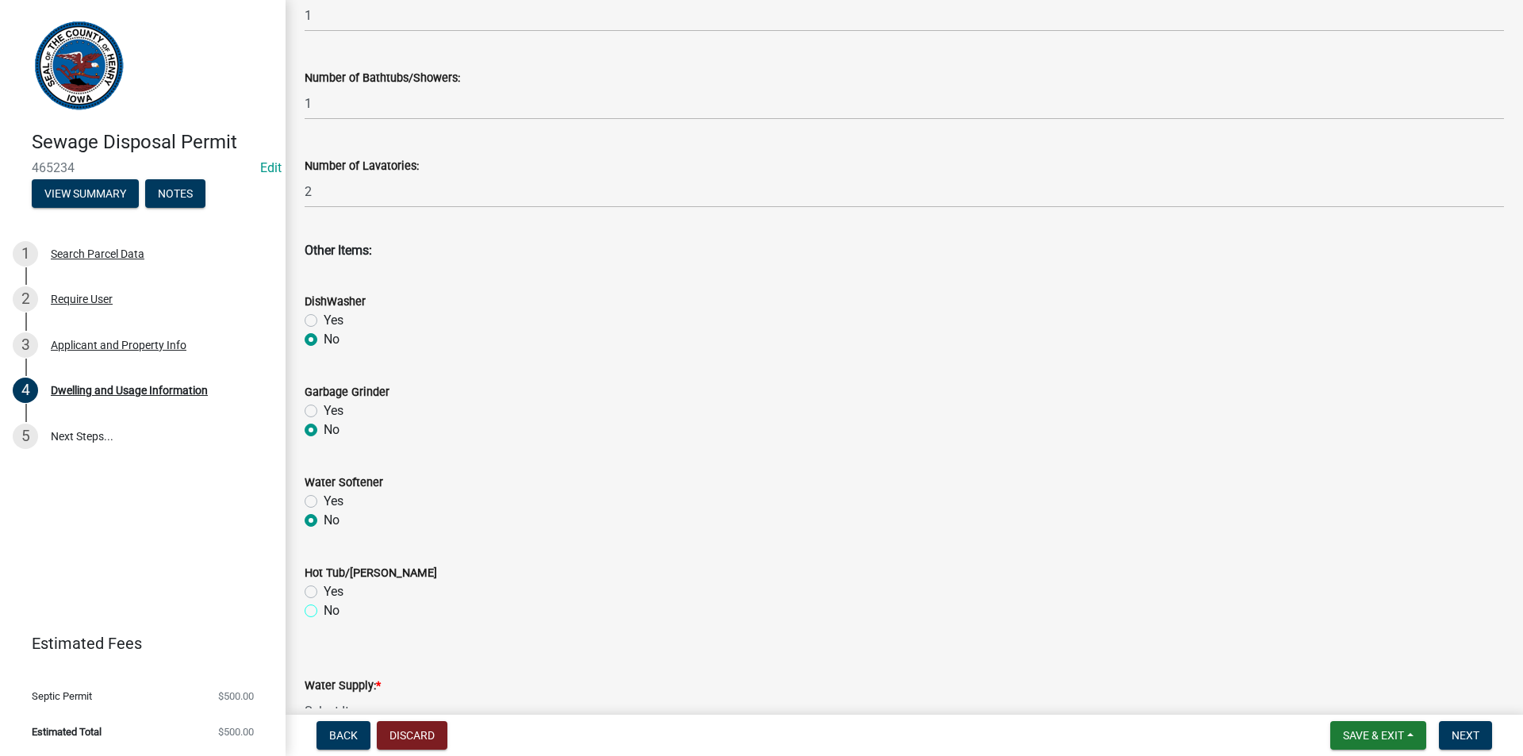
click at [324, 608] on input "No" at bounding box center [329, 606] width 10 height 10
radio input "true"
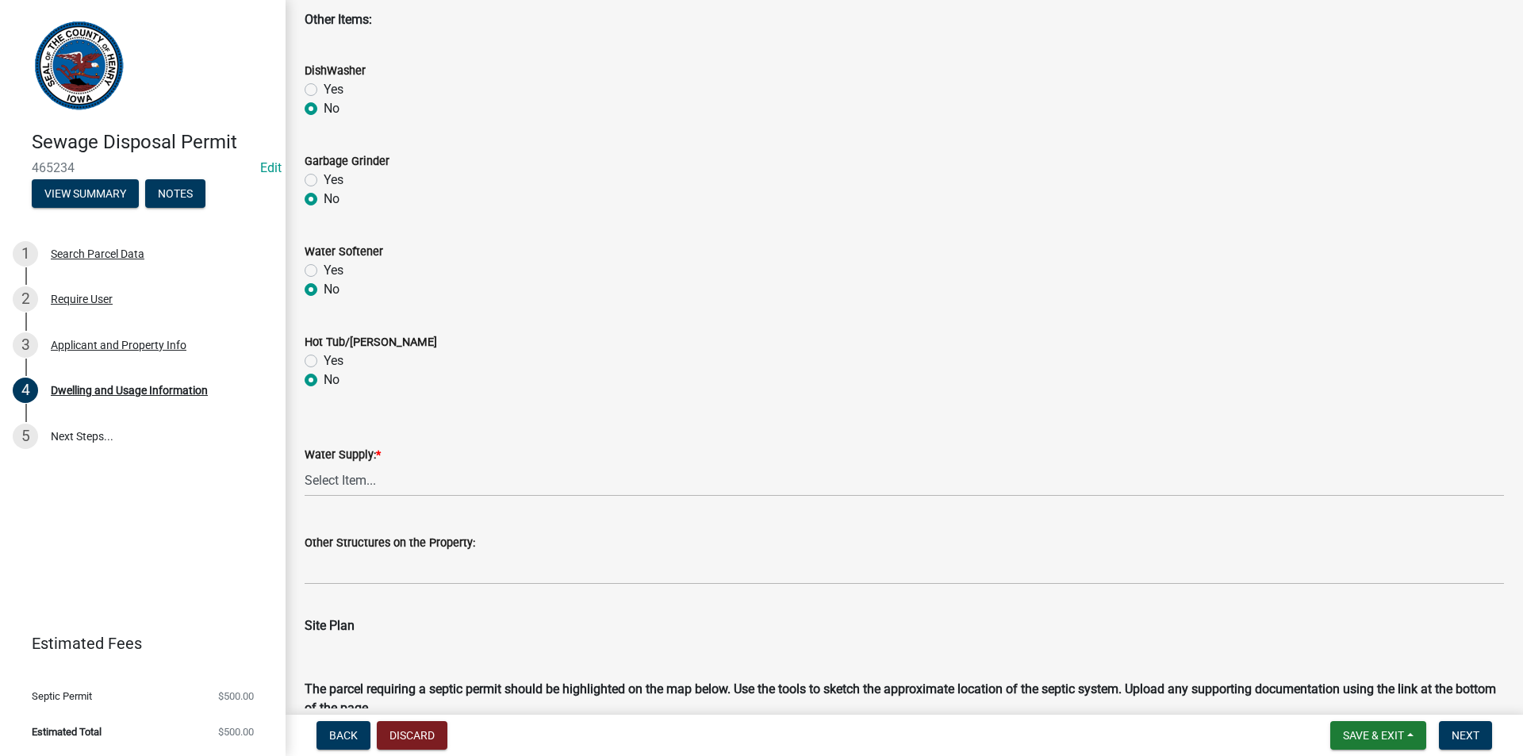
scroll to position [872, 0]
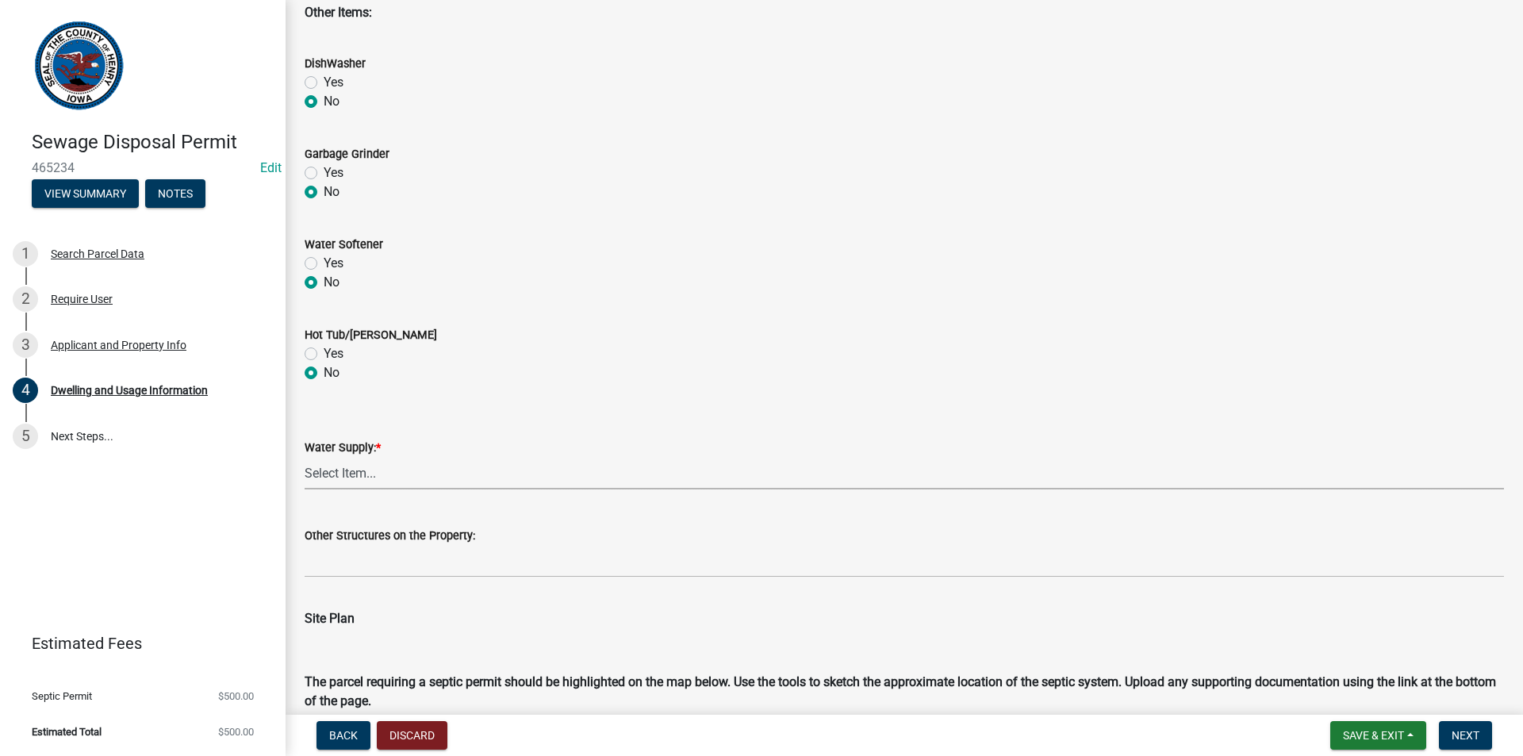
click at [336, 483] on select "Select Item... Private Semi-Private Public" at bounding box center [904, 473] width 1199 height 33
click at [305, 457] on select "Select Item... Private Semi-Private Public" at bounding box center [904, 473] width 1199 height 33
select select "f329f229-4372-49f3-ad90-d4c2245d1078"
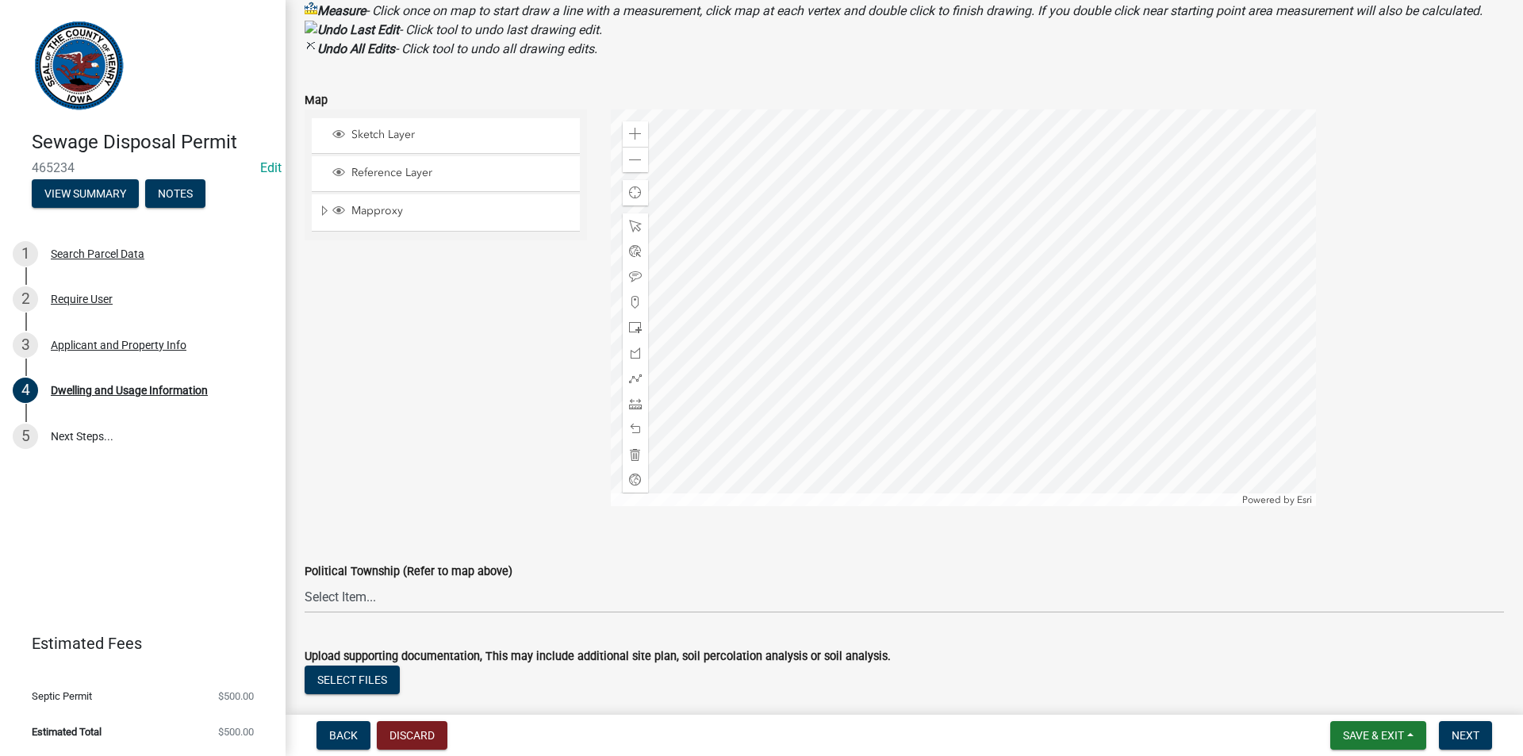
scroll to position [1882, 0]
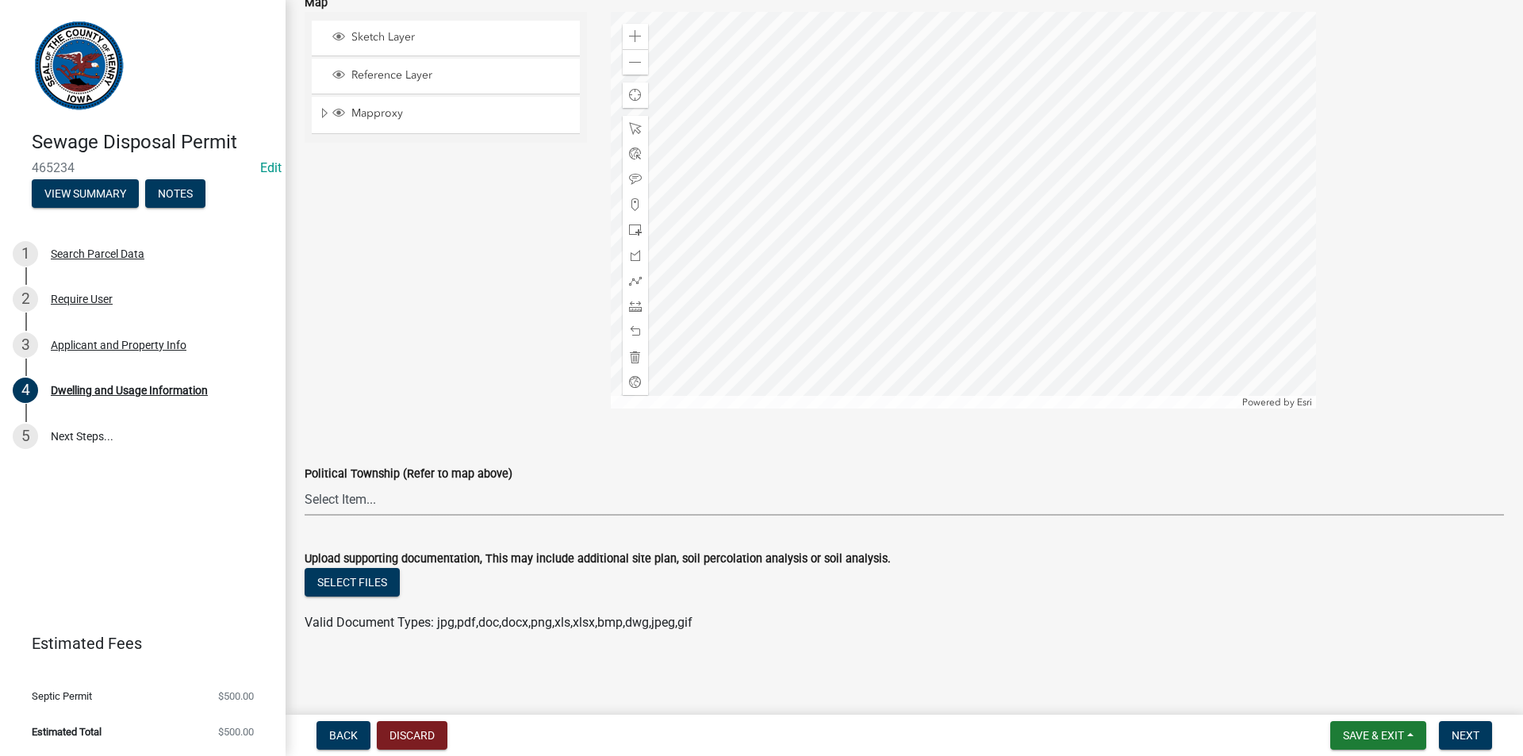
click at [459, 507] on select "Select Item... [GEOGRAPHIC_DATA] [GEOGRAPHIC_DATA] [GEOGRAPHIC_DATA][PERSON_NAM…" at bounding box center [904, 499] width 1199 height 33
click at [305, 483] on select "Select Item... [GEOGRAPHIC_DATA] [GEOGRAPHIC_DATA] [GEOGRAPHIC_DATA][PERSON_NAM…" at bounding box center [904, 499] width 1199 height 33
select select "25021b36-9c0d-41cc-a0df-d7c73d2bbb74"
click at [1467, 734] on span "Next" at bounding box center [1465, 735] width 28 height 13
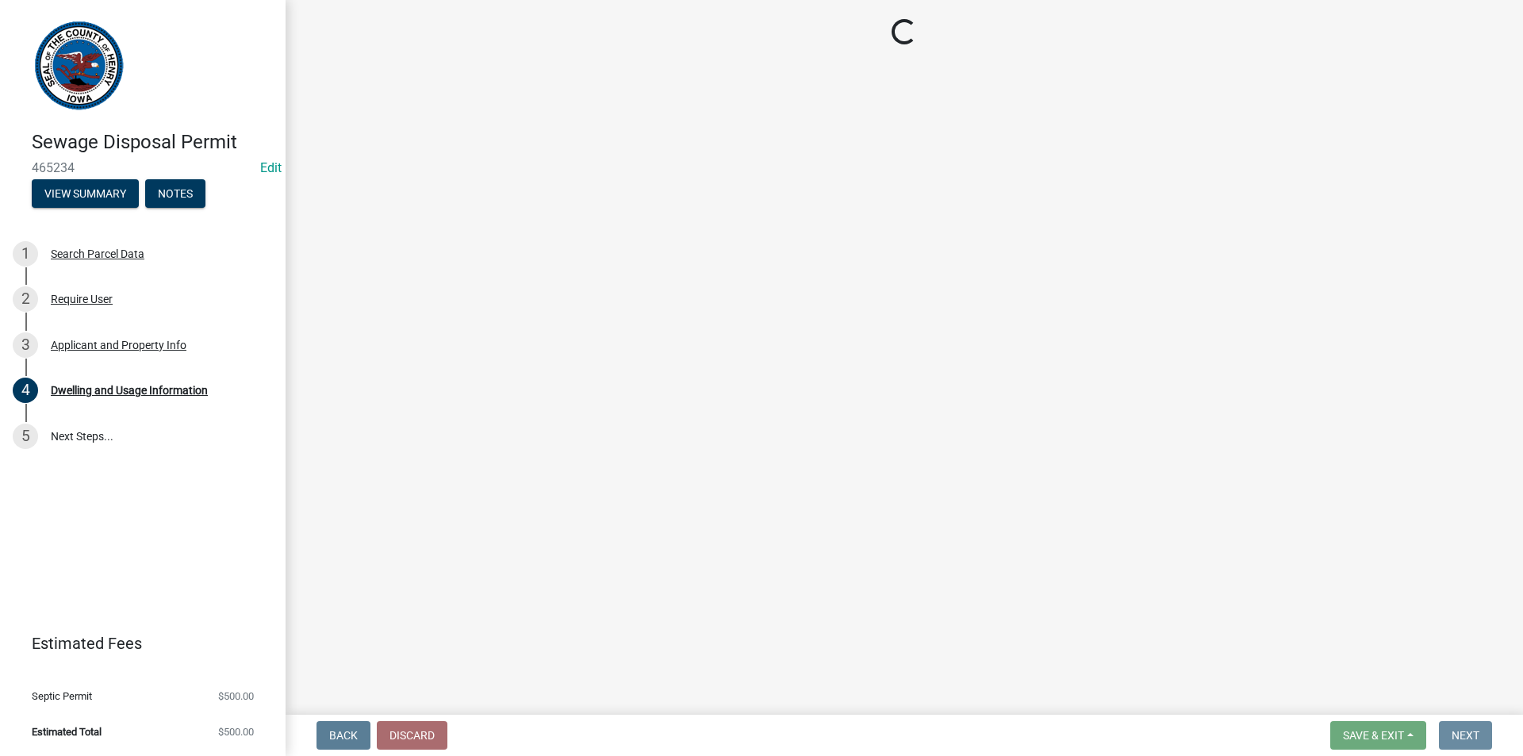
scroll to position [0, 0]
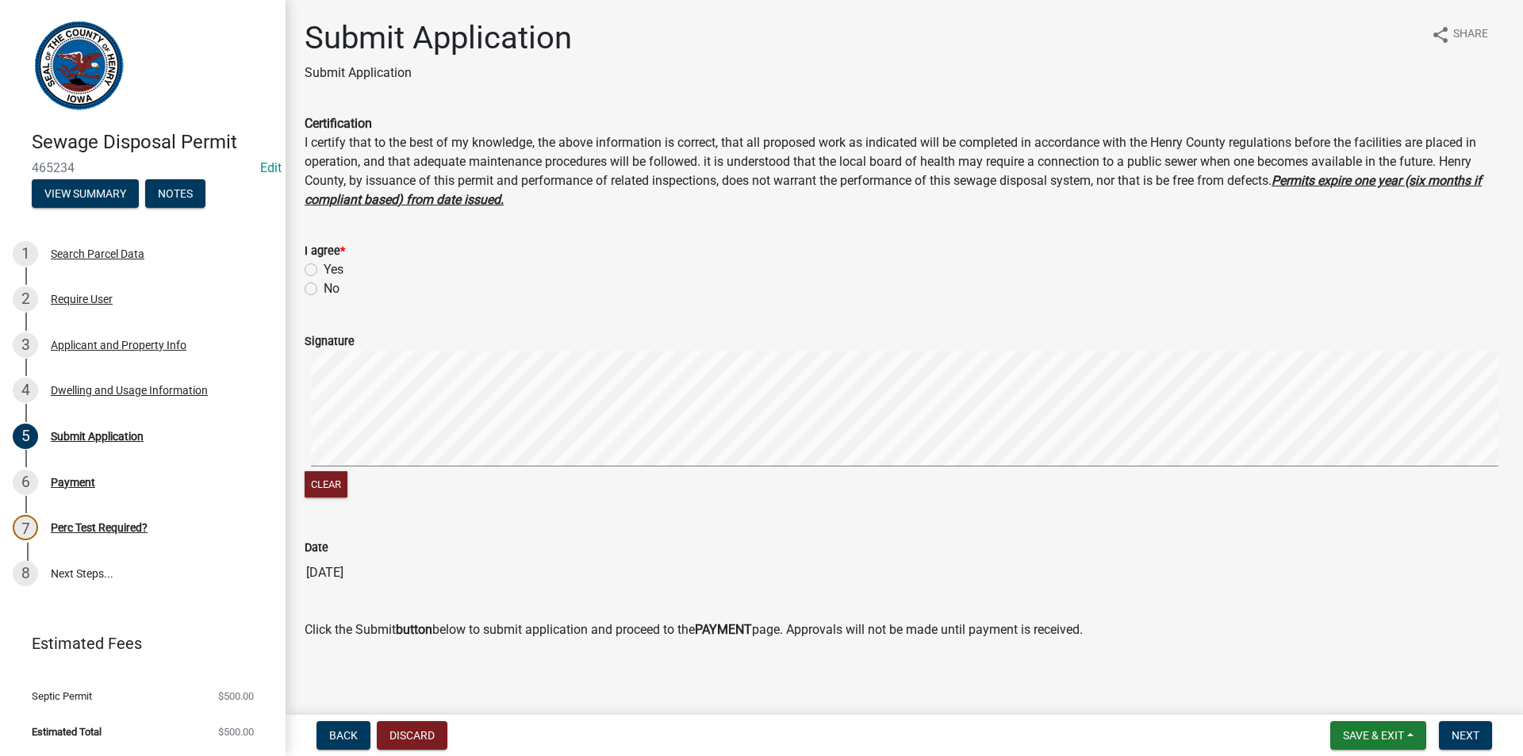
click at [324, 270] on label "Yes" at bounding box center [334, 269] width 20 height 19
click at [324, 270] on input "Yes" at bounding box center [329, 265] width 10 height 10
radio input "true"
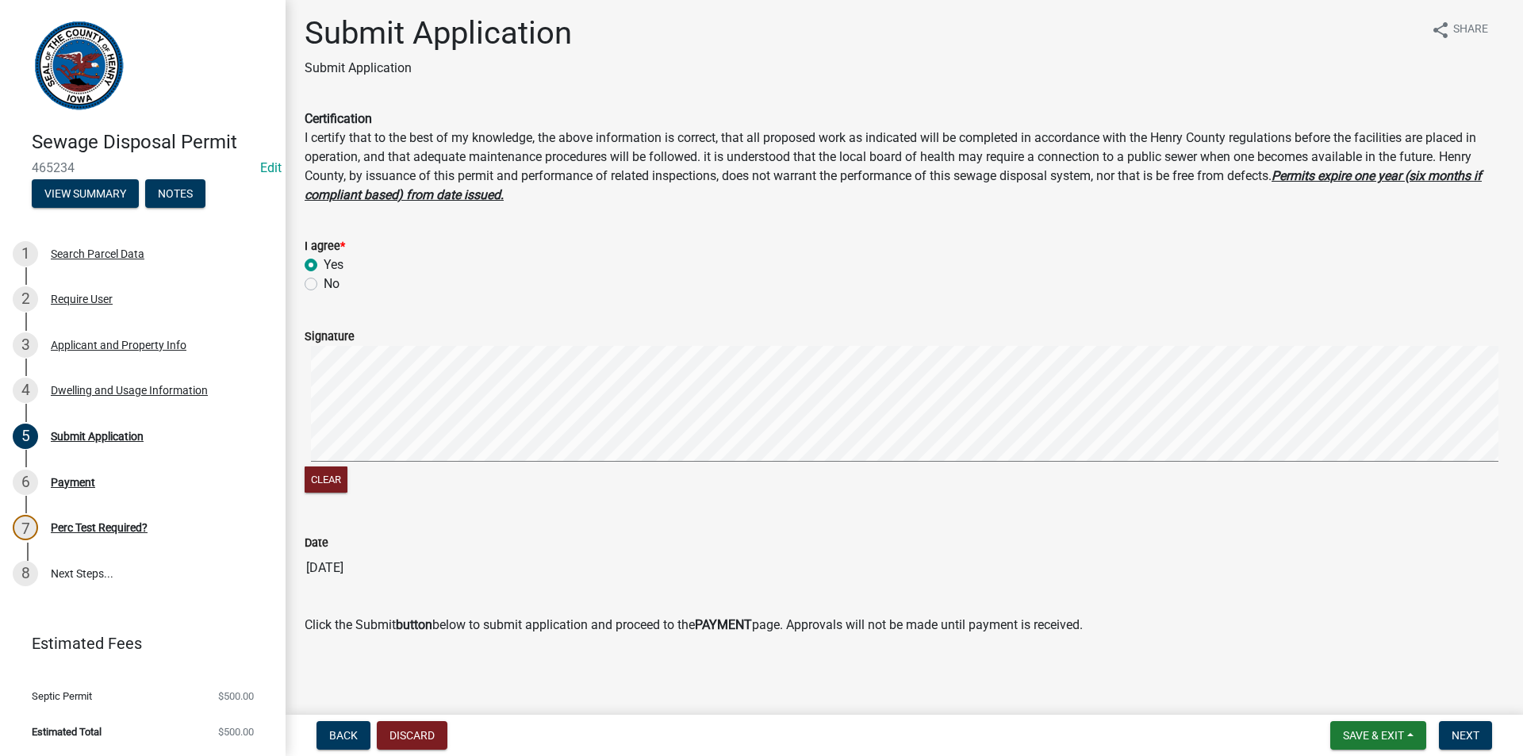
scroll to position [6, 0]
click at [1465, 738] on span "Next" at bounding box center [1465, 735] width 28 height 13
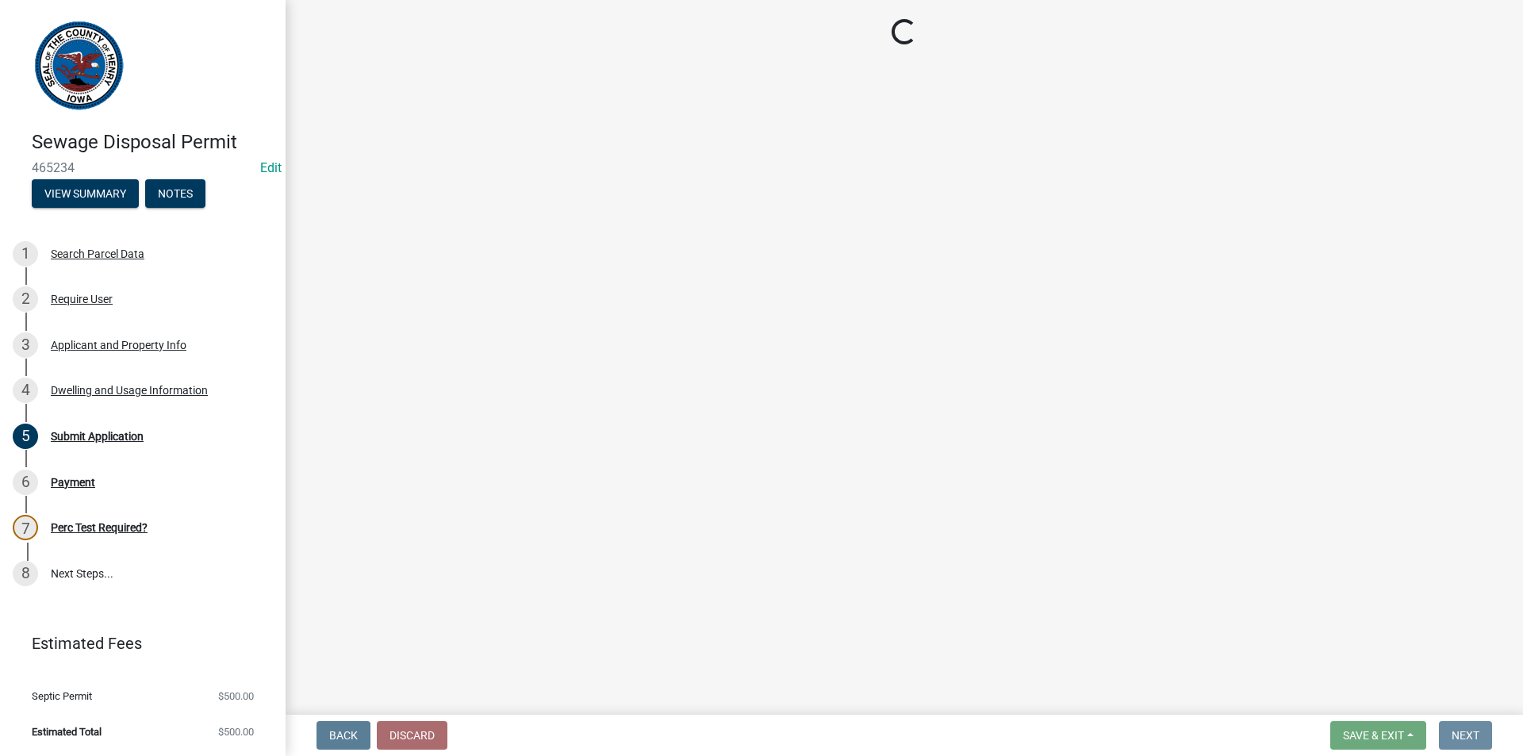
scroll to position [0, 0]
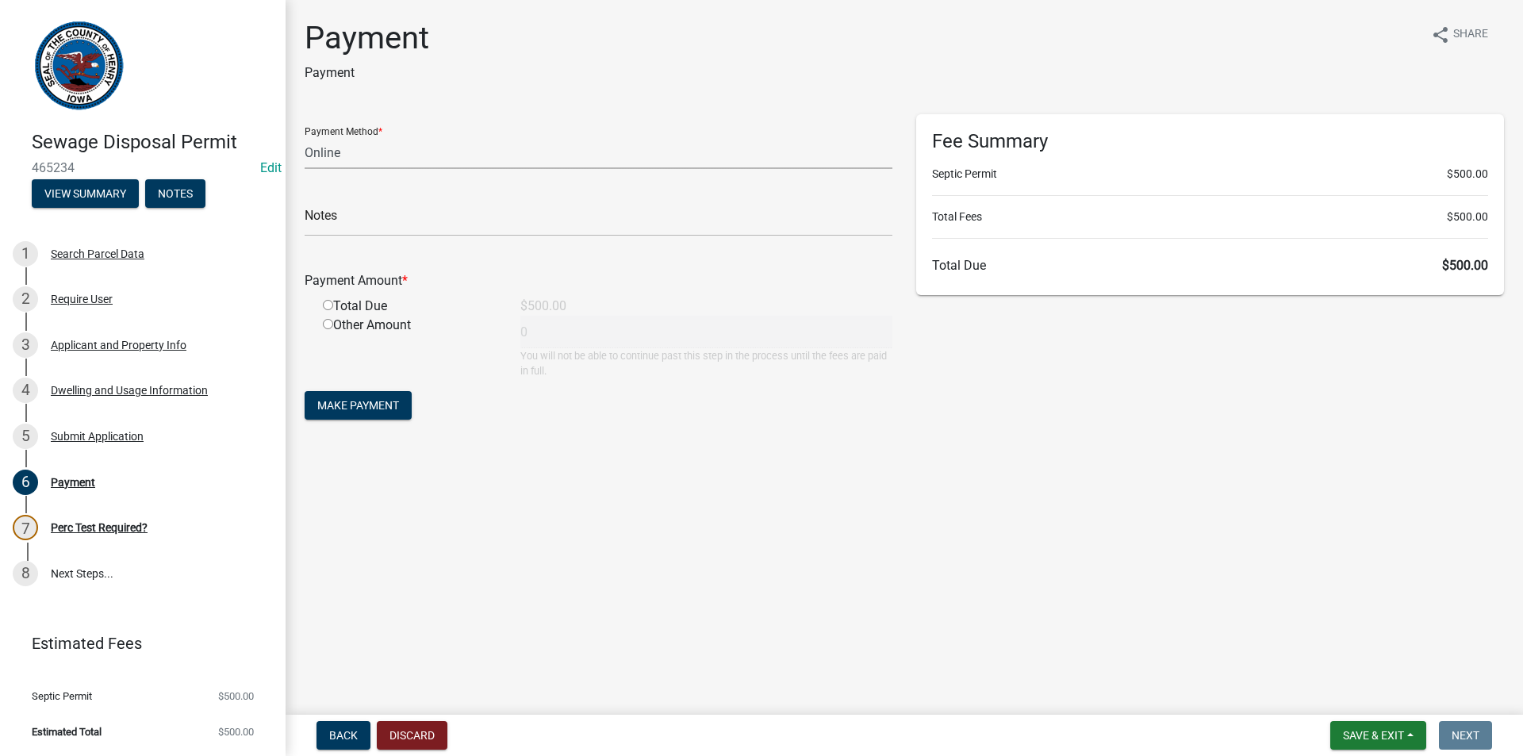
click at [385, 160] on select "Credit Card POS Check Cash Online" at bounding box center [599, 152] width 588 height 33
select select "1: 0"
click at [305, 136] on select "Credit Card POS Check Cash Online" at bounding box center [599, 152] width 588 height 33
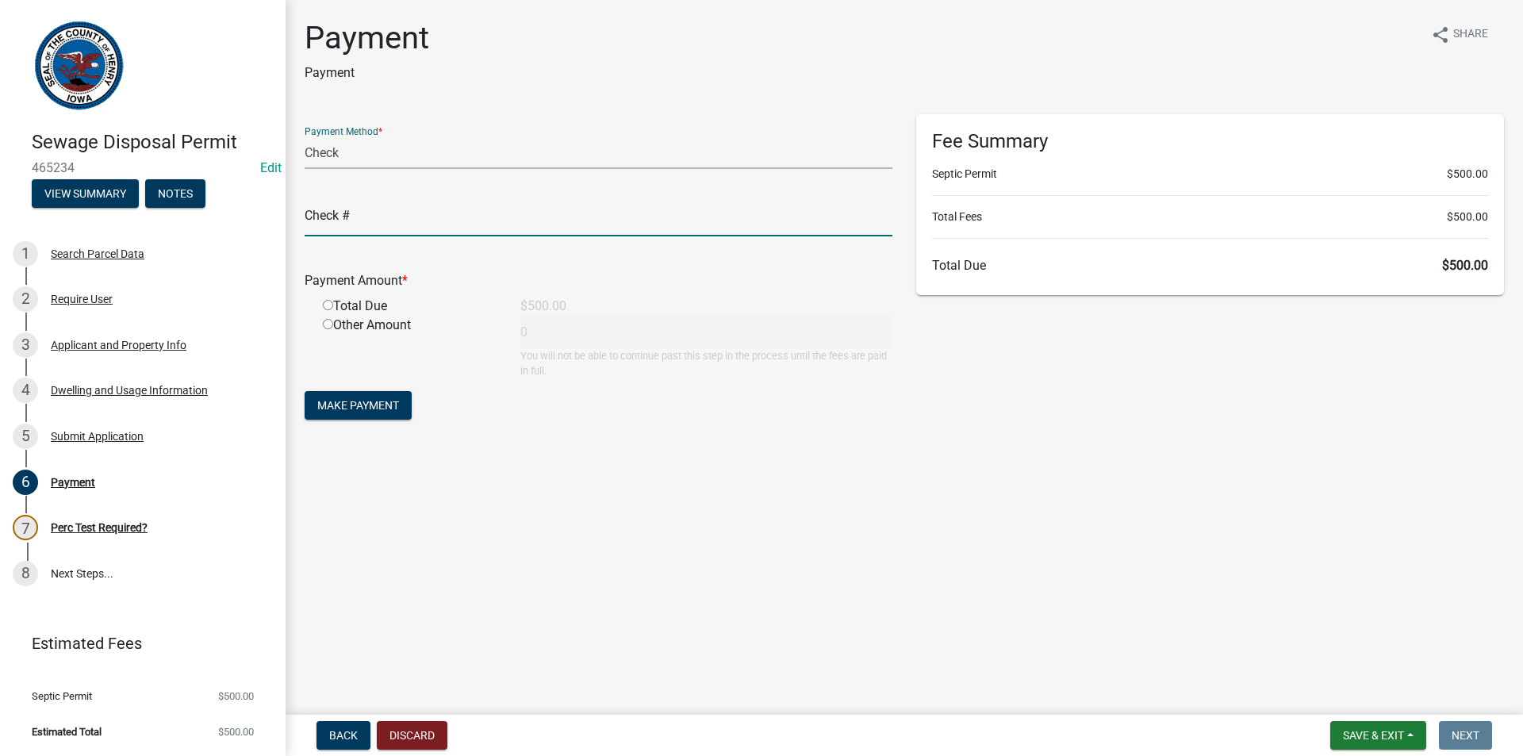
click at [355, 235] on input "text" at bounding box center [599, 220] width 588 height 33
type input "1131"
click at [330, 305] on input "radio" at bounding box center [328, 305] width 10 height 10
radio input "true"
type input "500"
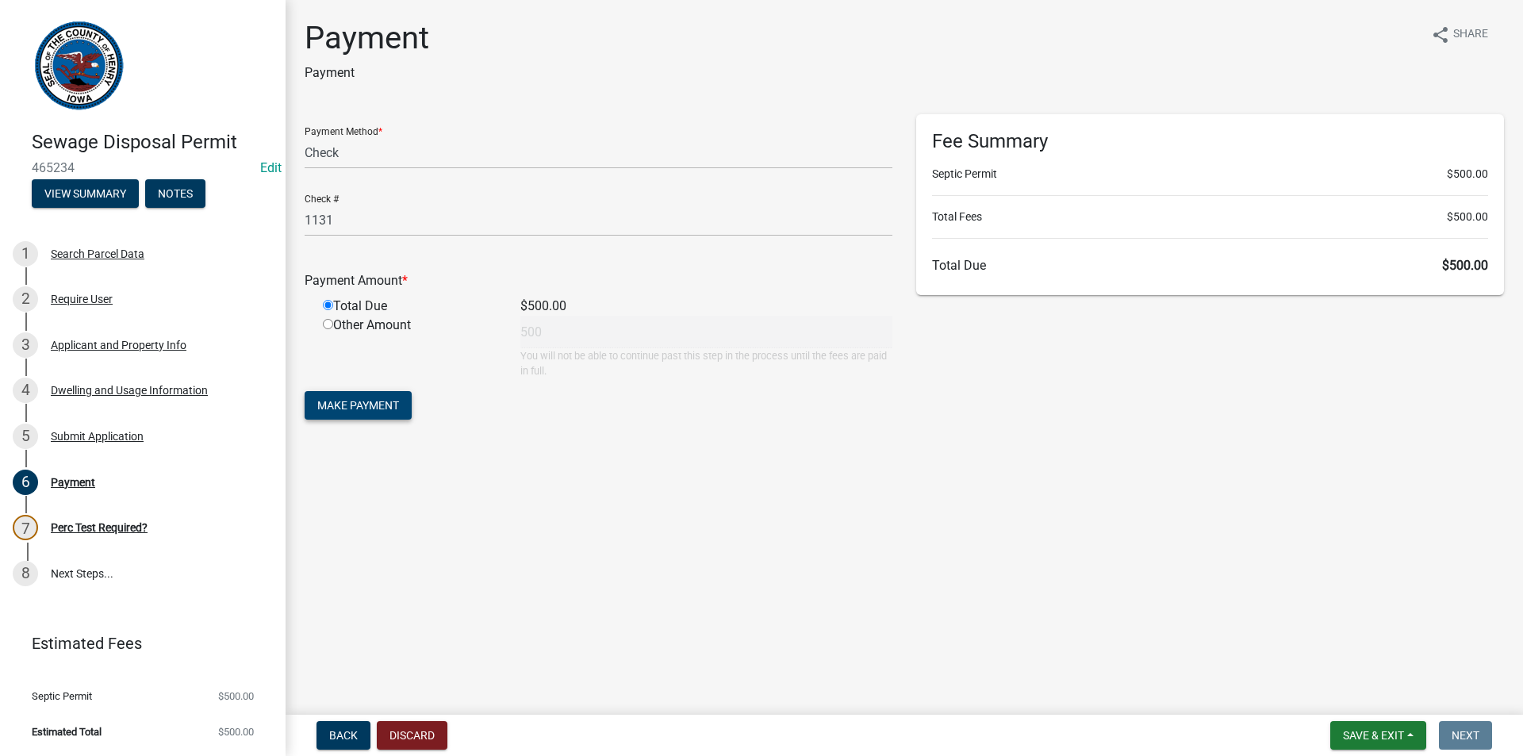
click at [380, 395] on button "Make Payment" at bounding box center [358, 405] width 107 height 29
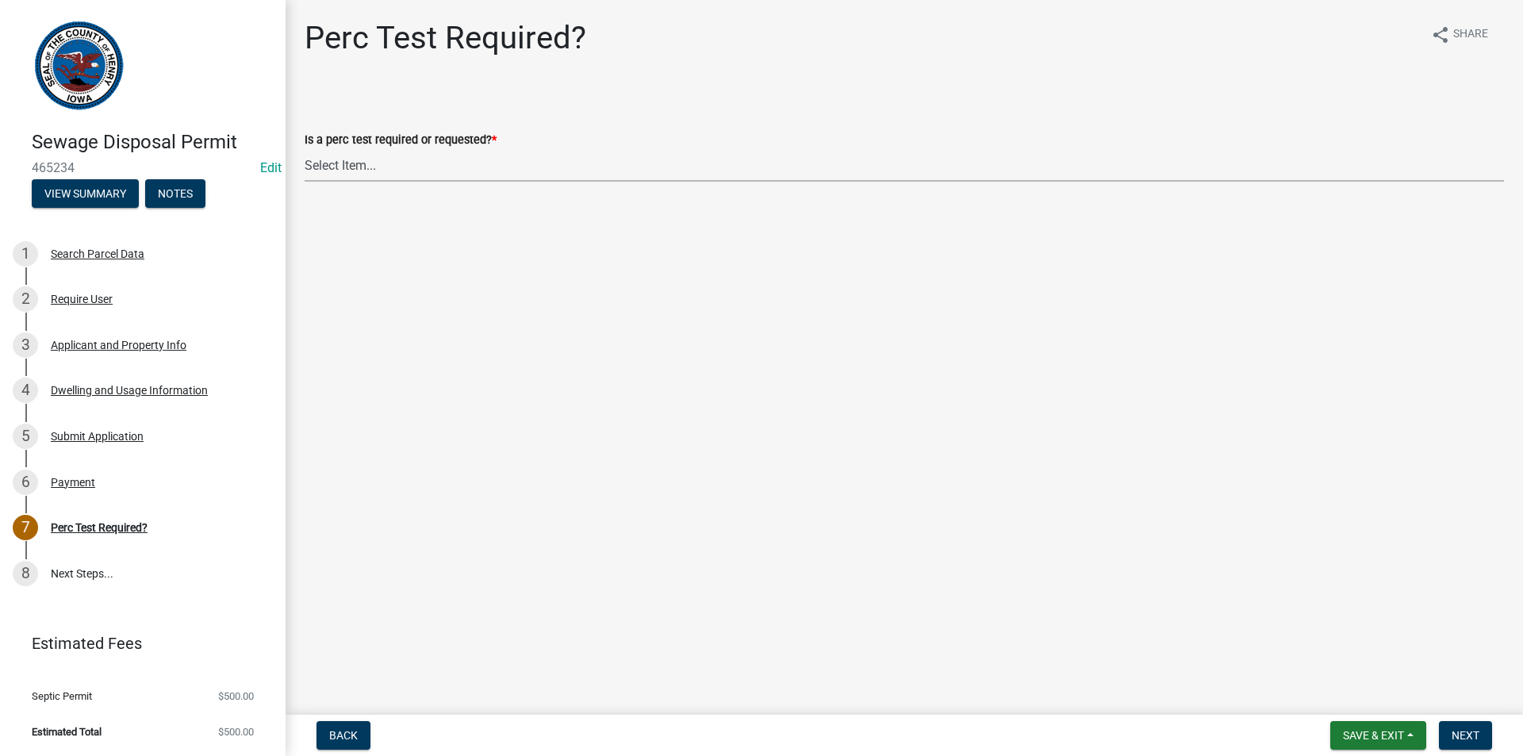
click at [400, 167] on select "Select Item... Yes No" at bounding box center [904, 165] width 1199 height 33
click at [305, 149] on select "Select Item... Yes No" at bounding box center [904, 165] width 1199 height 33
select select "29b951f4-85c4-429e-be6c-dbe4885722a5"
click at [1468, 736] on span "Next" at bounding box center [1465, 735] width 28 height 13
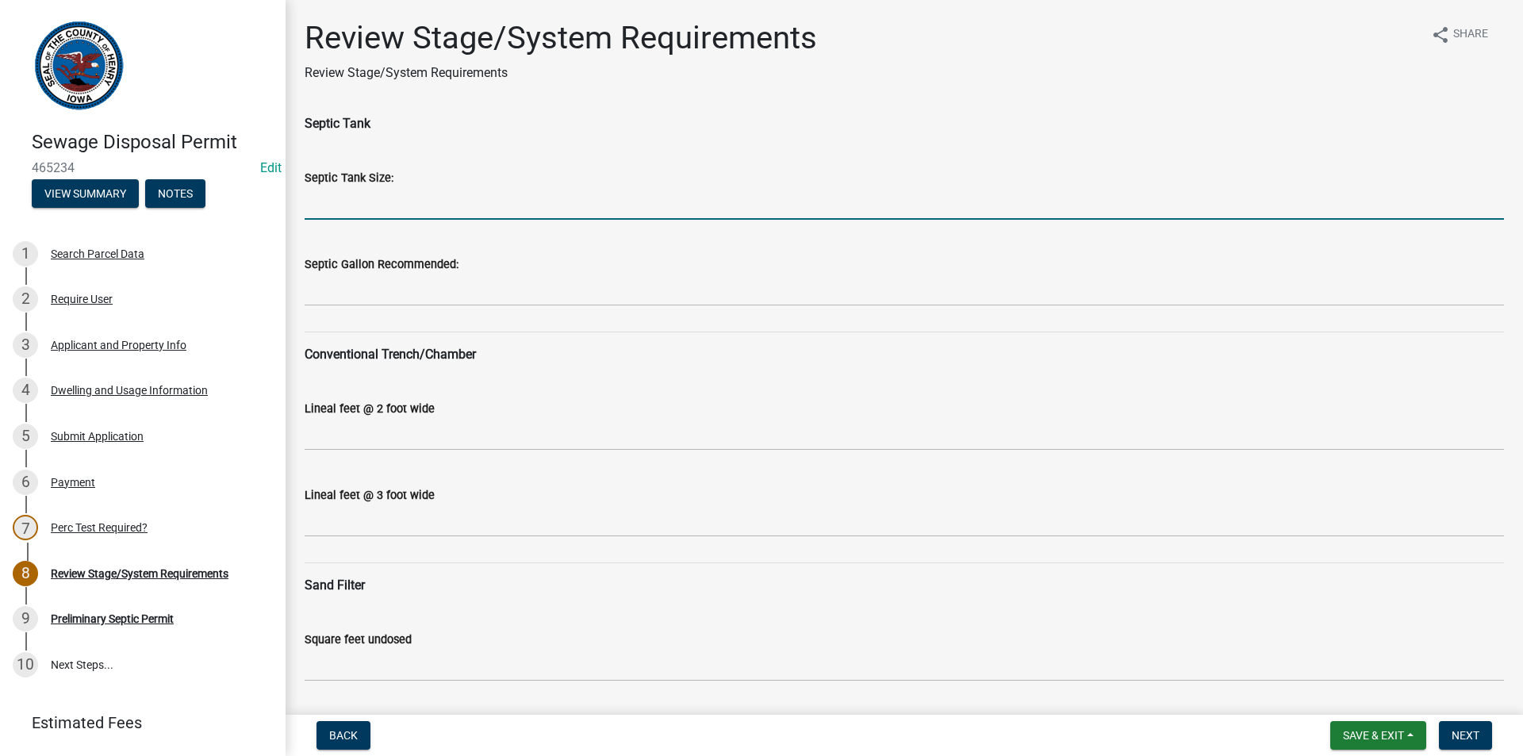
click at [524, 205] on input "Septic Tank Size:" at bounding box center [904, 203] width 1199 height 33
type input "1250"
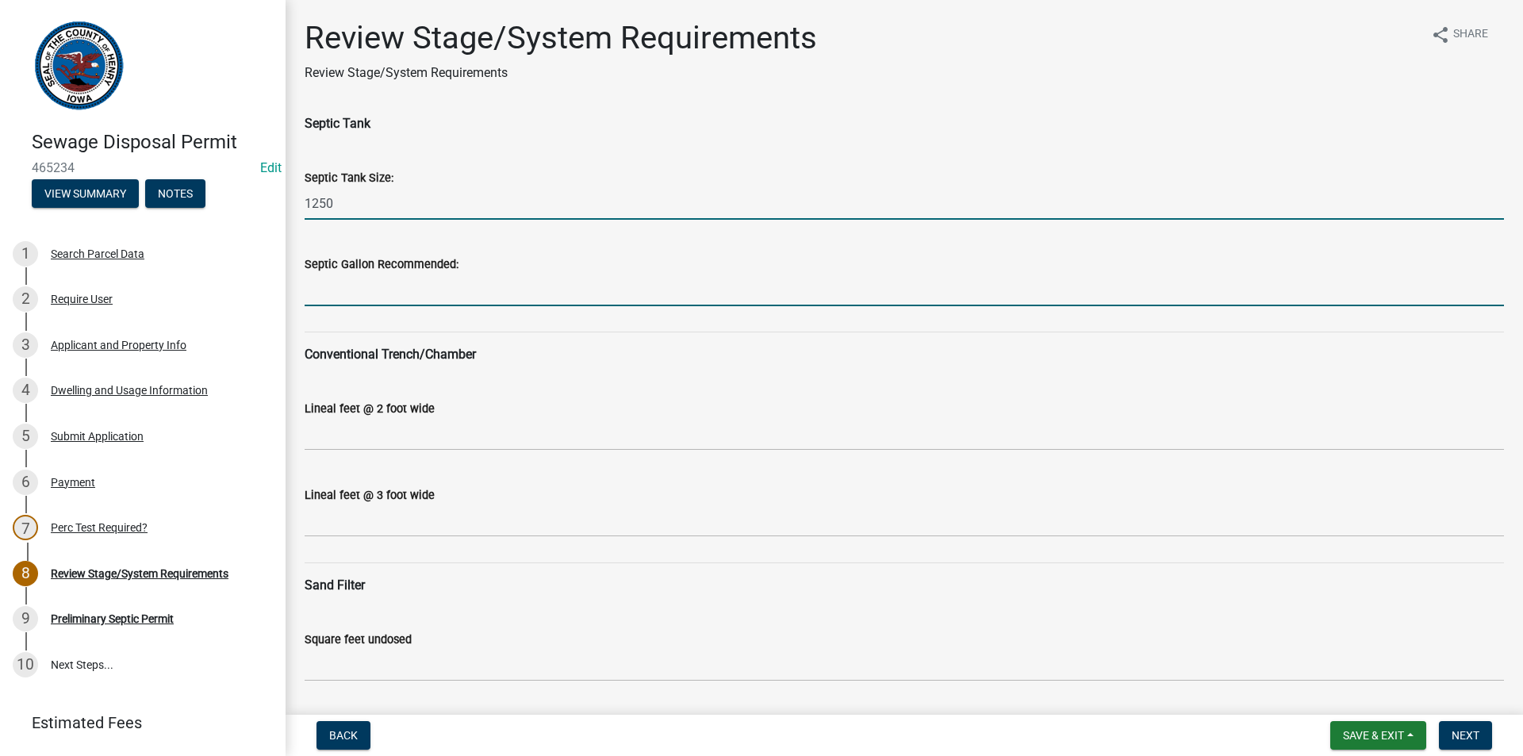
click at [414, 294] on input "Septic Gallon Recommended:" at bounding box center [904, 290] width 1199 height 33
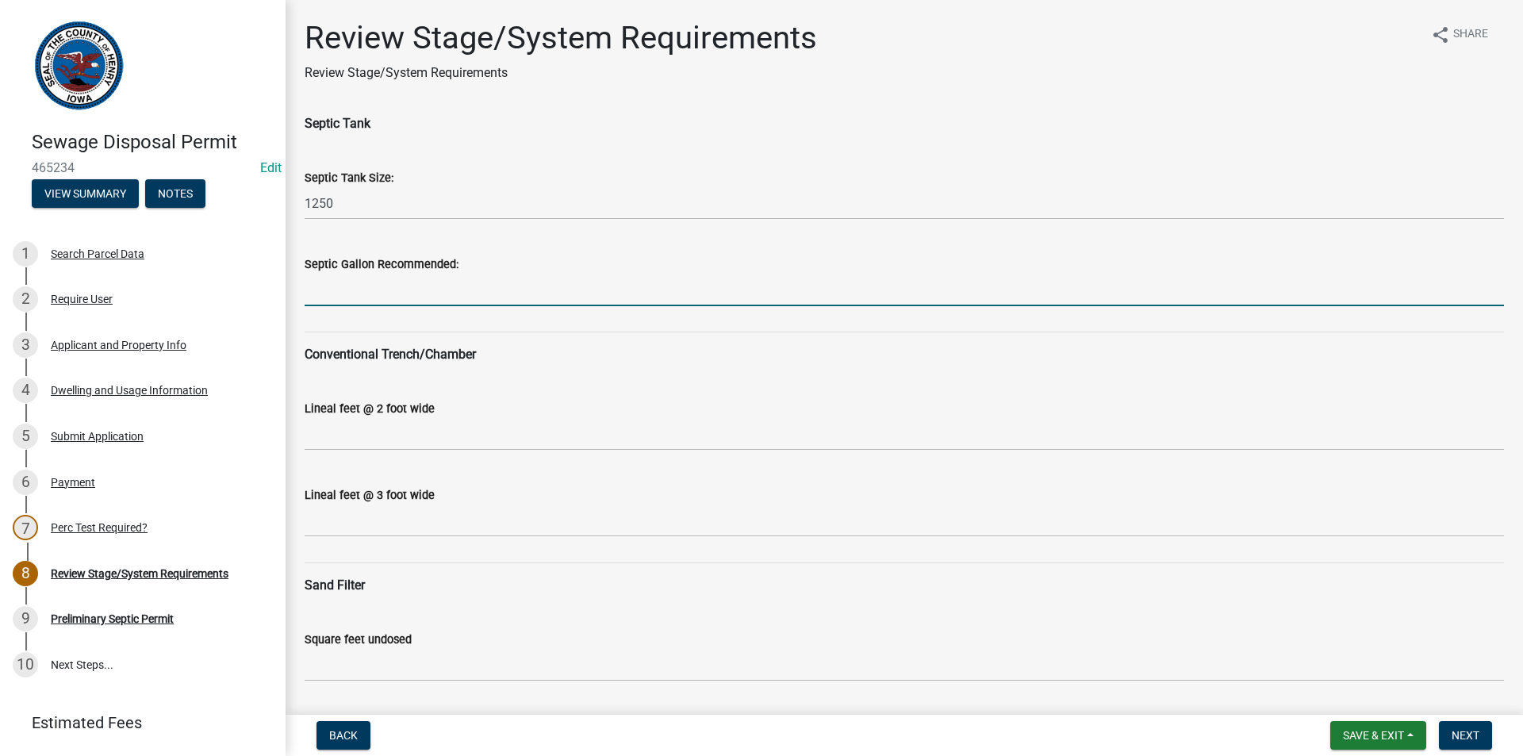
type input "1500"
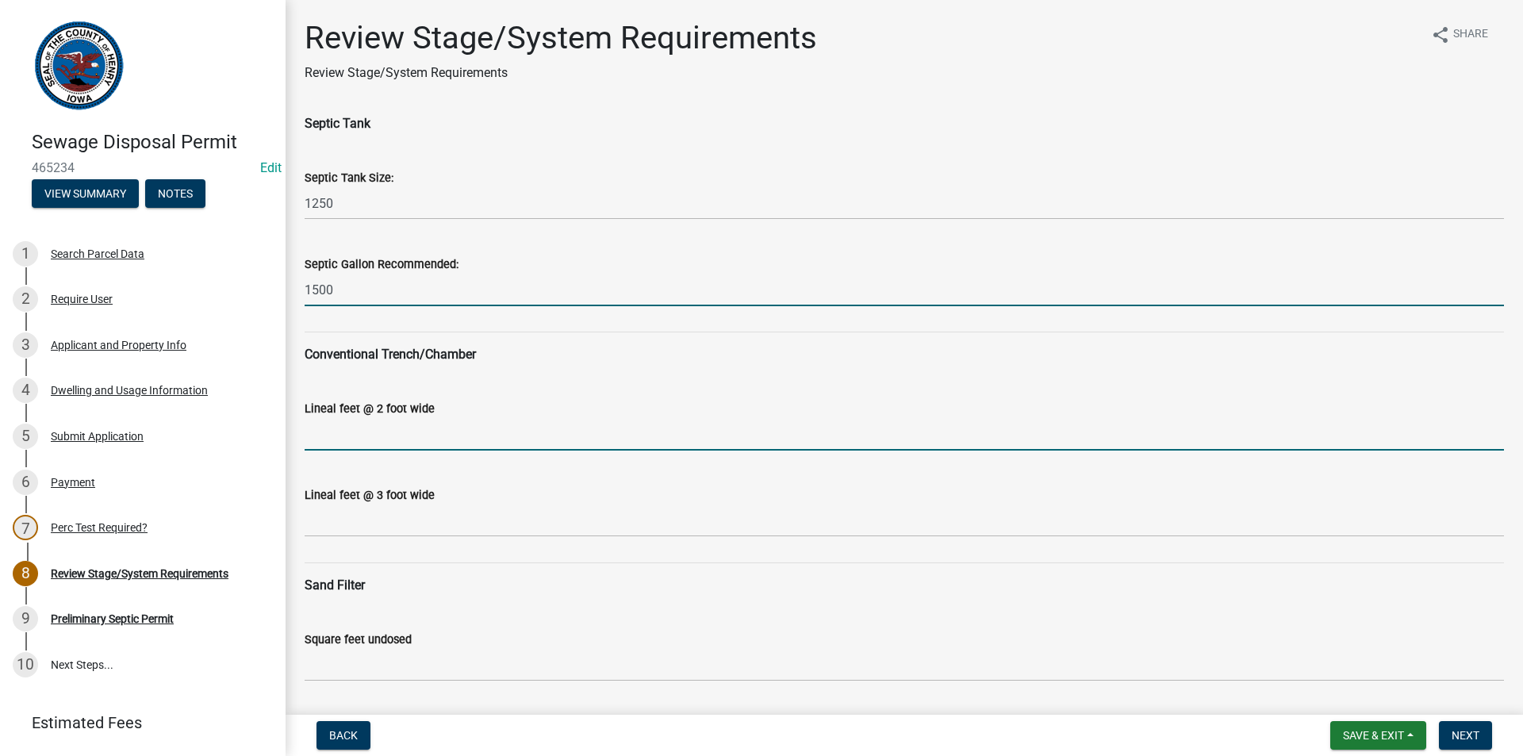
click at [375, 429] on input "Lineal feet @ 2 foot wide" at bounding box center [904, 434] width 1199 height 33
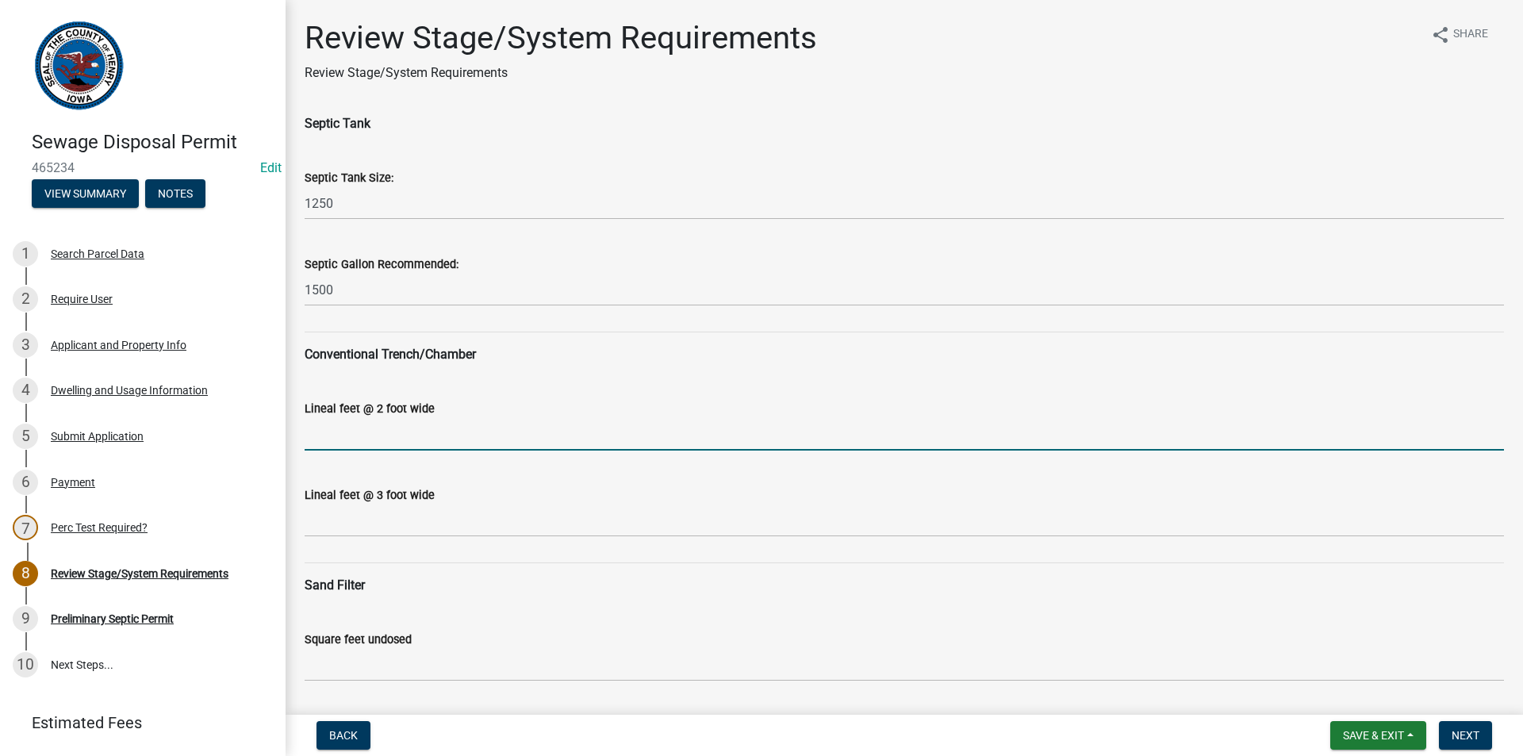
type input "N/A"
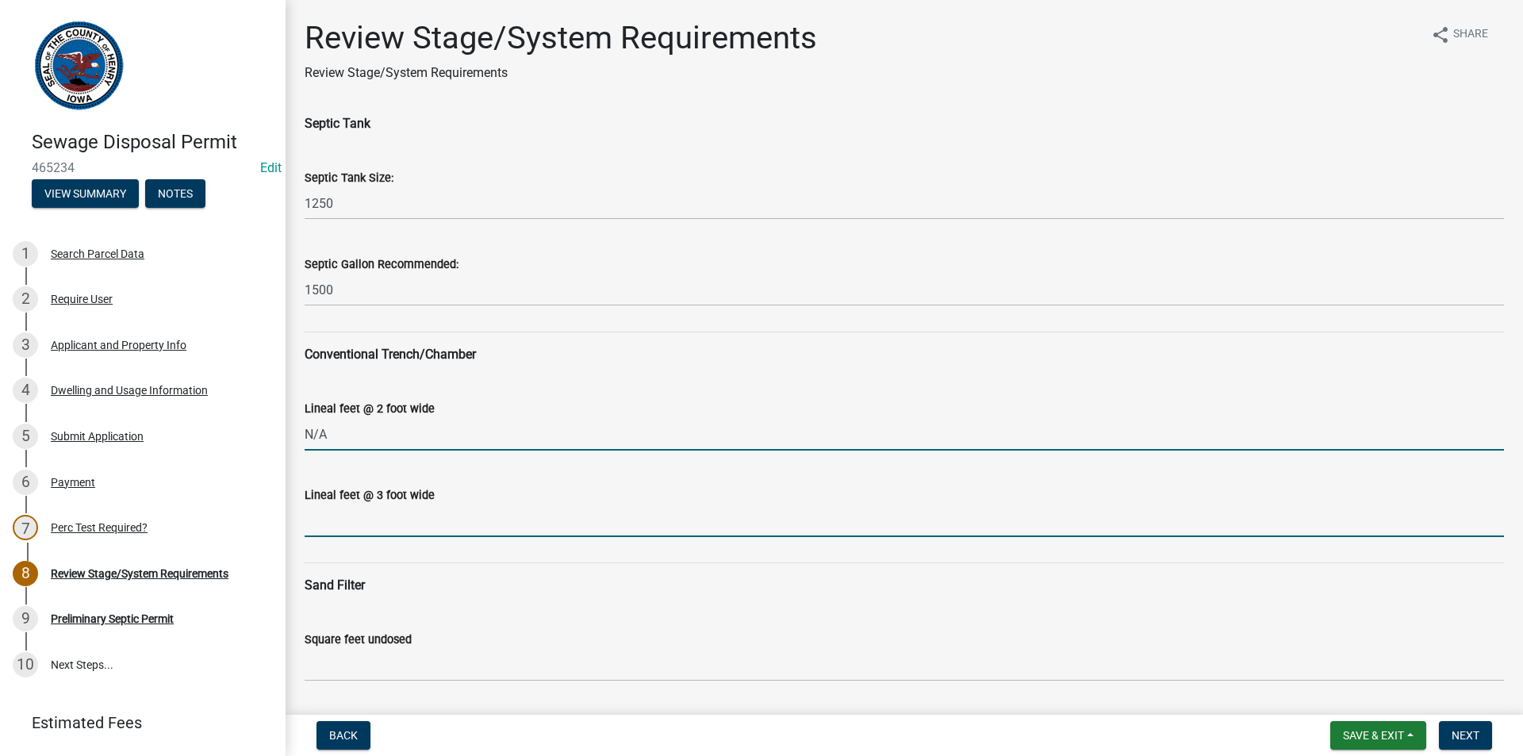
click at [381, 513] on input "Lineal feet @ 3 foot wide" at bounding box center [904, 520] width 1199 height 33
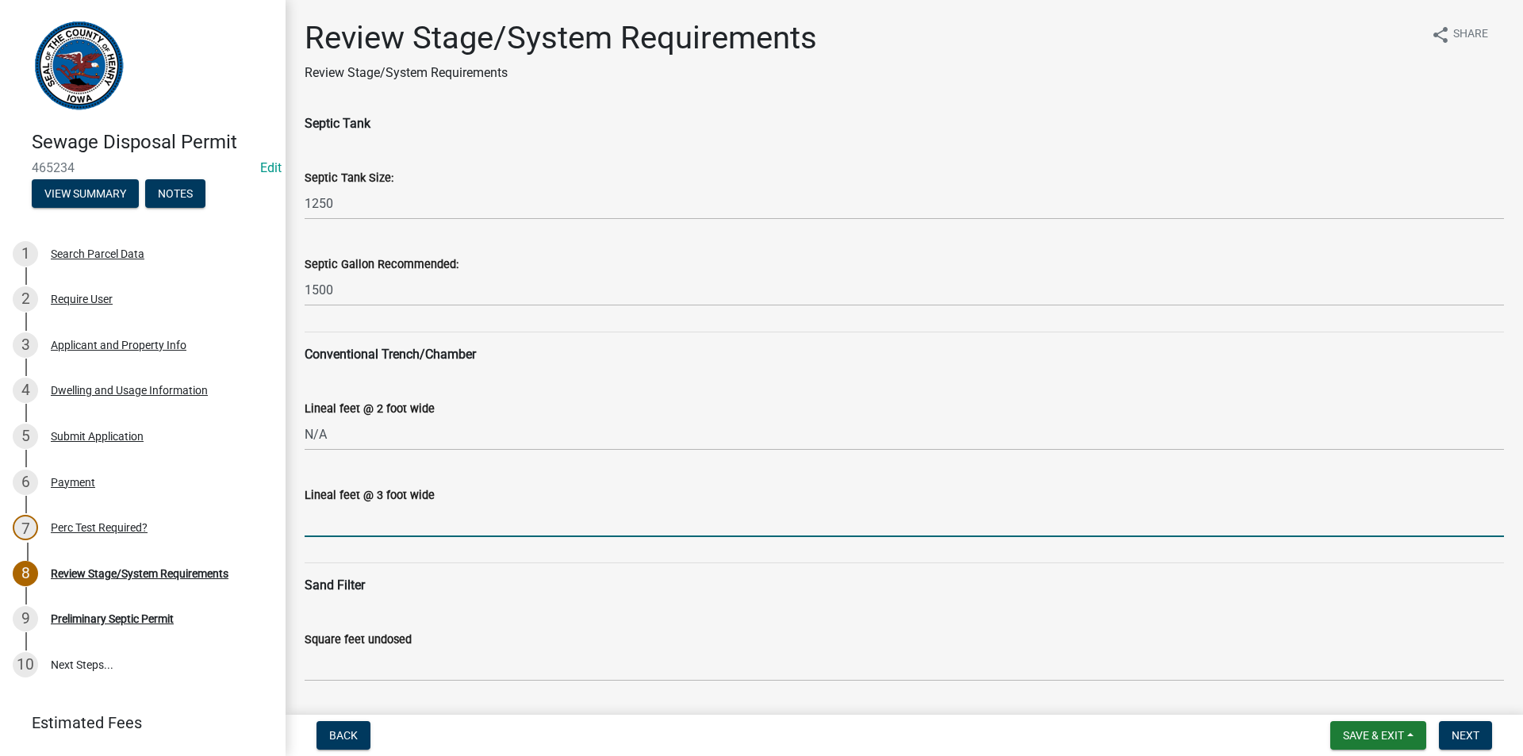
type input "N/A"
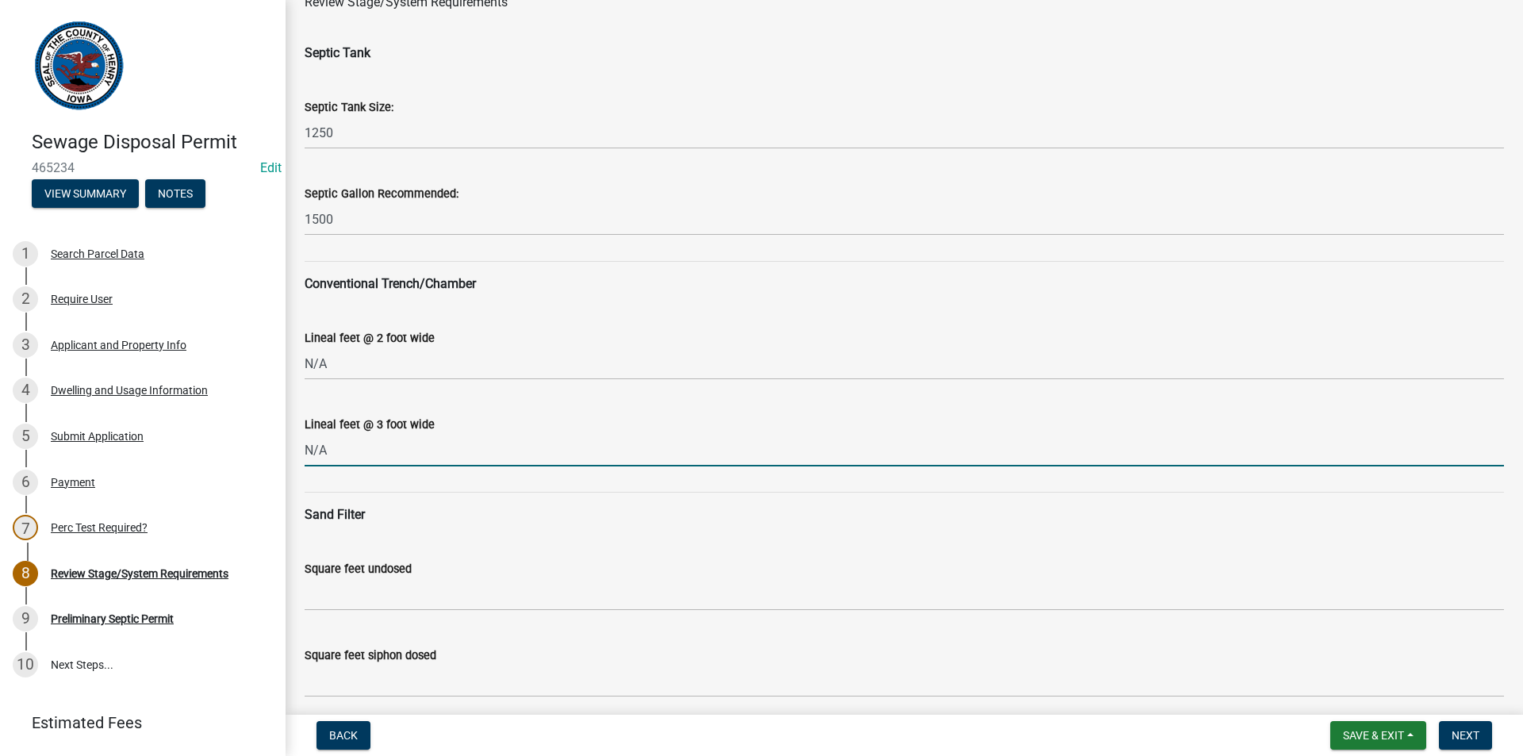
scroll to position [159, 0]
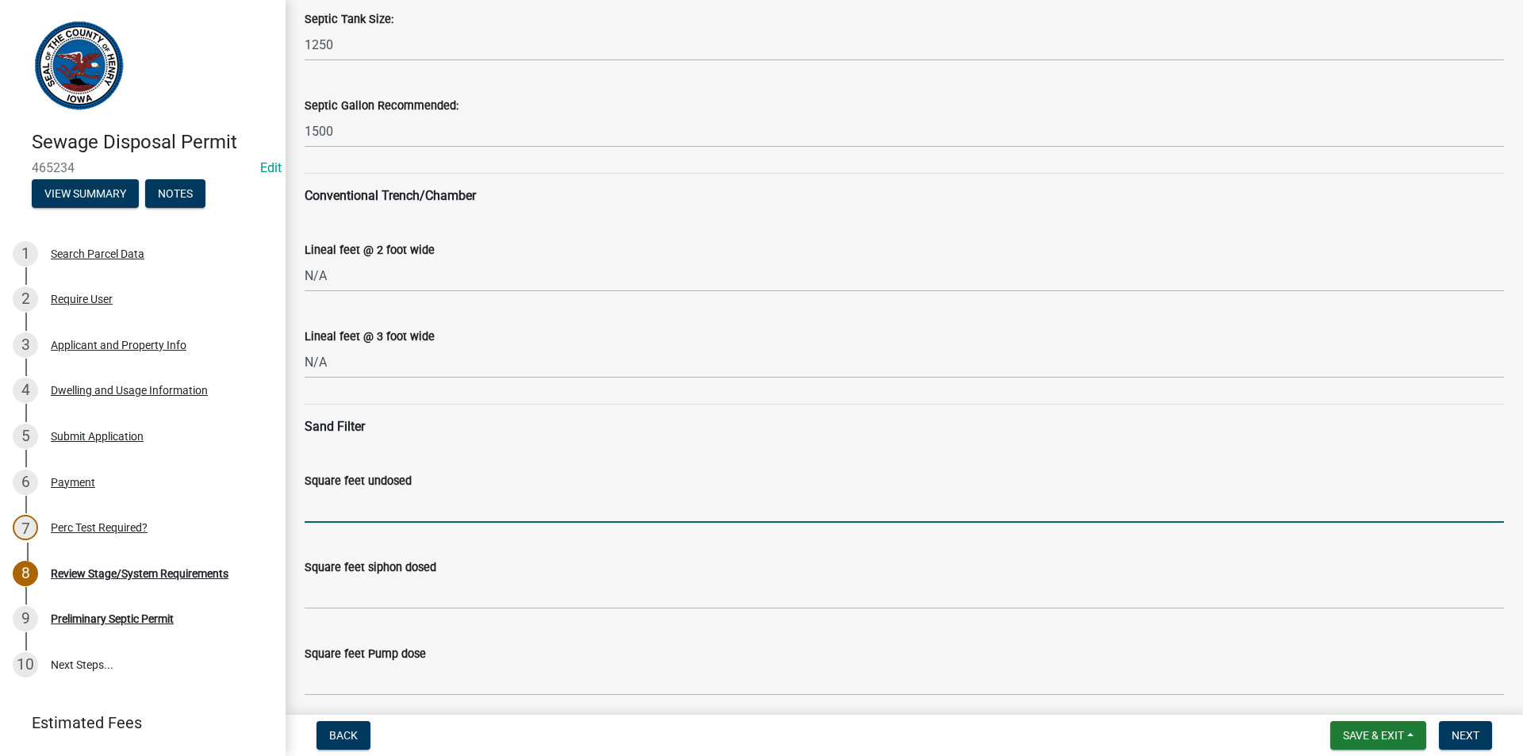
click at [384, 513] on input "Square feet undosed" at bounding box center [904, 506] width 1199 height 33
type input "720"
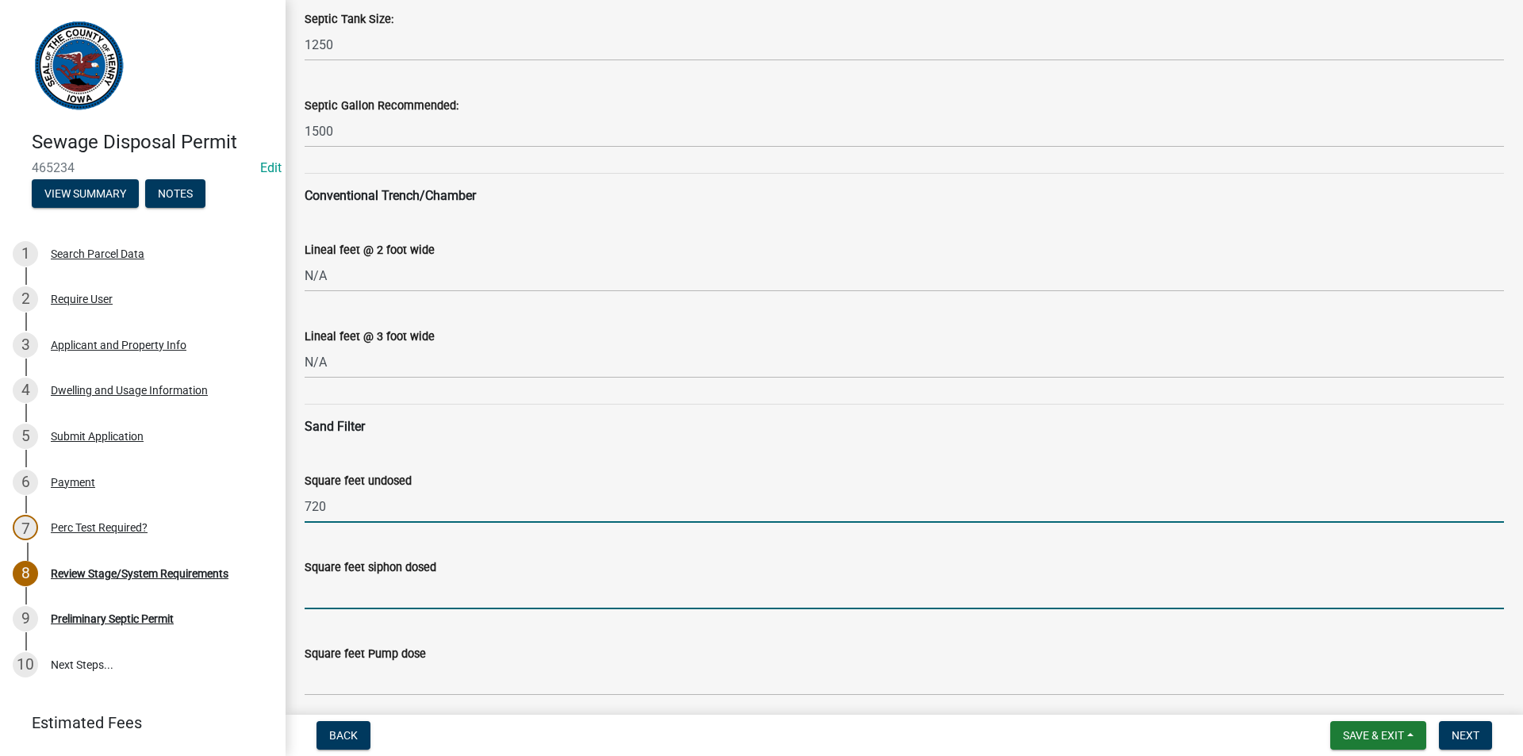
click at [339, 588] on input "Square feet siphon dosed" at bounding box center [904, 593] width 1199 height 33
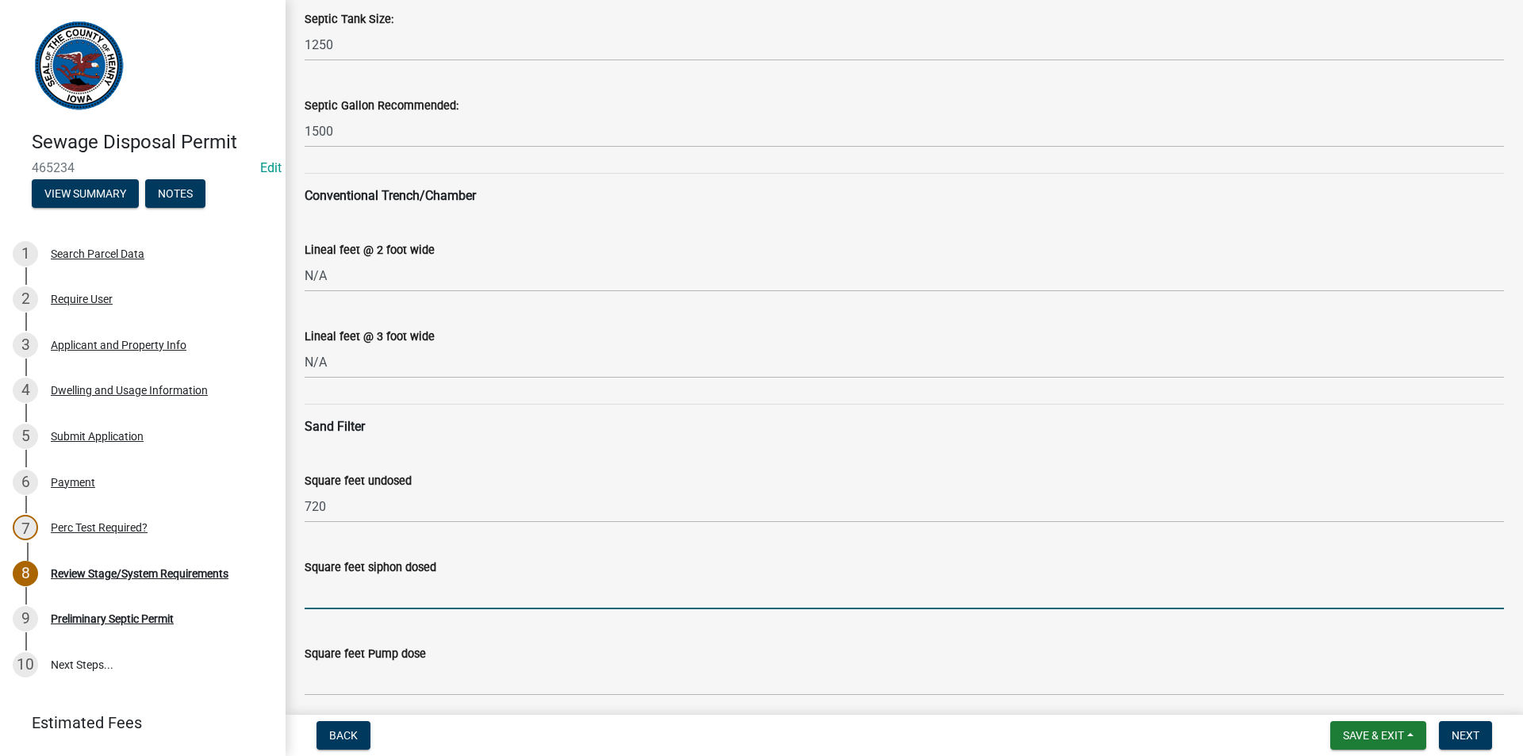
type input "540"
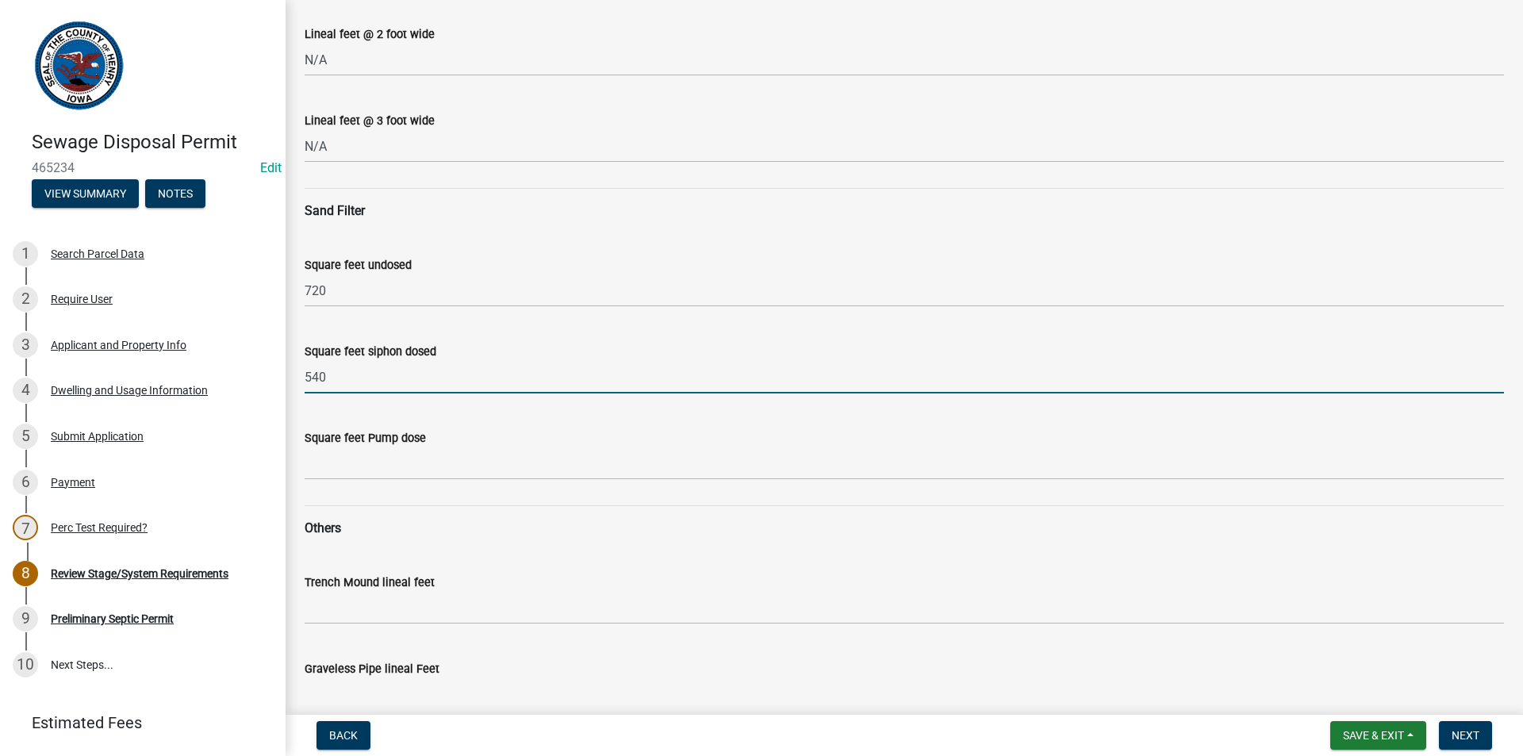
scroll to position [397, 0]
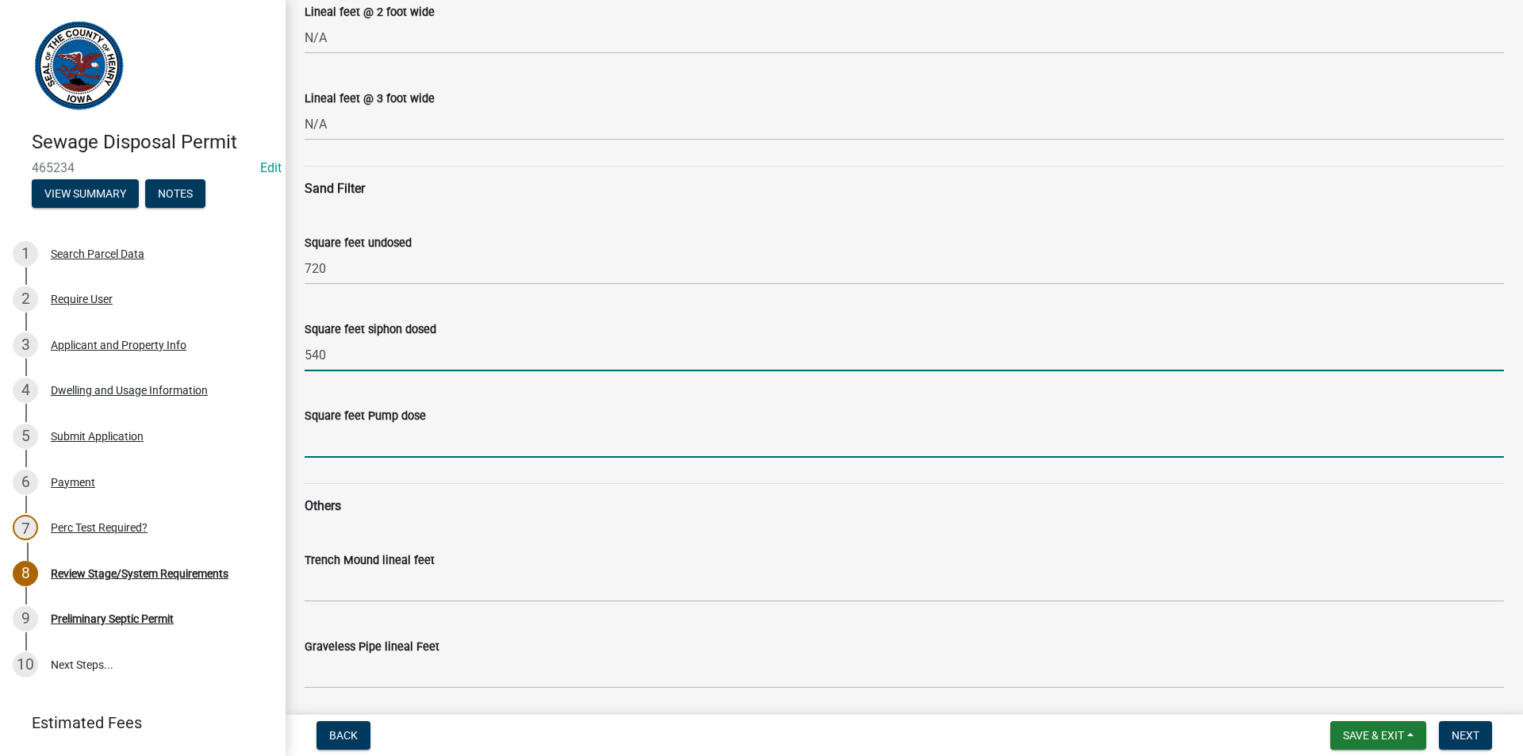
click at [355, 449] on input "Square feet Pump dose" at bounding box center [904, 441] width 1199 height 33
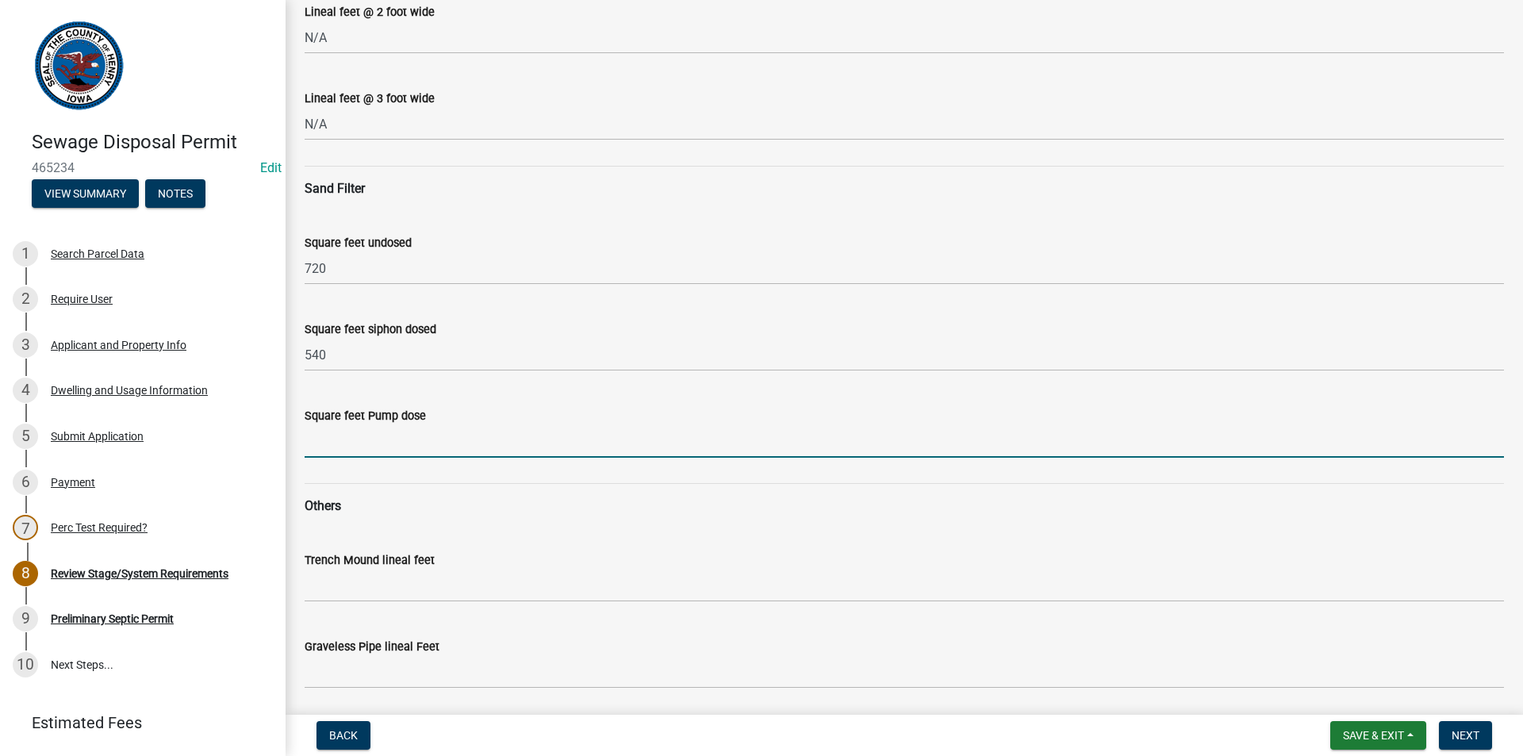
type input "450"
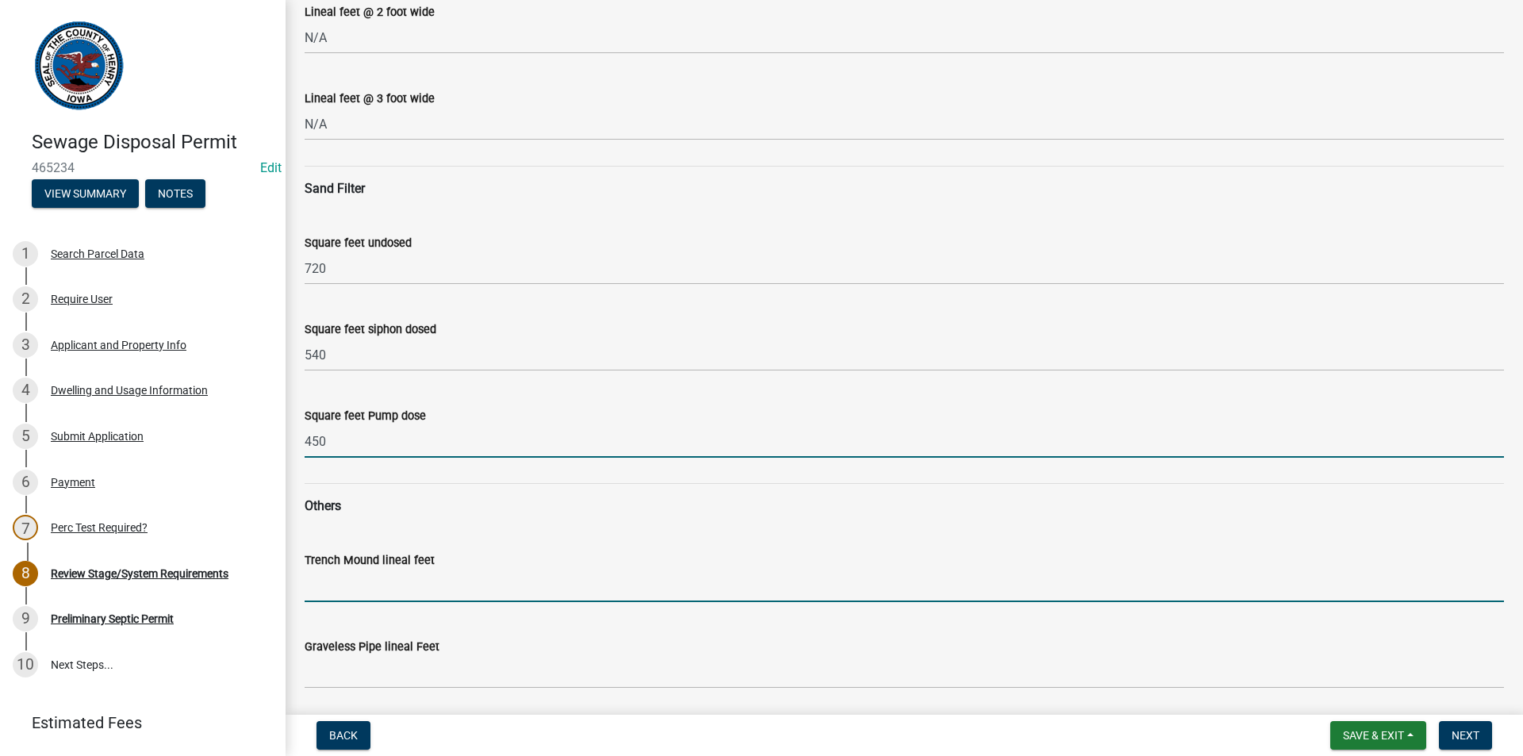
click at [380, 585] on input "Trench Mound lineal feet" at bounding box center [904, 585] width 1199 height 33
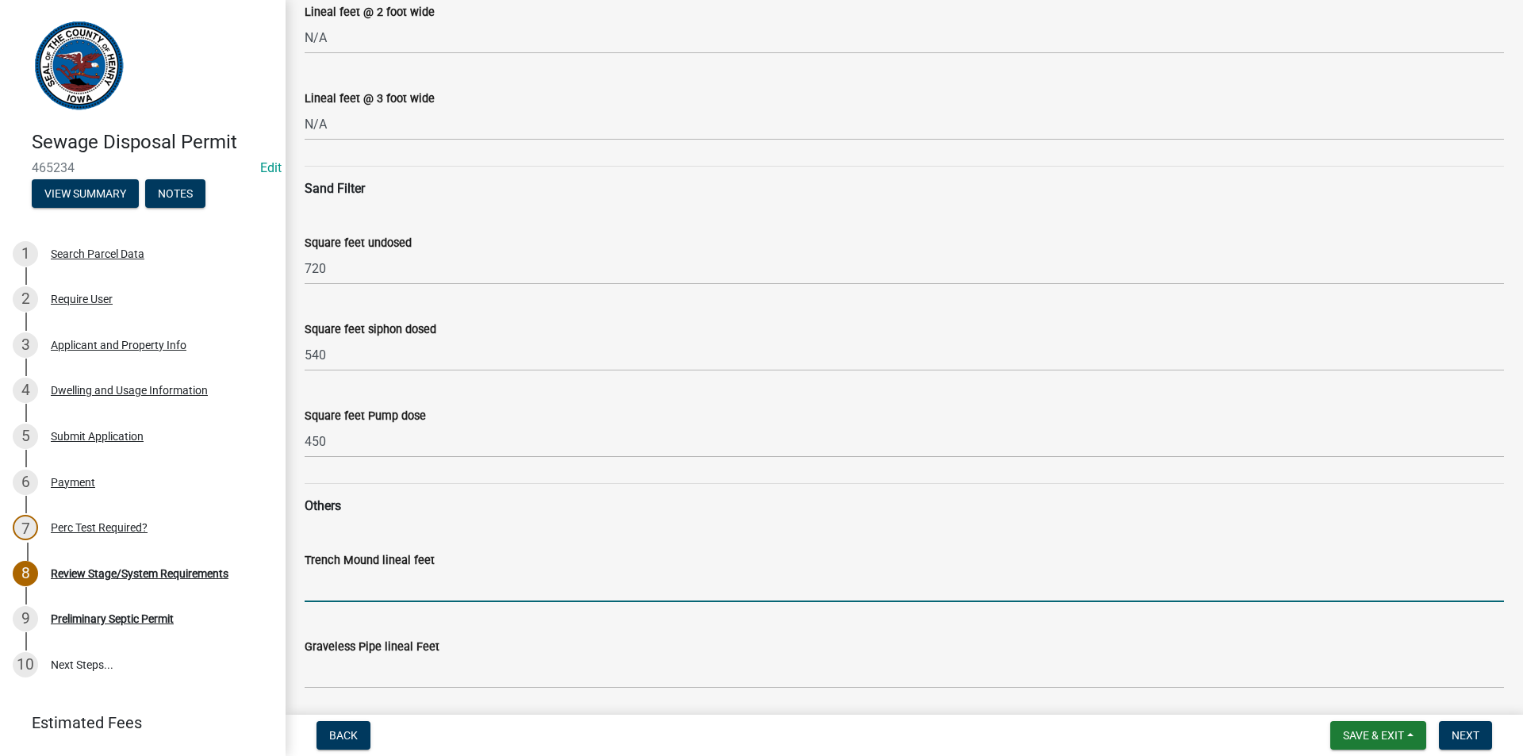
type input "N/A"
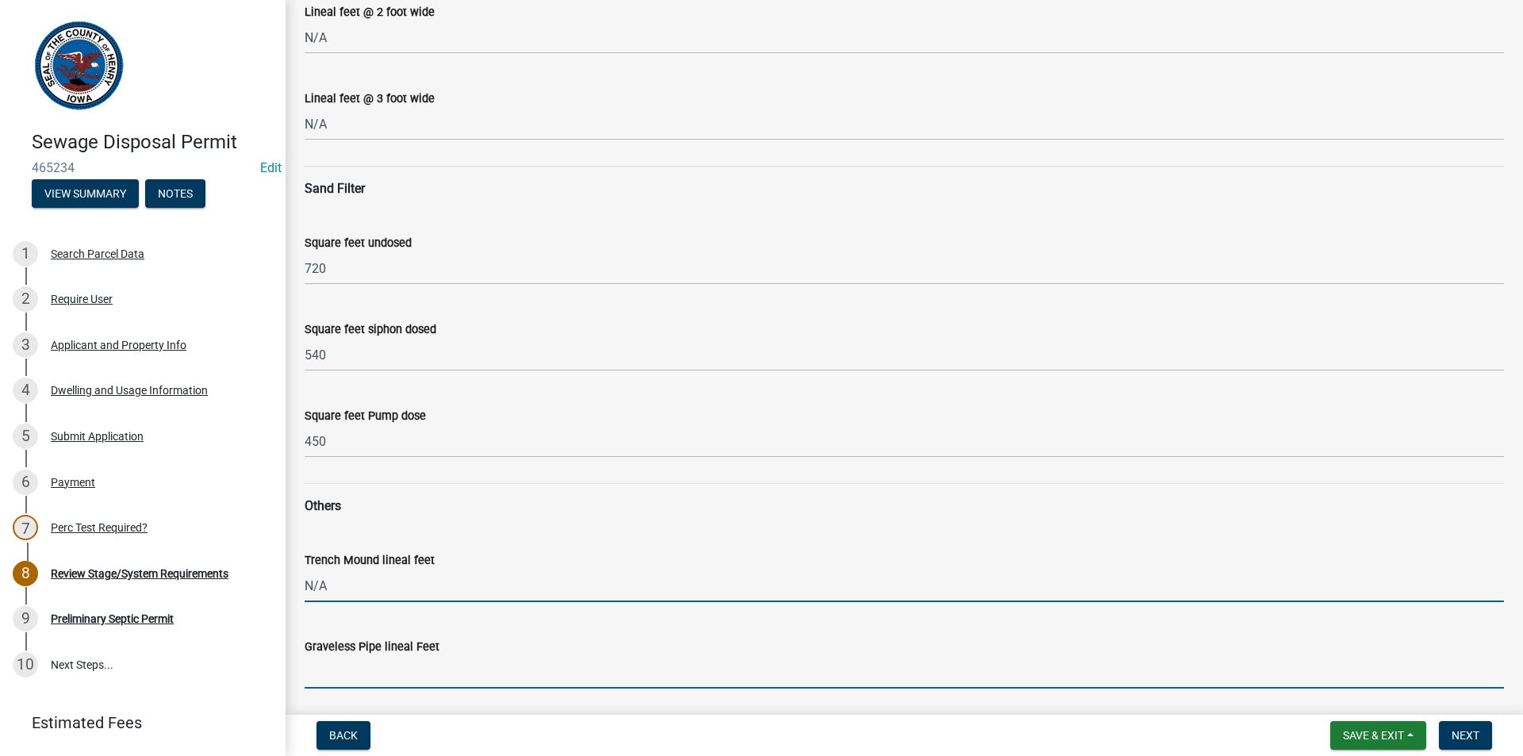
drag, startPoint x: 381, startPoint y: 673, endPoint x: 387, endPoint y: 680, distance: 9.0
click at [381, 673] on input "Graveless Pipe lineal Feet" at bounding box center [904, 672] width 1199 height 33
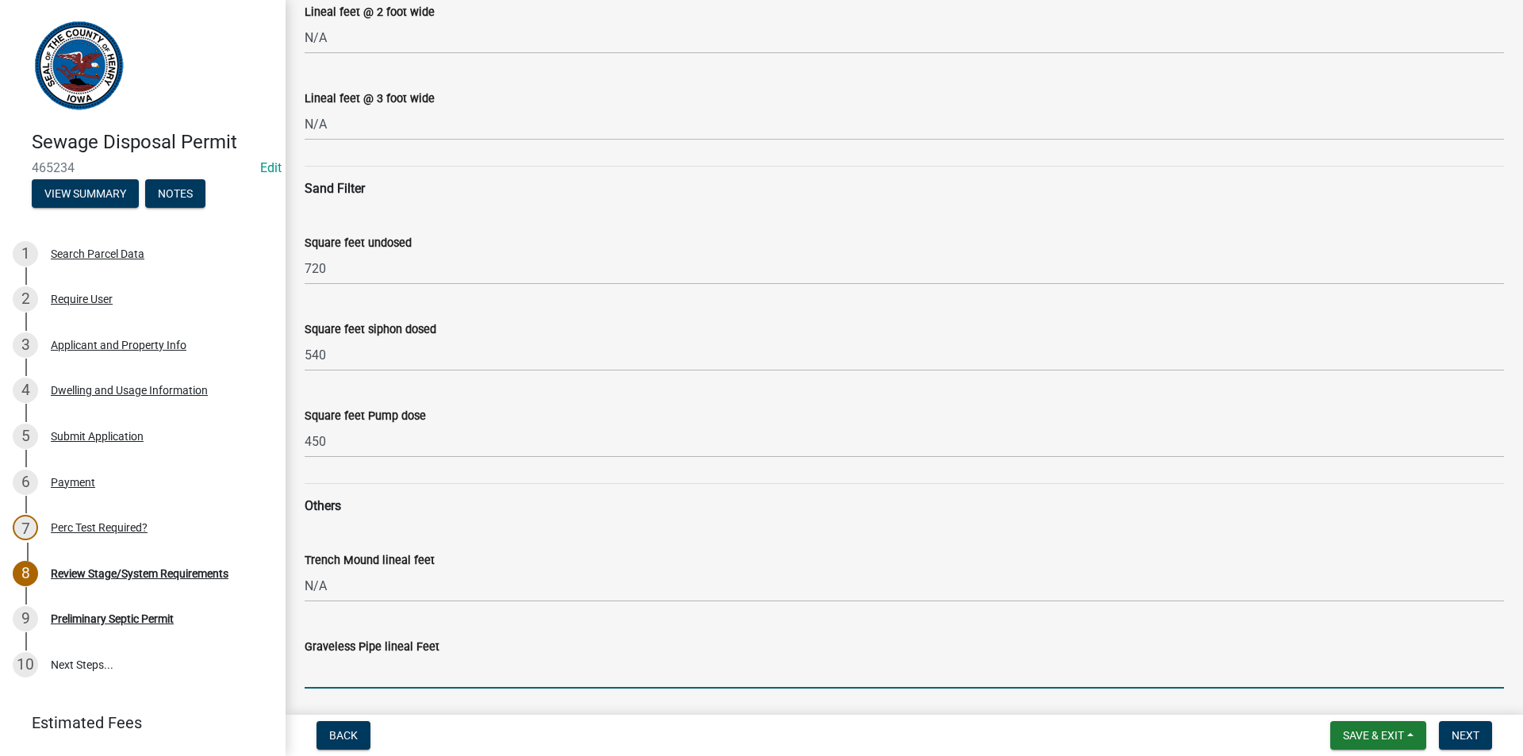
type input "N/A"
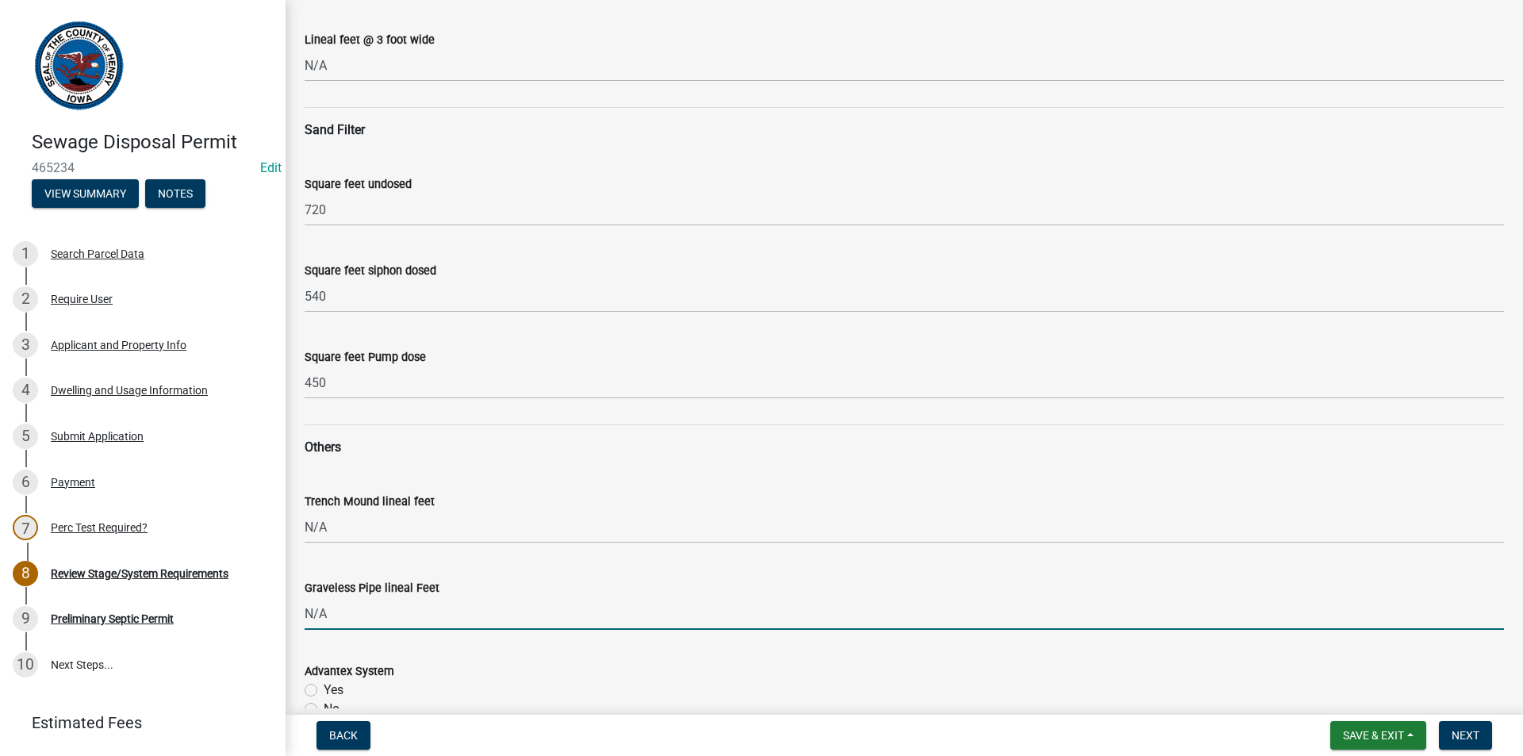
scroll to position [555, 0]
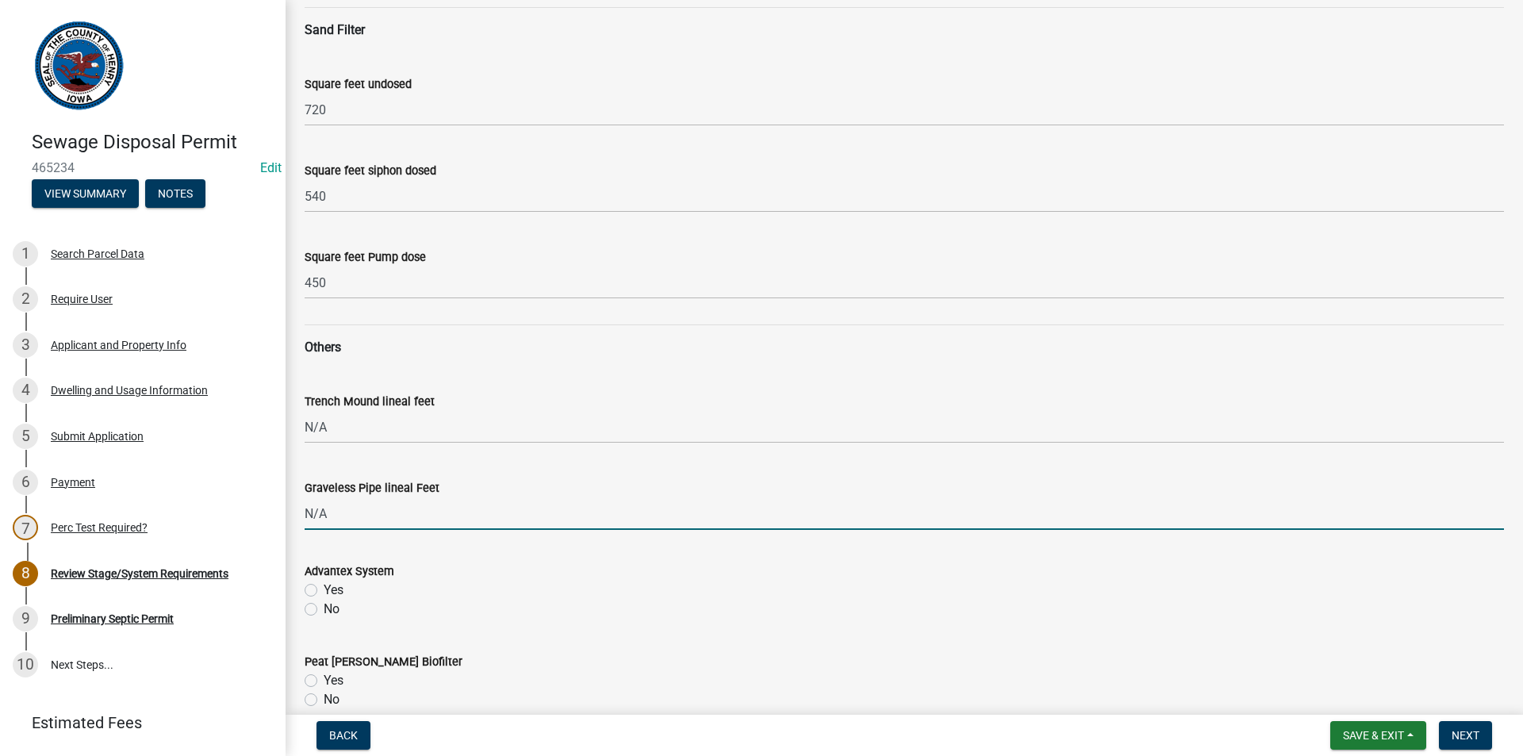
click at [304, 608] on div "Advantex System Yes No" at bounding box center [904, 581] width 1223 height 76
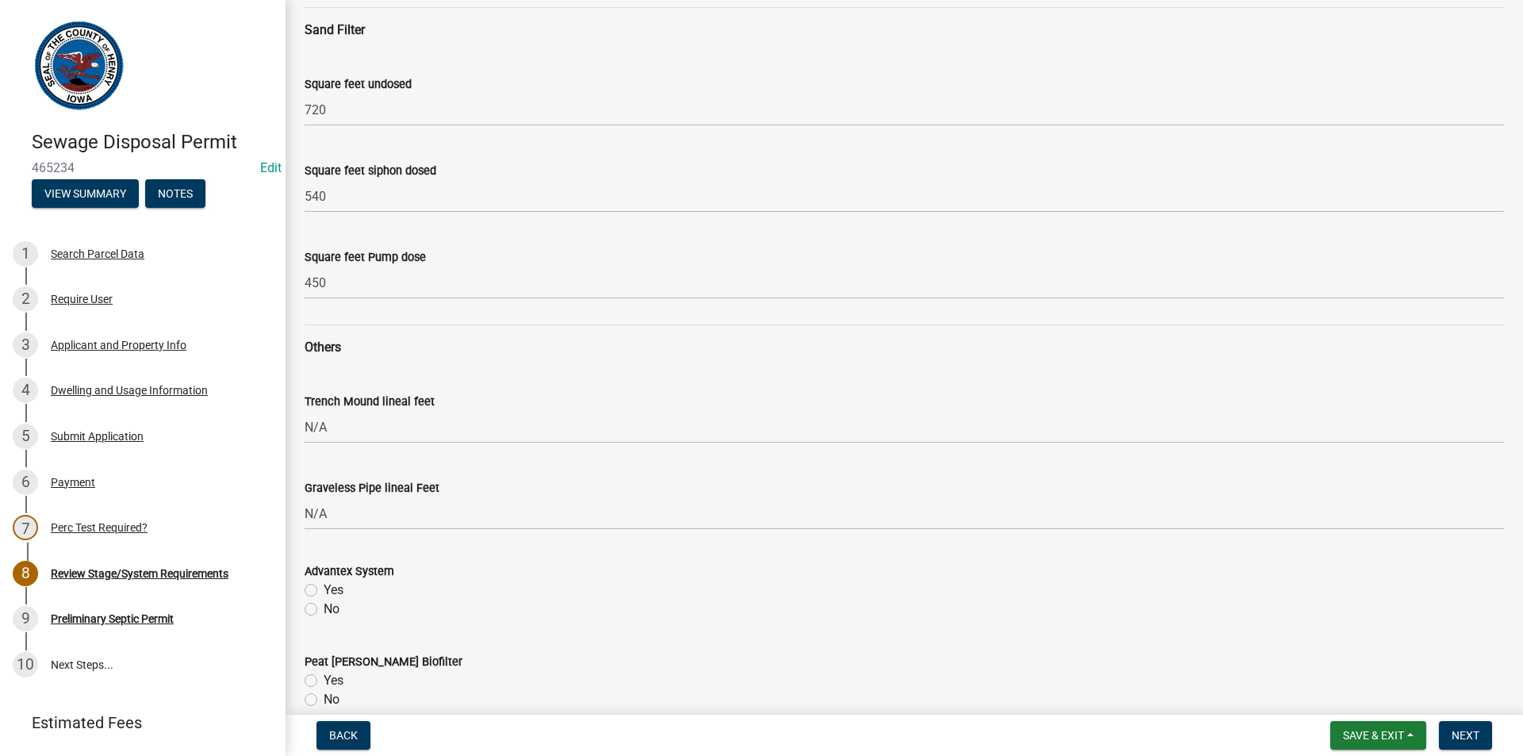
click at [324, 615] on label "No" at bounding box center [332, 609] width 16 height 19
click at [324, 610] on input "No" at bounding box center [329, 605] width 10 height 10
radio input "true"
click at [324, 696] on label "No" at bounding box center [332, 699] width 16 height 19
click at [324, 696] on input "No" at bounding box center [329, 695] width 10 height 10
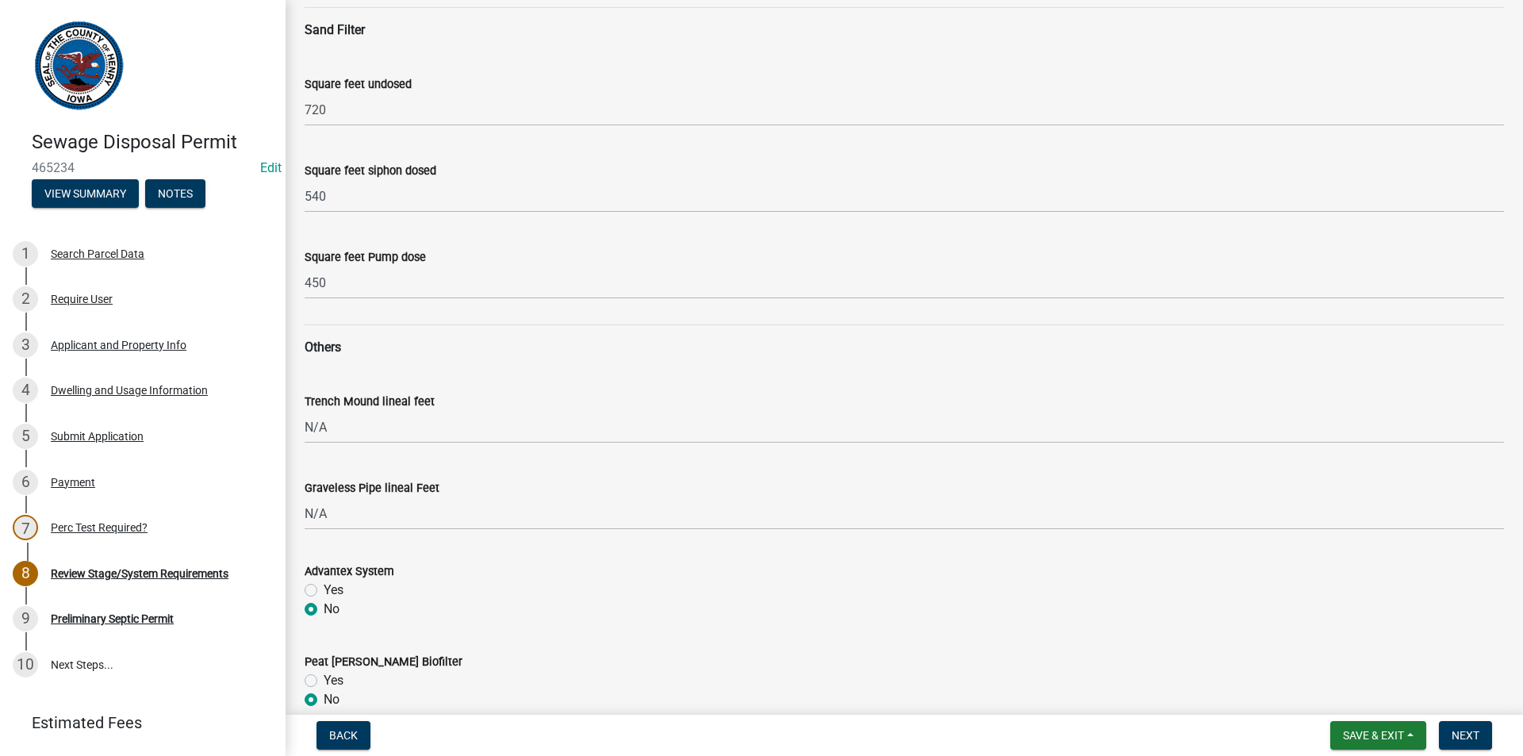
radio input "true"
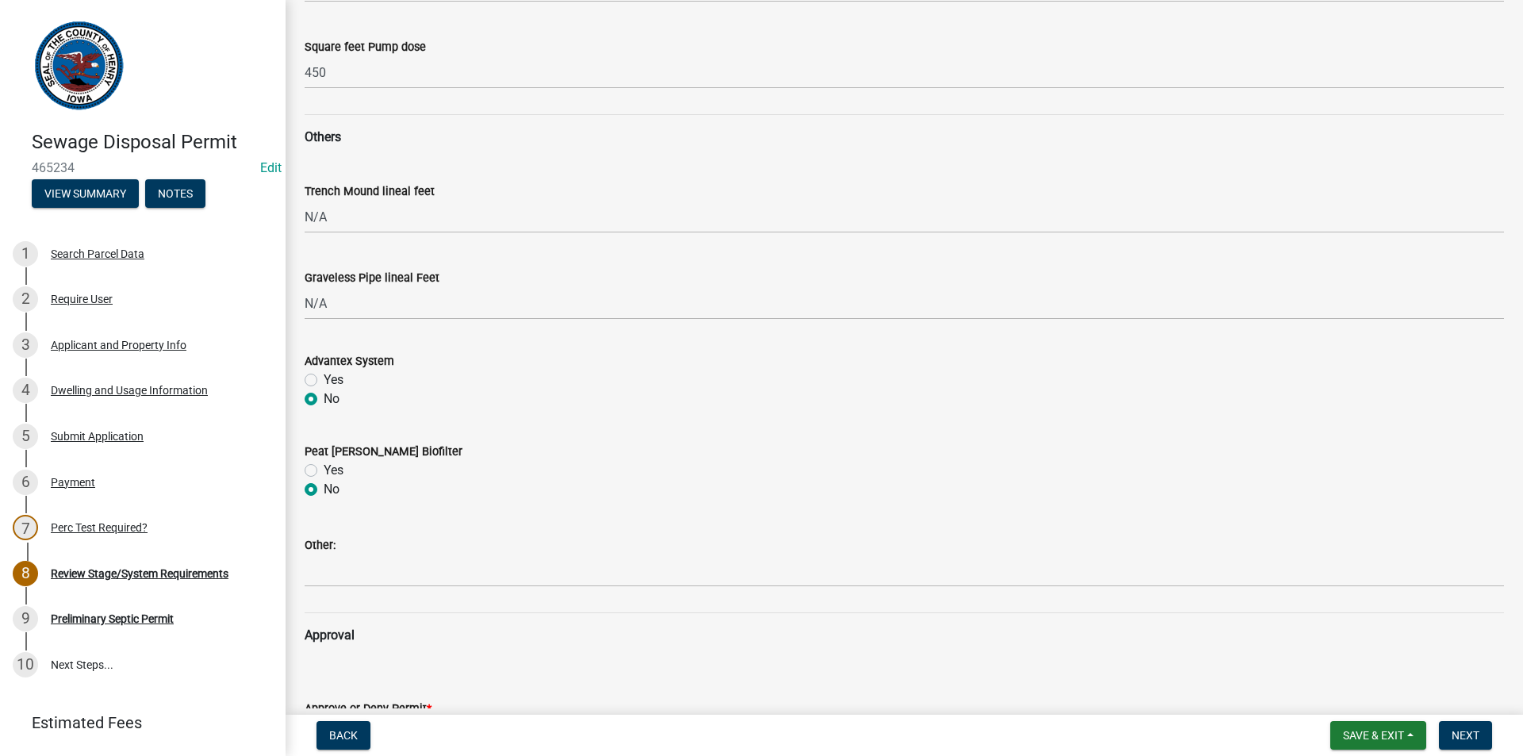
scroll to position [1031, 0]
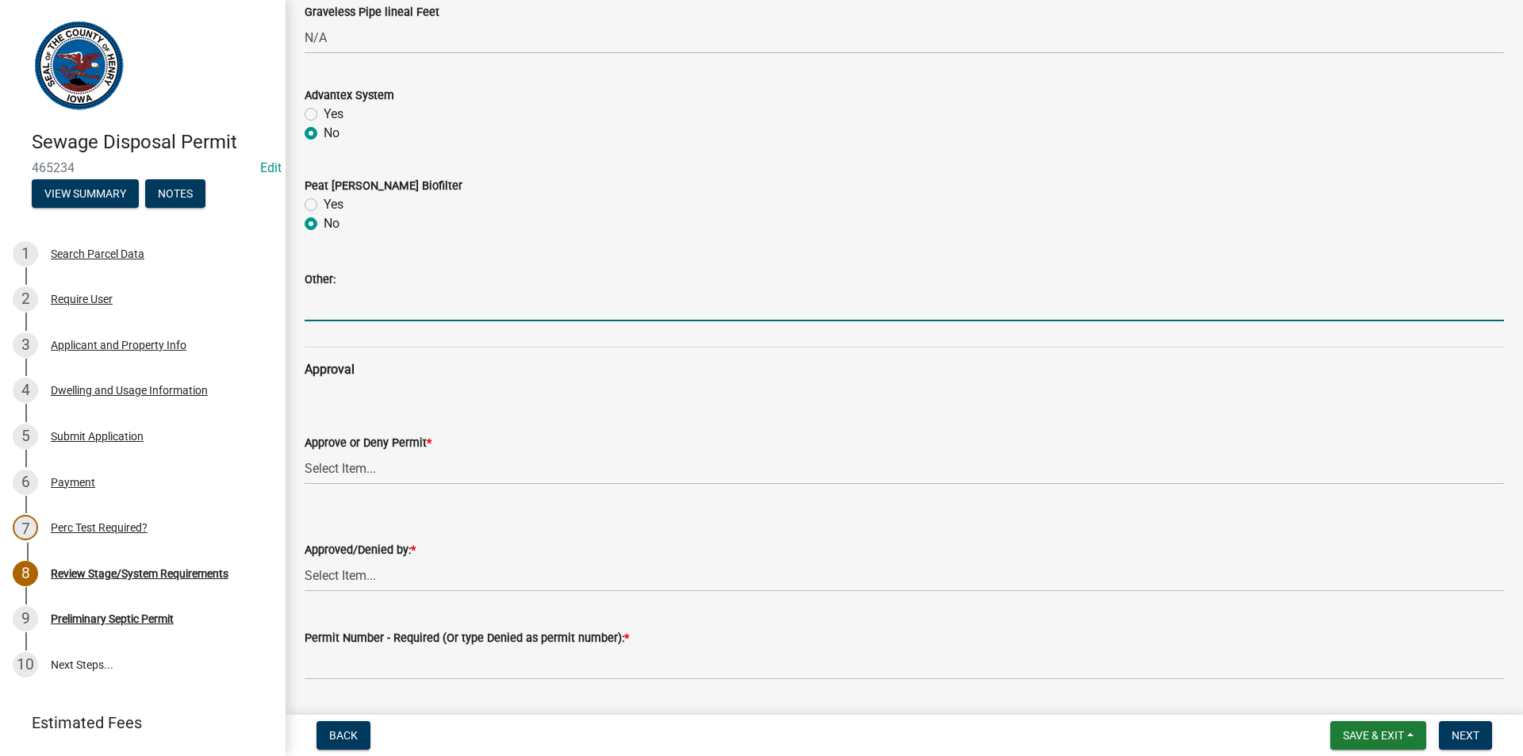
click at [362, 309] on input "Other:" at bounding box center [904, 305] width 1199 height 33
type input "N/A"
click at [368, 481] on select "Select Item... approved denied" at bounding box center [904, 468] width 1199 height 33
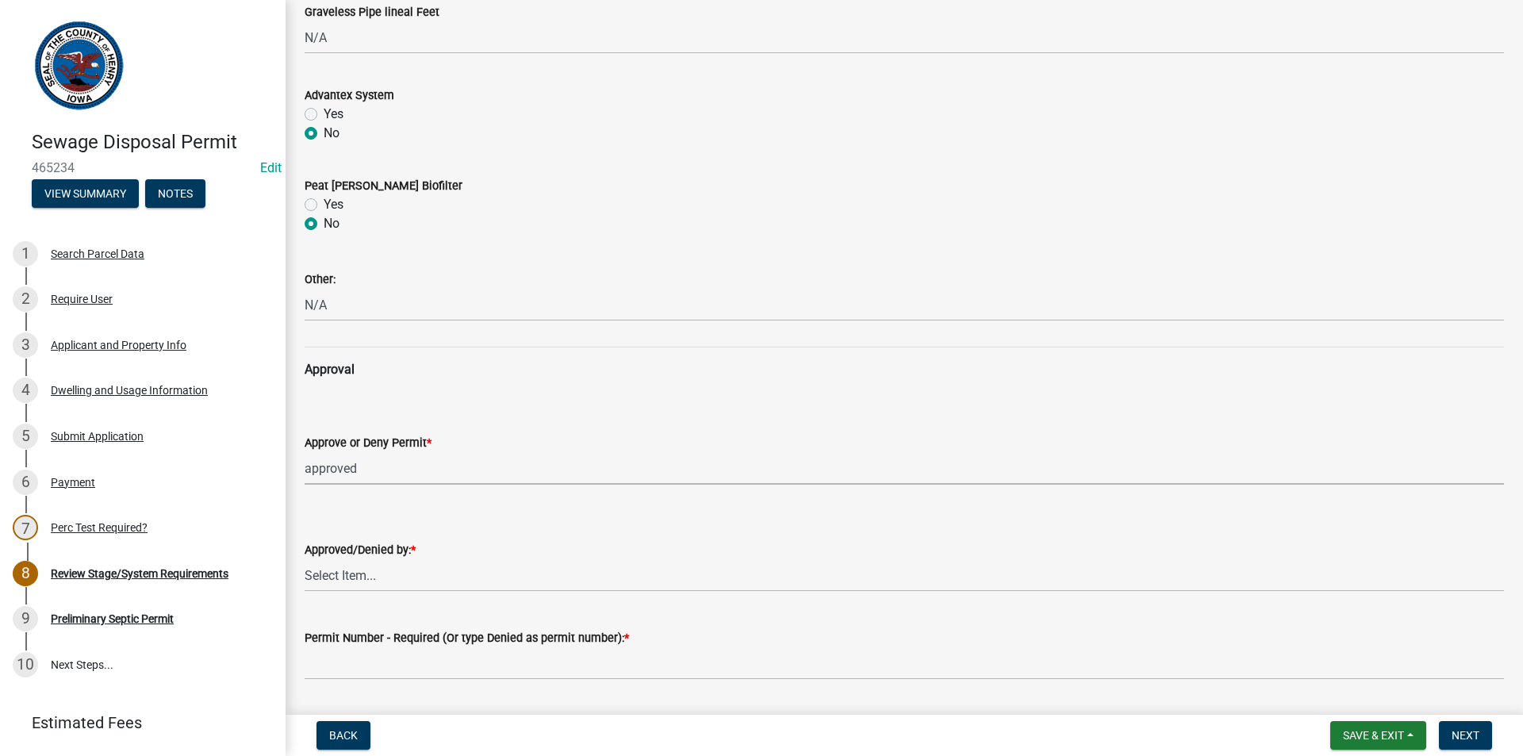
click at [305, 452] on select "Select Item... approved denied" at bounding box center [904, 468] width 1199 height 33
select select "6c6aa950-0871-4f6b-8369-9beb03d646f1"
click at [349, 571] on select "Select Item... [PERSON_NAME] [PERSON_NAME]" at bounding box center [904, 575] width 1199 height 33
click at [305, 559] on select "Select Item... [PERSON_NAME] [PERSON_NAME]" at bounding box center [904, 575] width 1199 height 33
select select "5c99670e-d68f-4230-9f25-35431631f8c6"
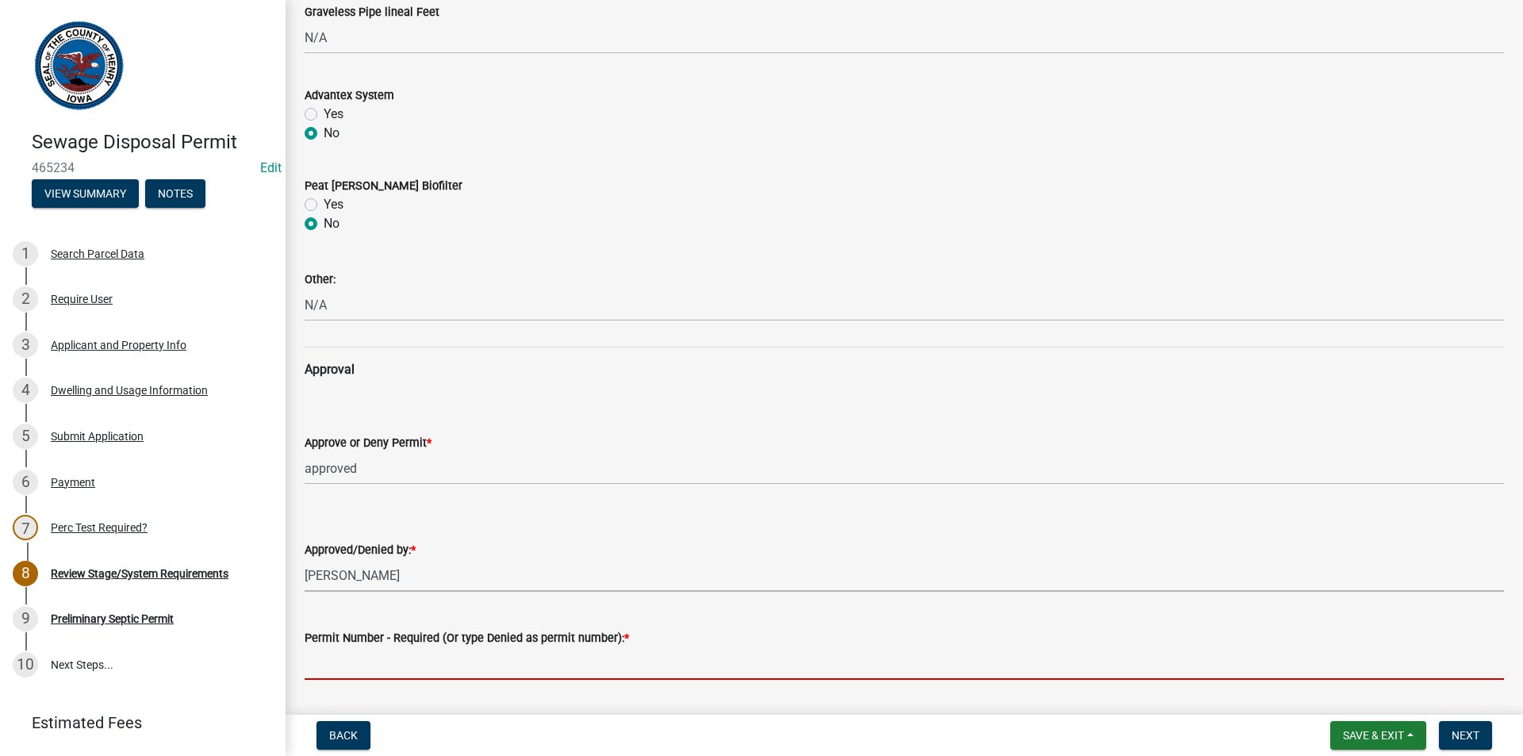
click at [351, 659] on input "Permit Number - Required (Or type Denied as permit number): *" at bounding box center [904, 663] width 1199 height 33
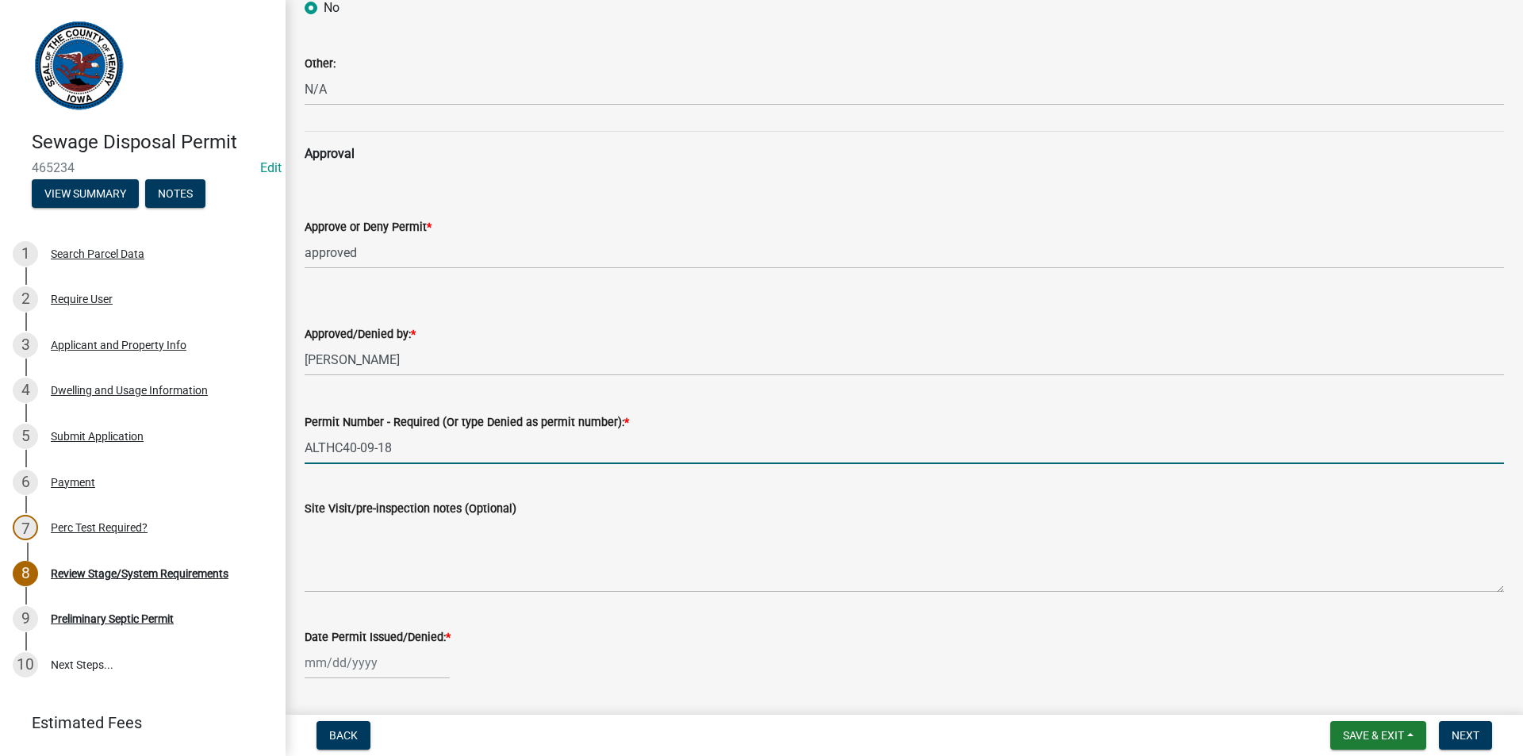
scroll to position [1294, 0]
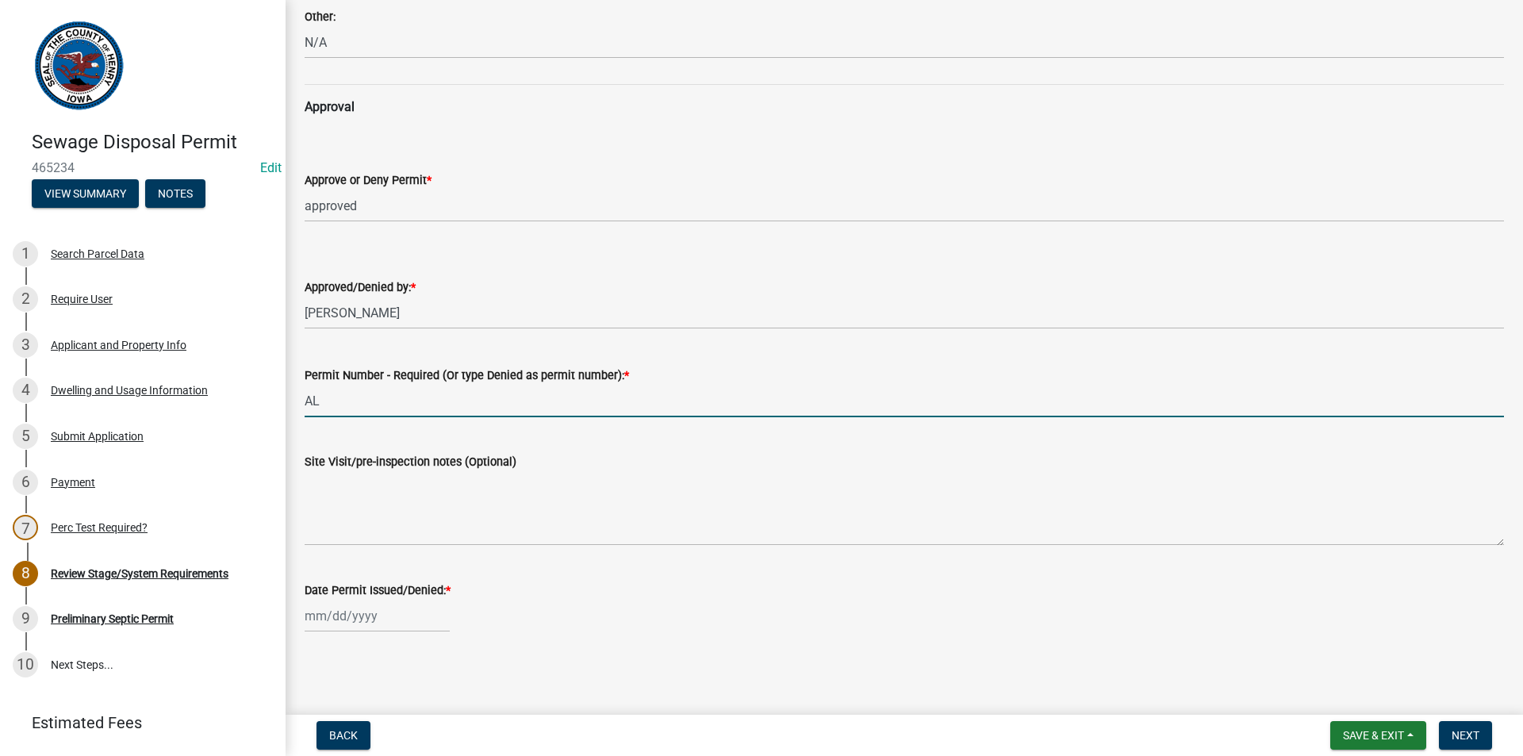
type input "A"
type input "HC44-12-26"
click at [400, 603] on div at bounding box center [377, 616] width 145 height 33
select select "8"
select select "2025"
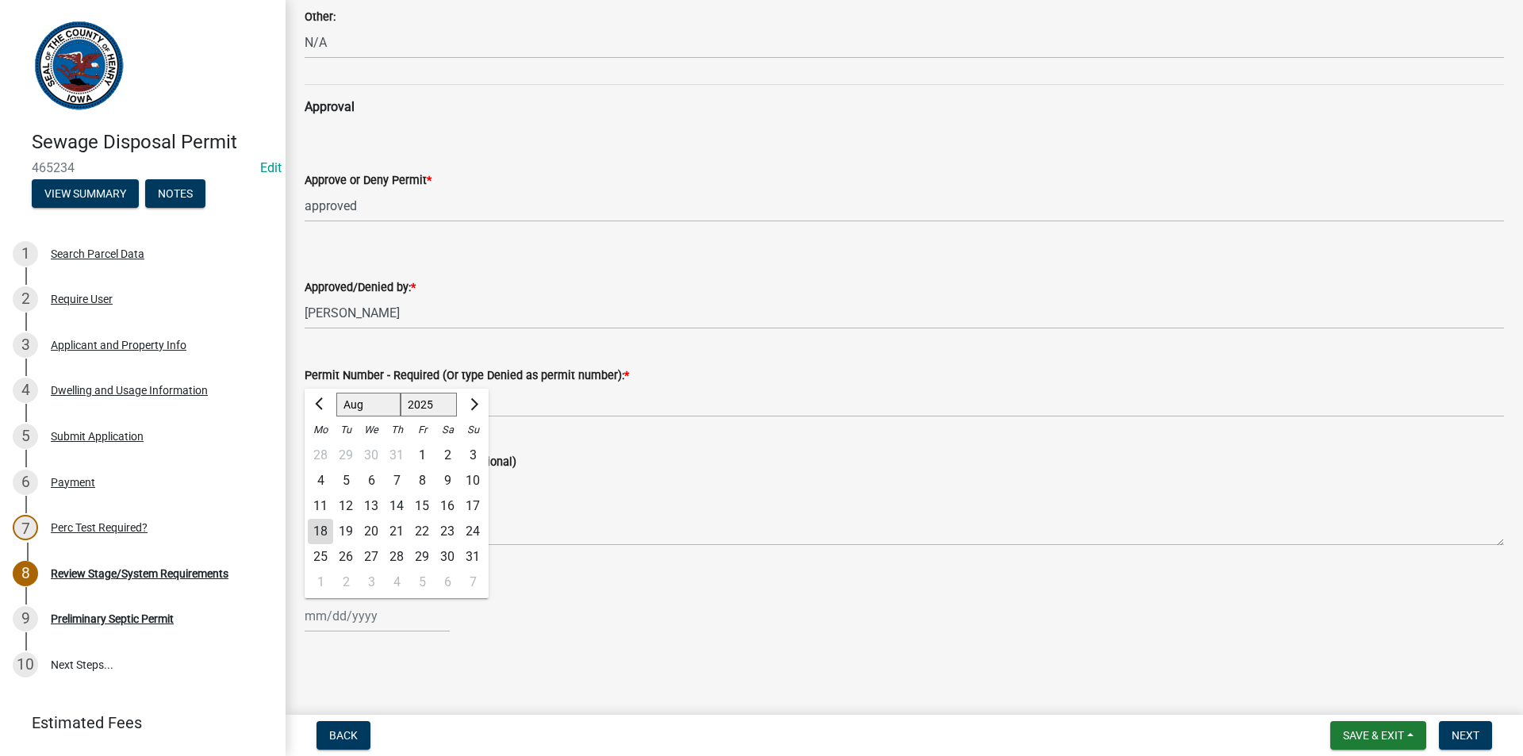
click at [312, 535] on div "18" at bounding box center [320, 531] width 25 height 25
type input "[DATE]"
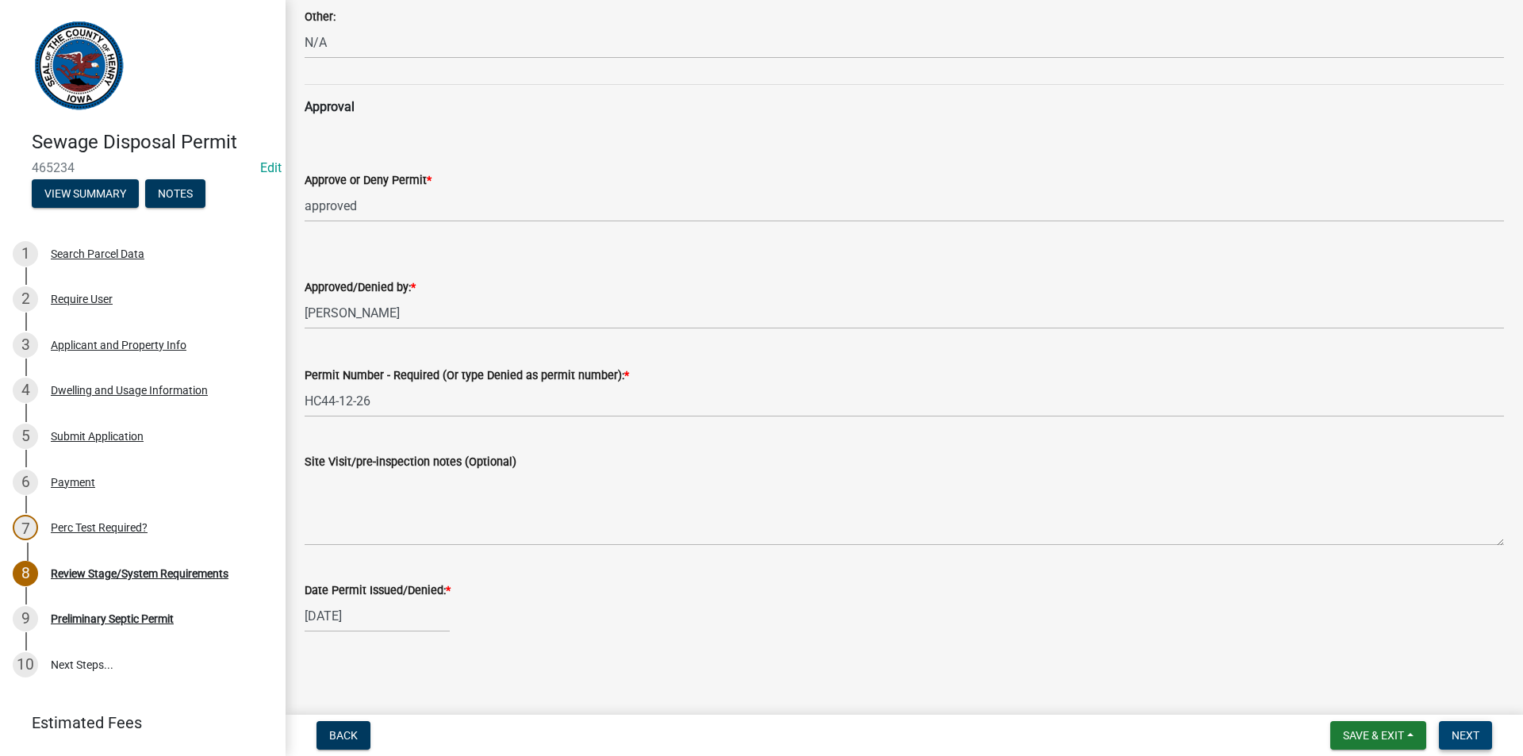
click at [1463, 731] on span "Next" at bounding box center [1465, 735] width 28 height 13
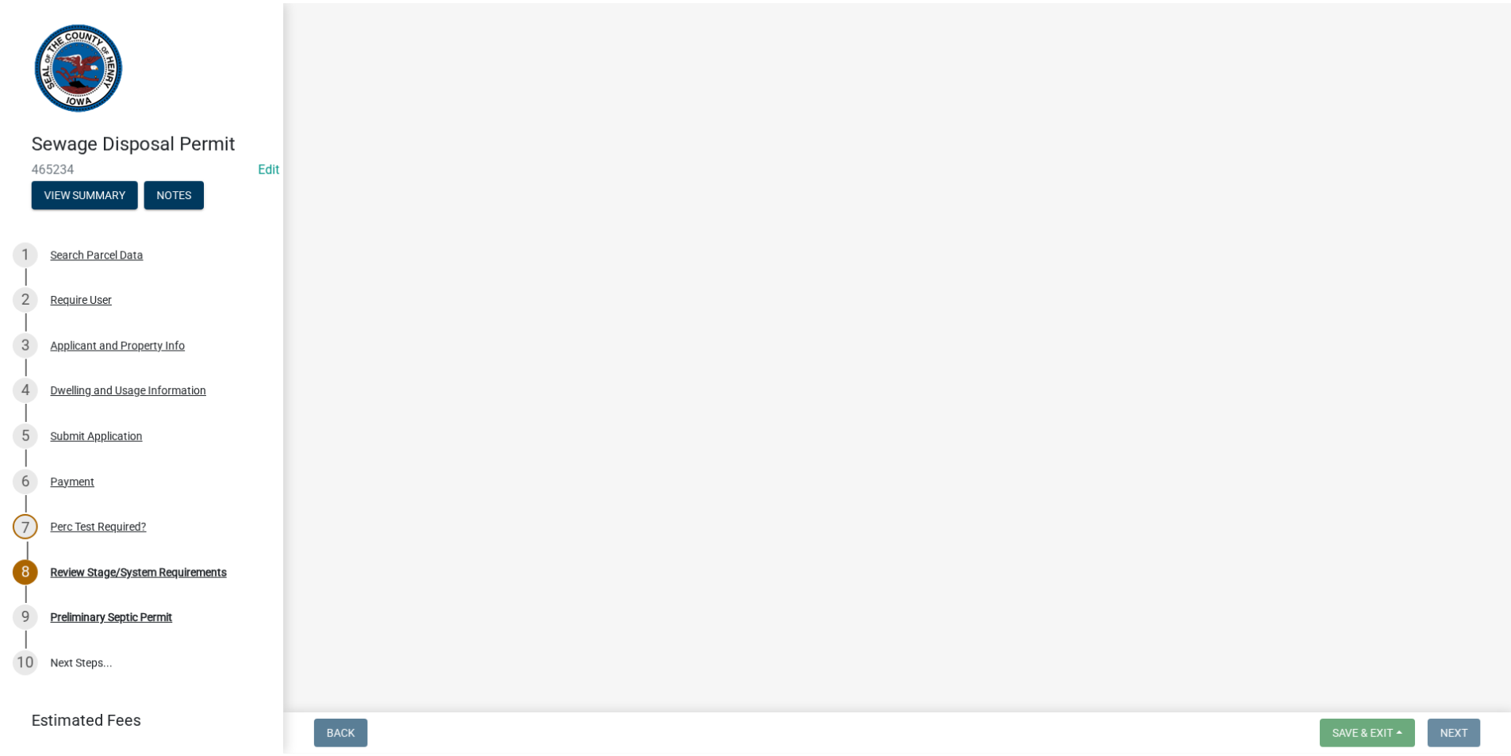
scroll to position [0, 0]
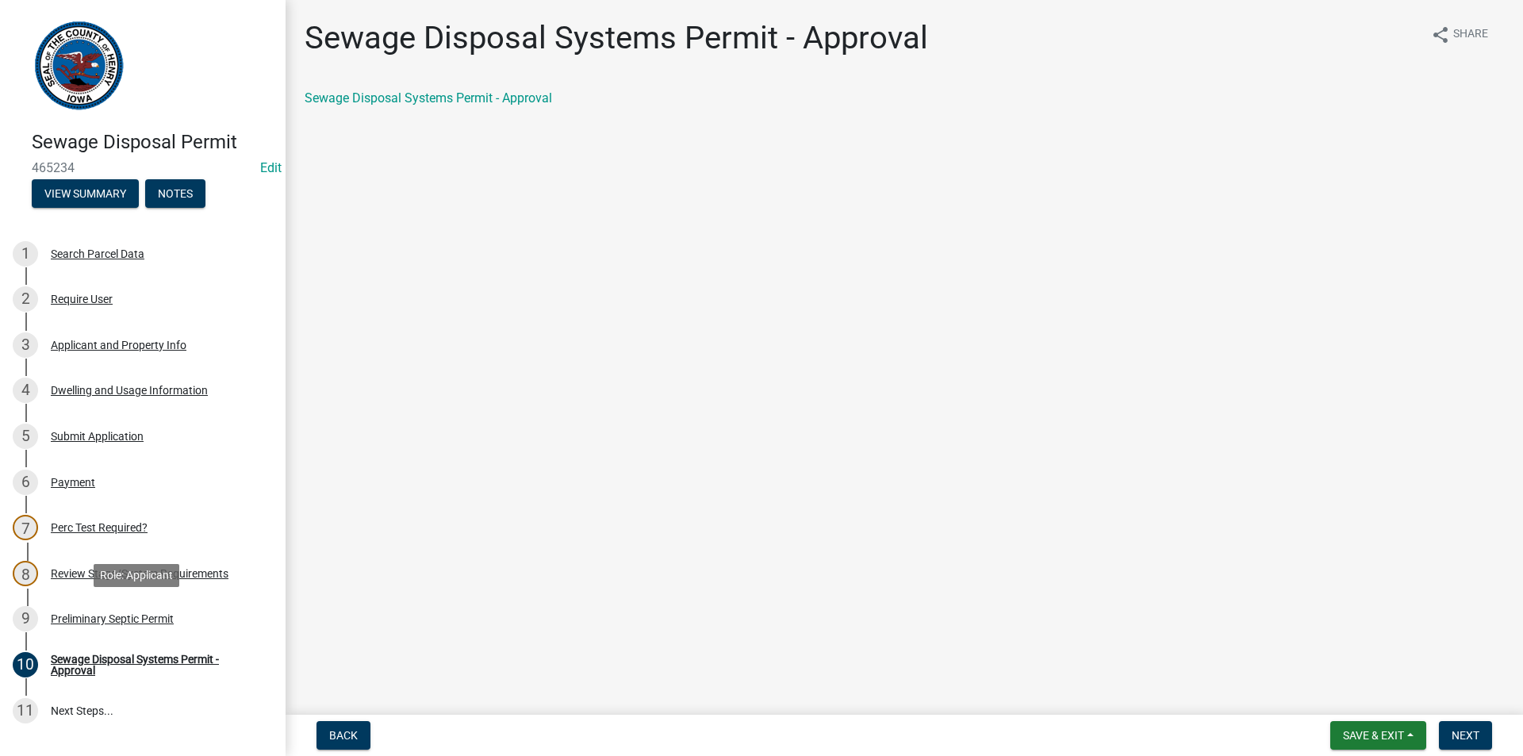
click at [75, 614] on div "Preliminary Septic Permit" at bounding box center [112, 618] width 123 height 11
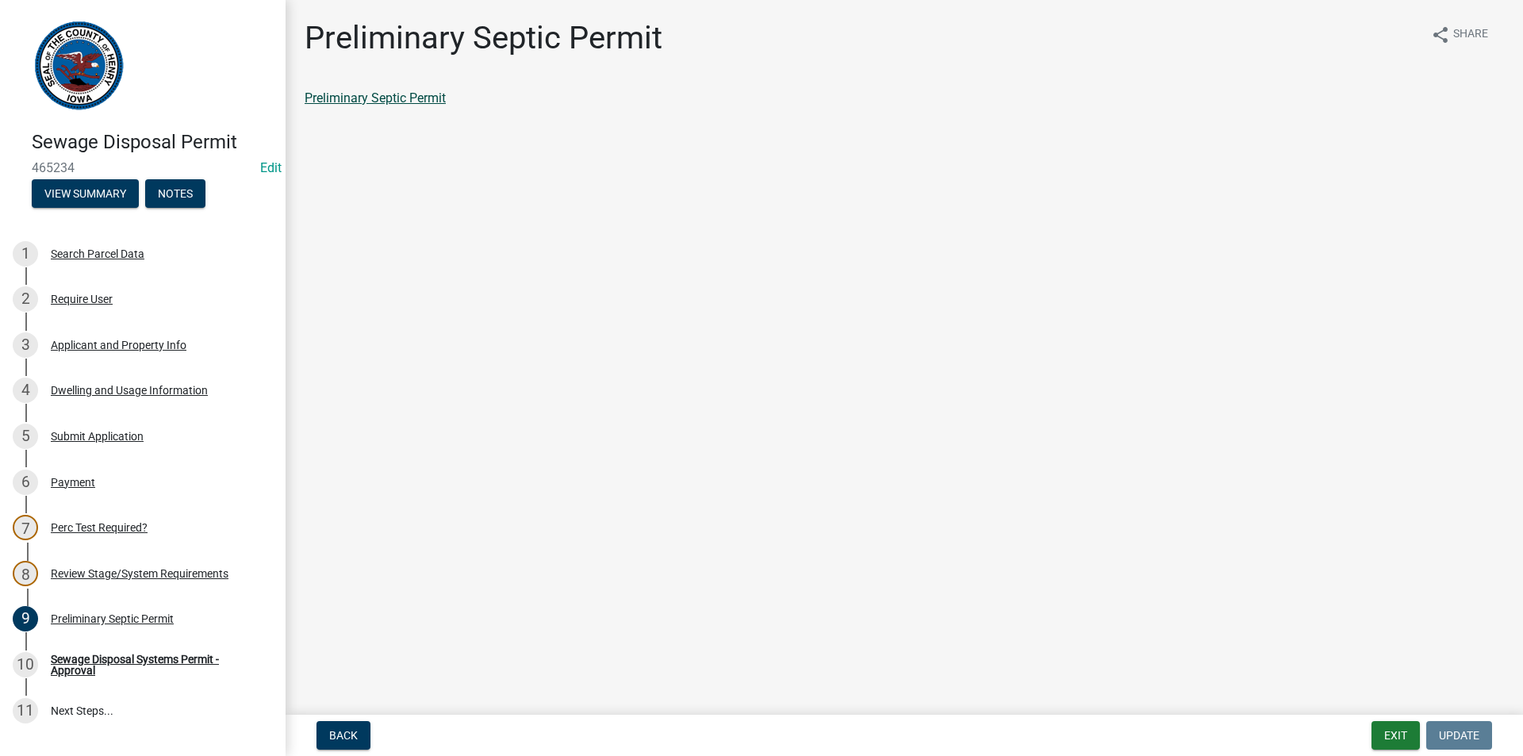
click at [373, 92] on link "Preliminary Septic Permit" at bounding box center [375, 97] width 141 height 15
click at [116, 671] on div "Sewage Disposal Systems Permit - Approval" at bounding box center [155, 665] width 209 height 22
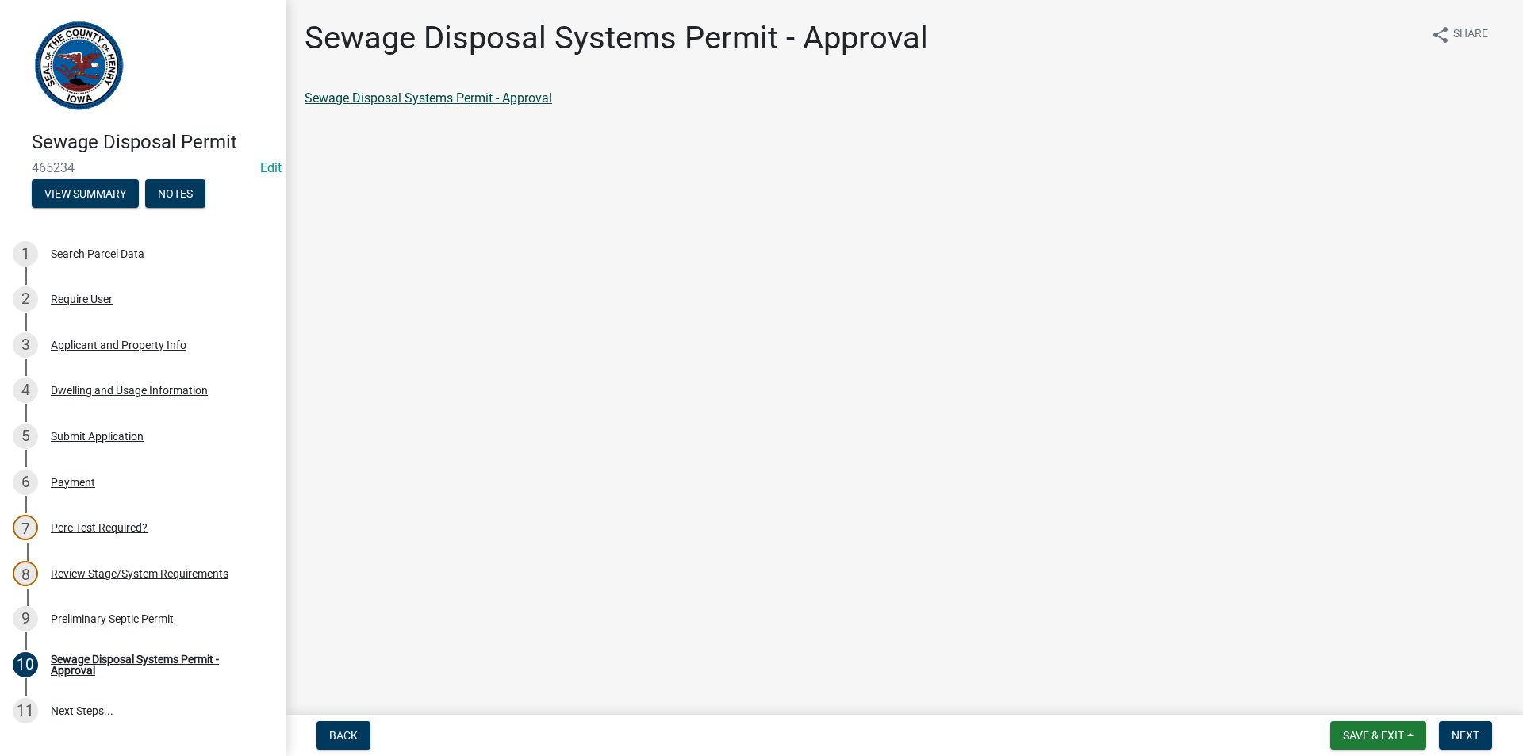
click at [506, 94] on link "Sewage Disposal Systems Permit - Approval" at bounding box center [428, 97] width 247 height 15
click at [1459, 742] on button "Next" at bounding box center [1465, 735] width 53 height 29
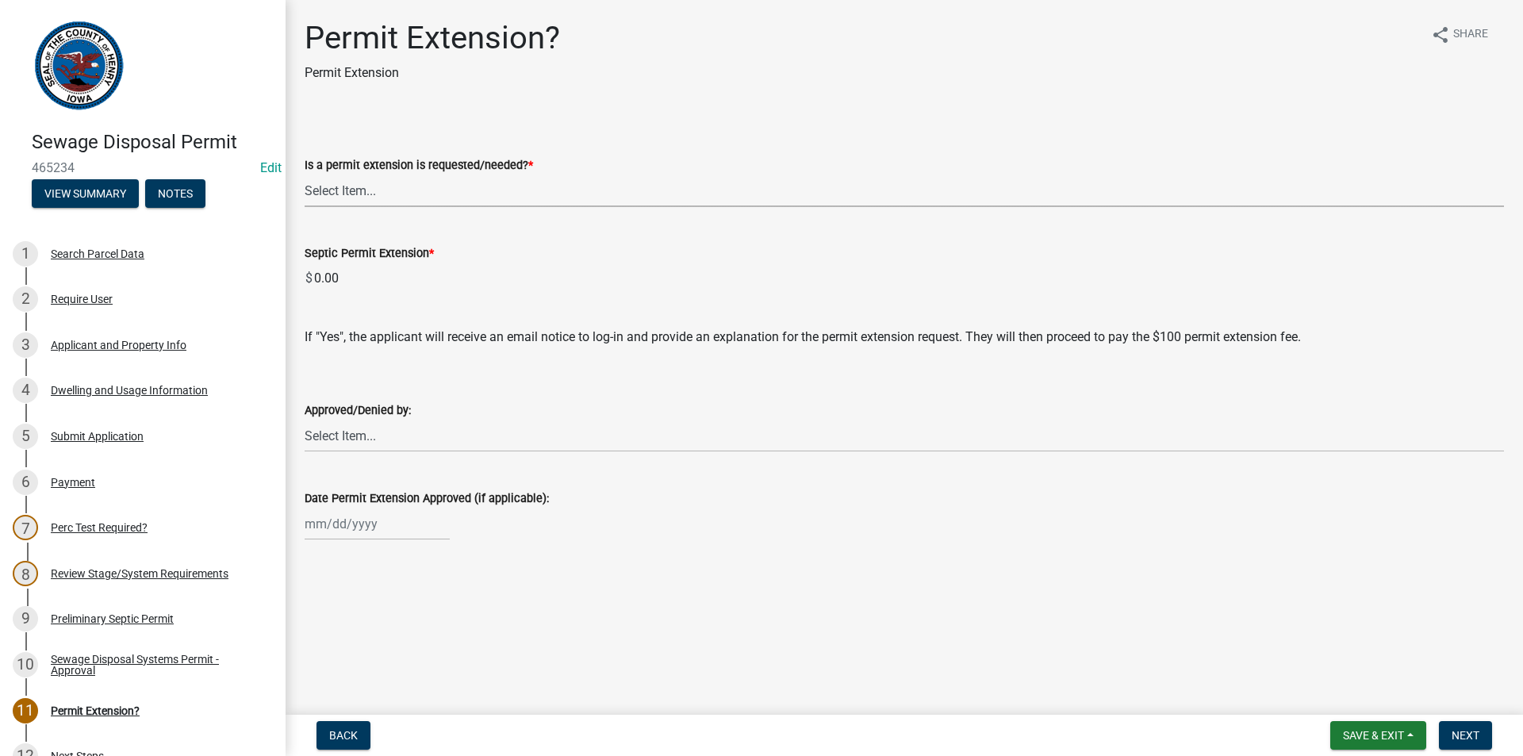
click at [363, 193] on select "Select Item... Yes No denied" at bounding box center [904, 190] width 1199 height 33
click at [305, 174] on select "Select Item... Yes No denied" at bounding box center [904, 190] width 1199 height 33
select select "987b5ea2-4eed-47da-98d7-c91cd4fcb817"
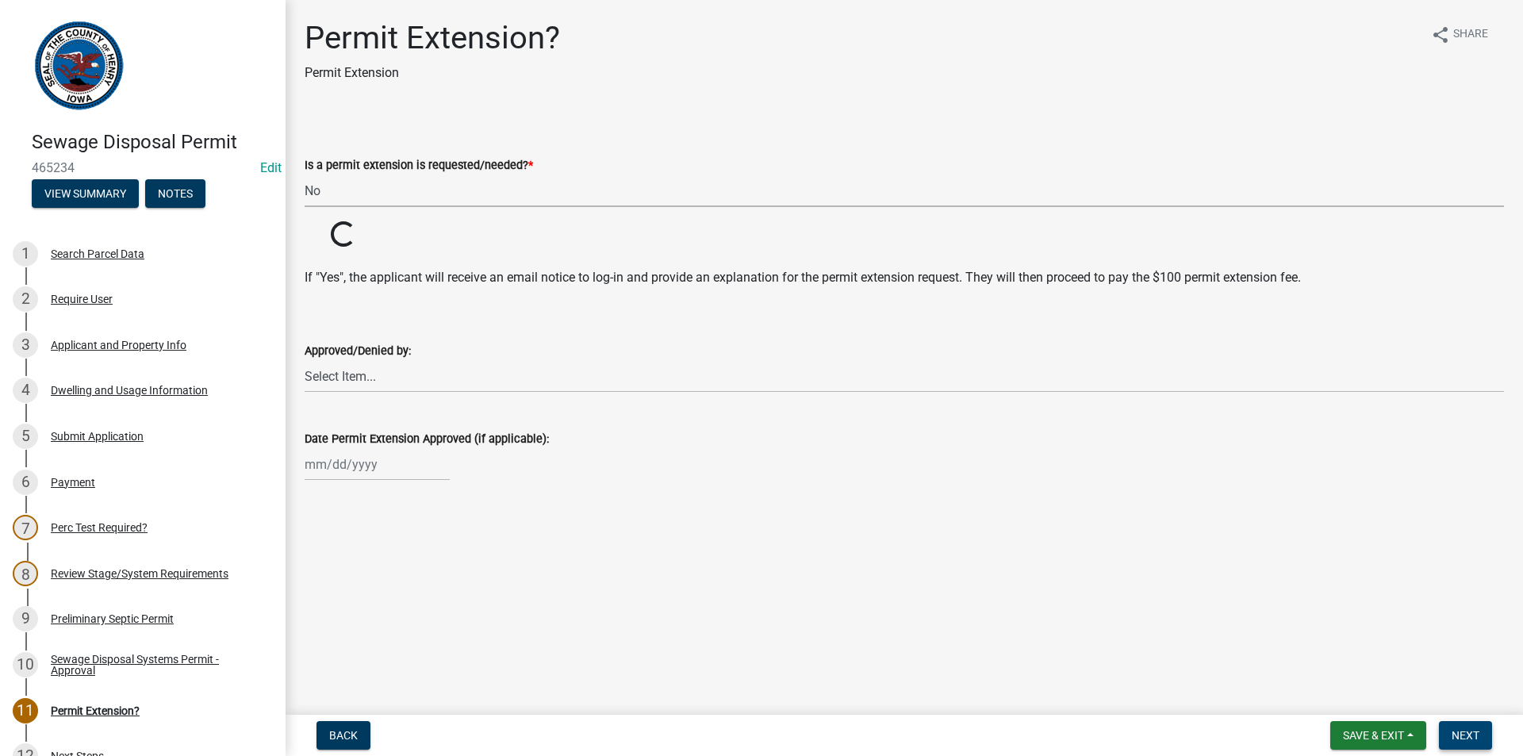
click at [1463, 729] on span "Next" at bounding box center [1465, 735] width 28 height 13
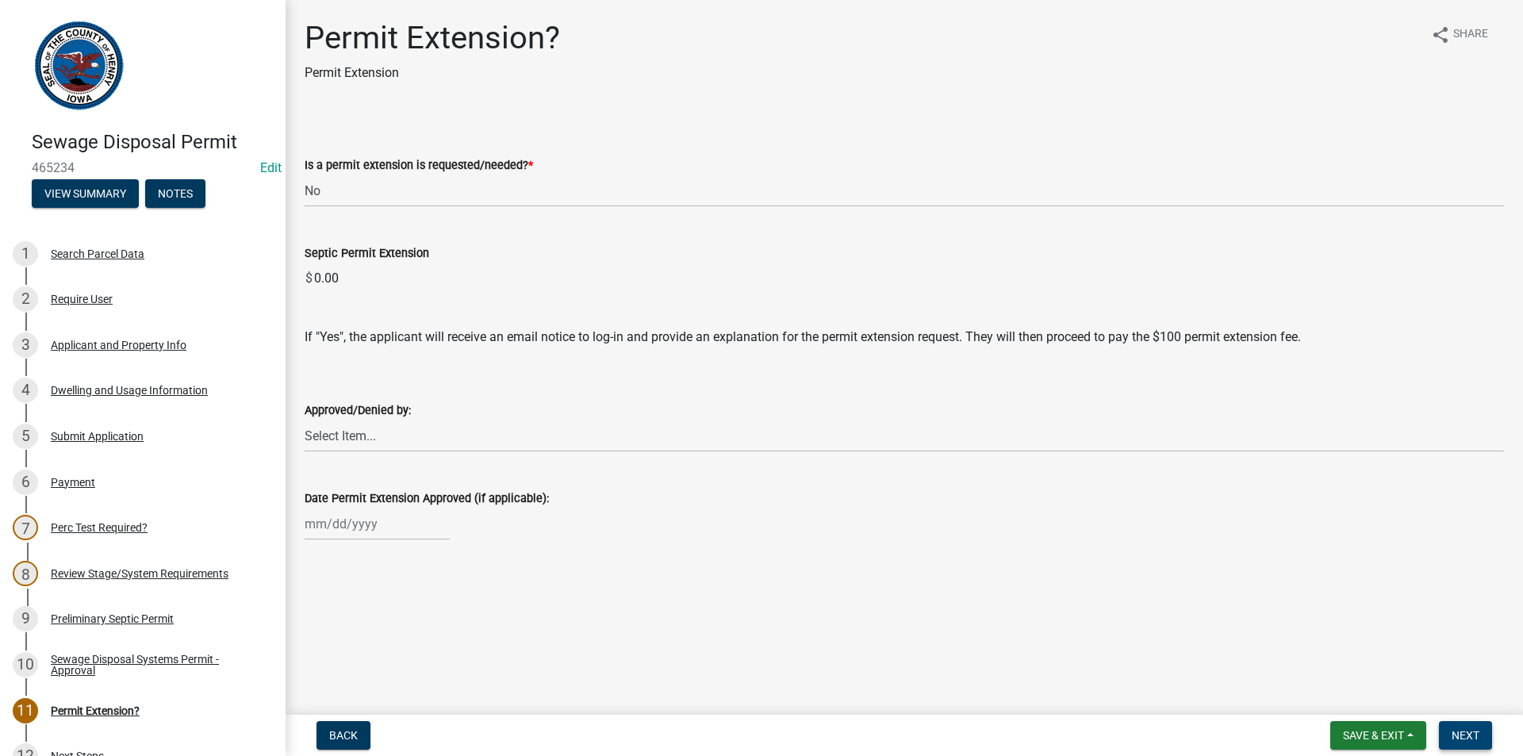
click at [1455, 734] on span "Next" at bounding box center [1465, 735] width 28 height 13
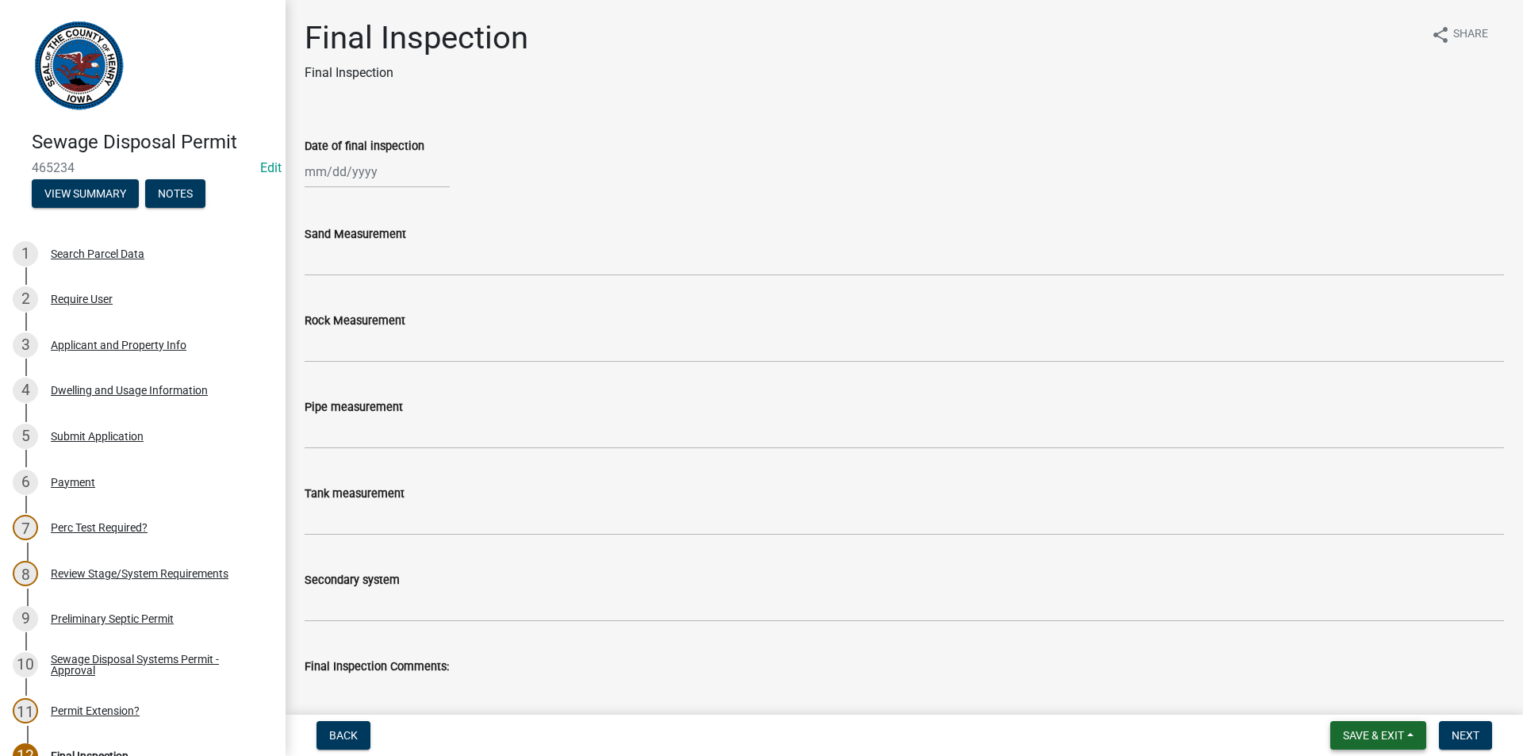
click at [1348, 734] on span "Save & Exit" at bounding box center [1373, 735] width 61 height 13
click at [1362, 692] on button "Save & Exit" at bounding box center [1362, 694] width 127 height 38
